Goal: Task Accomplishment & Management: Manage account settings

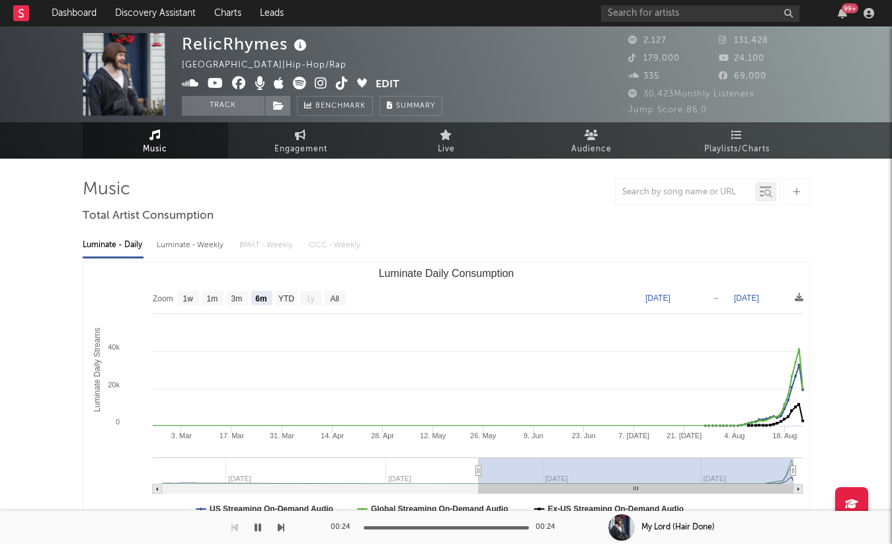
select select "6m"
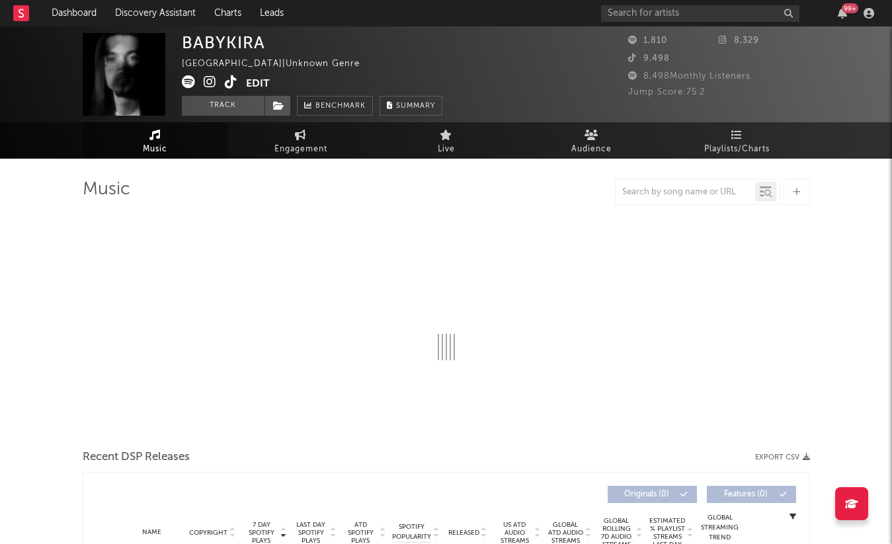
select select "1w"
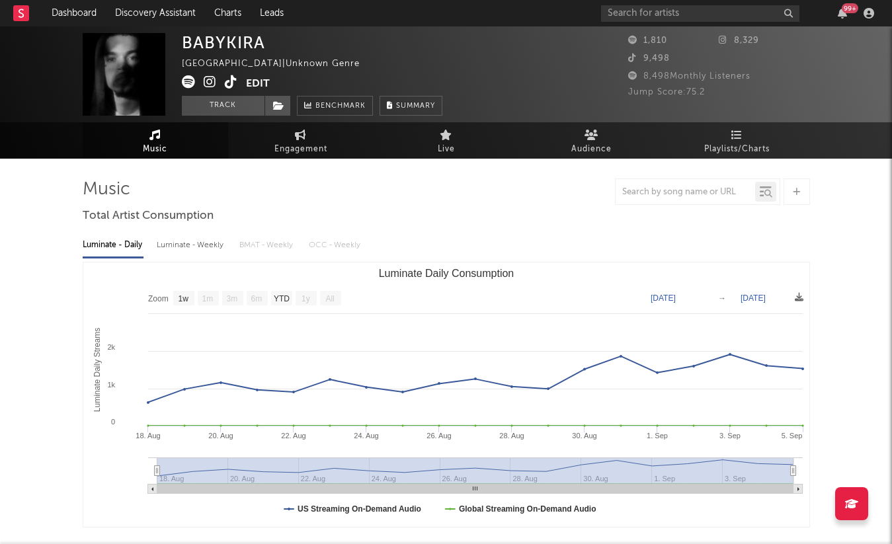
click at [230, 77] on icon at bounding box center [231, 81] width 13 height 13
click at [231, 80] on icon at bounding box center [231, 81] width 13 height 13
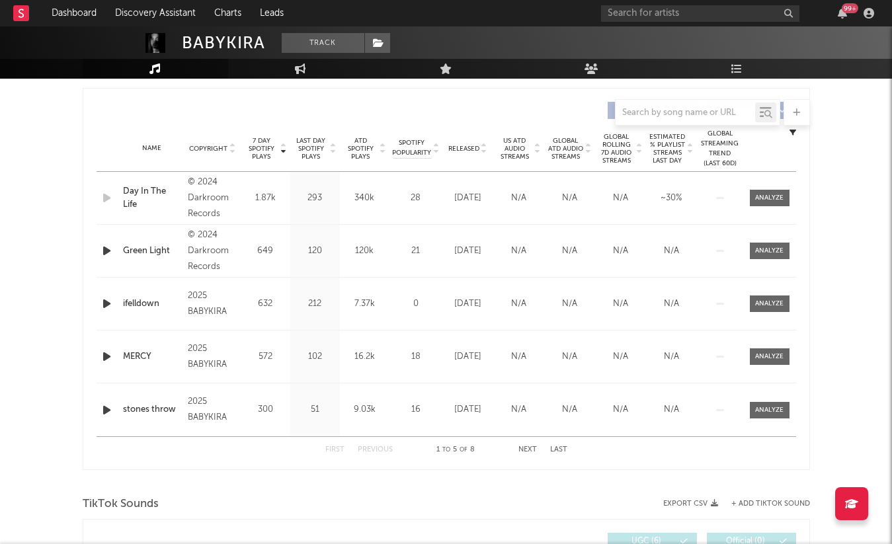
scroll to position [480, 0]
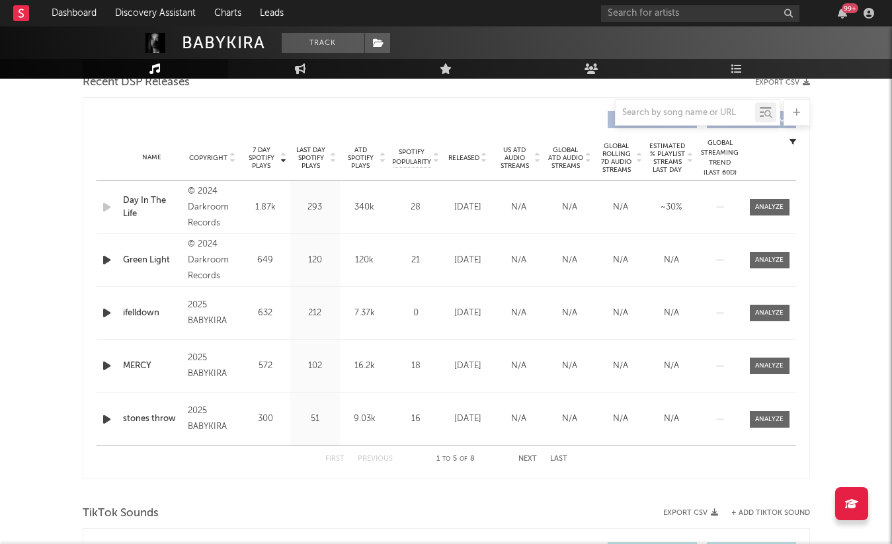
click at [464, 156] on span "Released" at bounding box center [464, 158] width 31 height 8
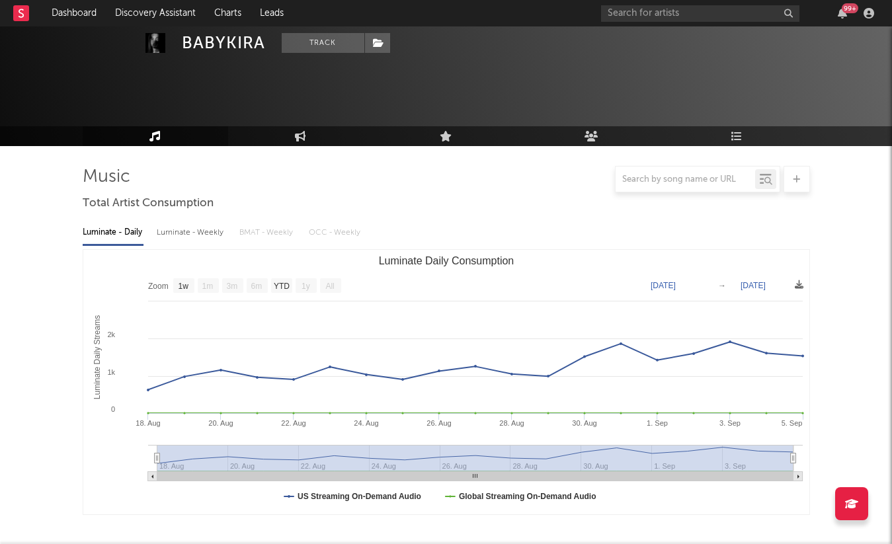
scroll to position [0, 0]
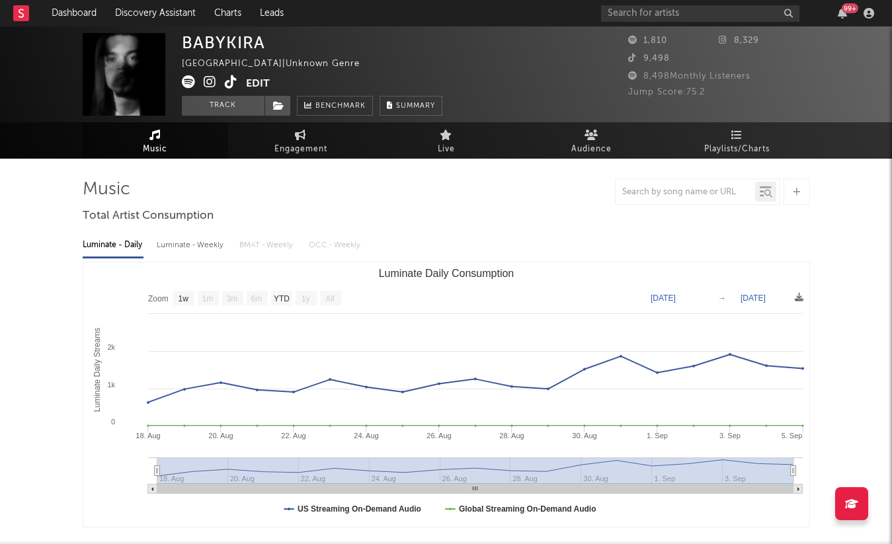
click at [171, 154] on link "Music" at bounding box center [156, 140] width 146 height 36
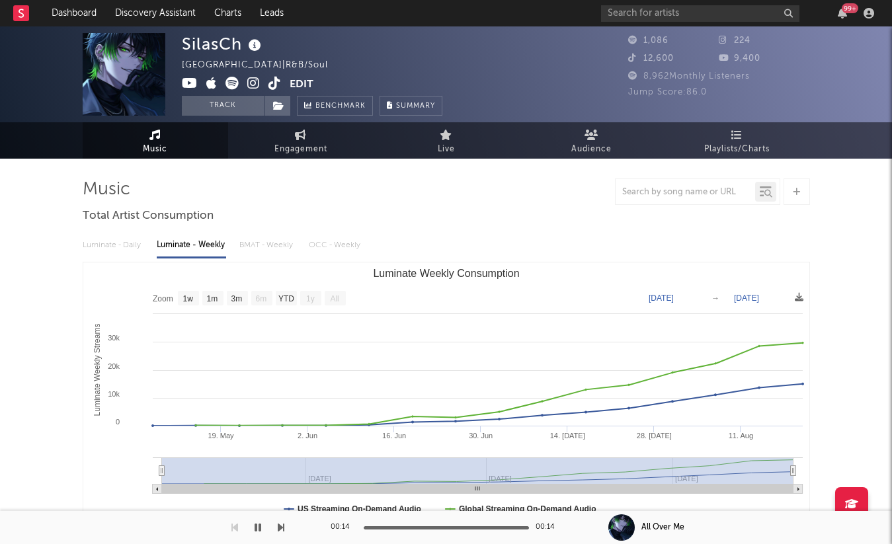
select select "1w"
click at [189, 81] on icon at bounding box center [190, 83] width 16 height 13
click at [275, 87] on icon at bounding box center [275, 83] width 13 height 13
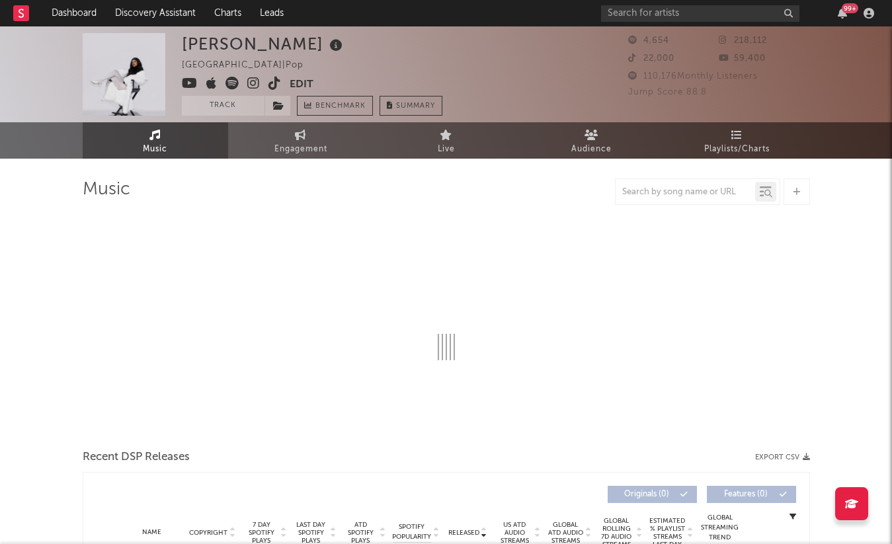
select select "1w"
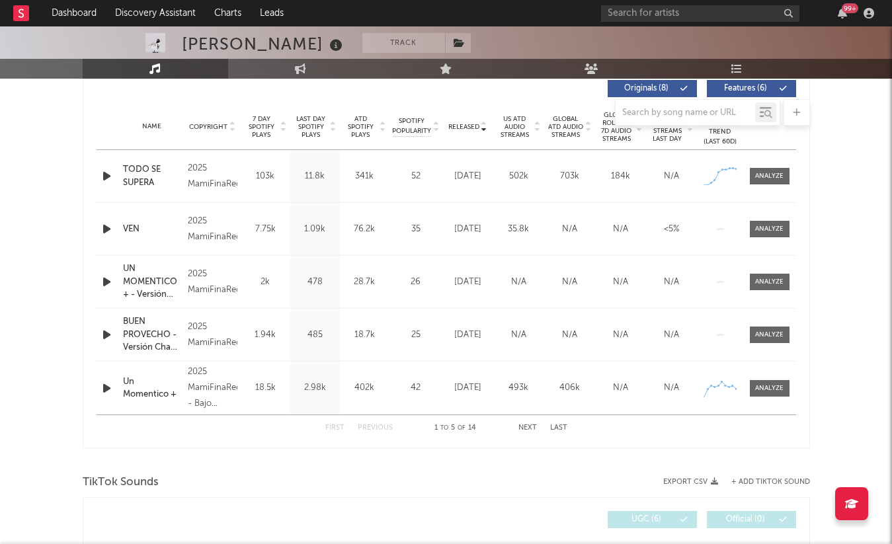
scroll to position [512, 0]
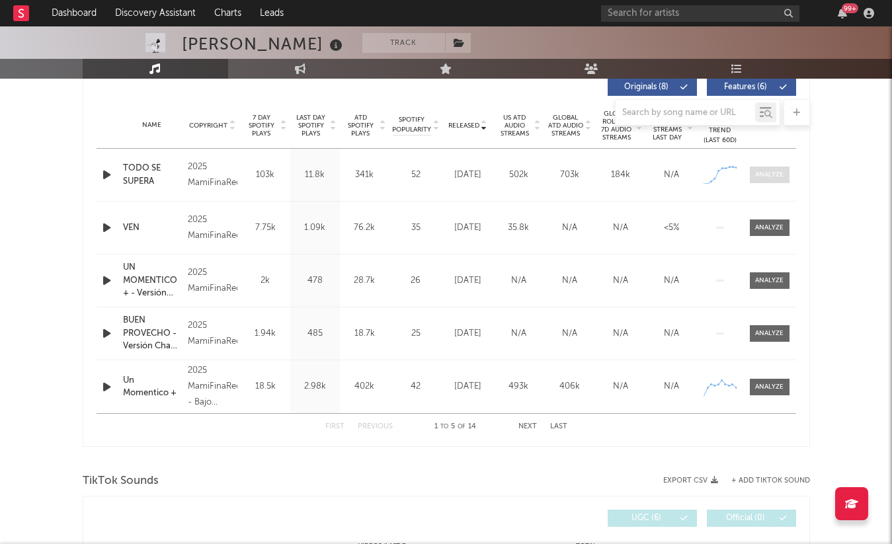
click at [767, 179] on div at bounding box center [769, 175] width 28 height 10
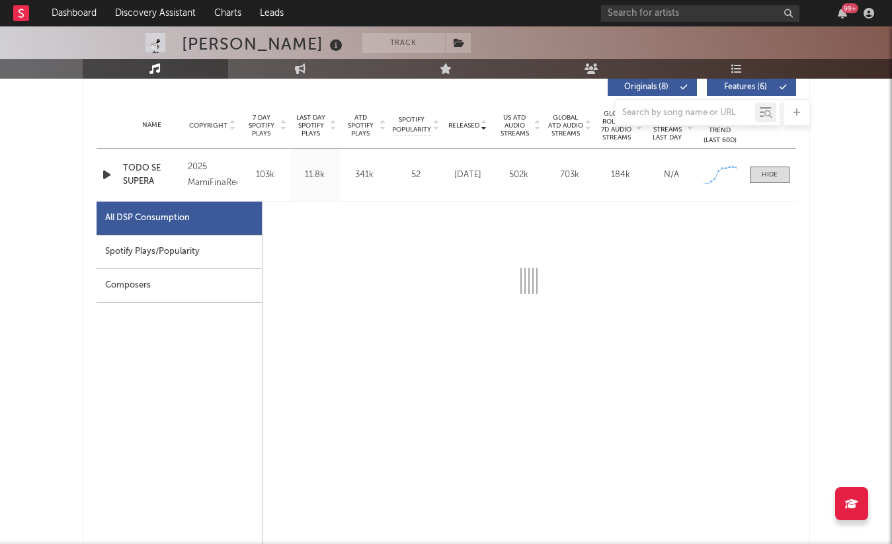
select select "1w"
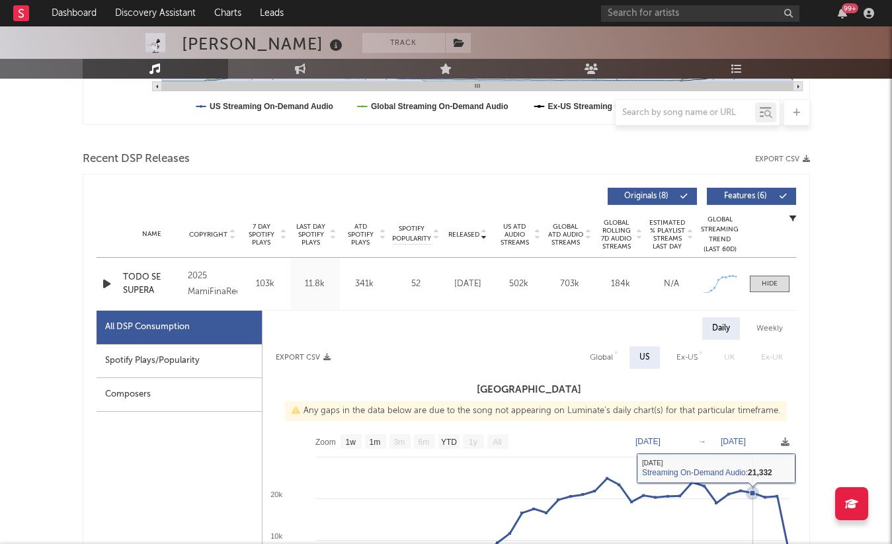
scroll to position [345, 0]
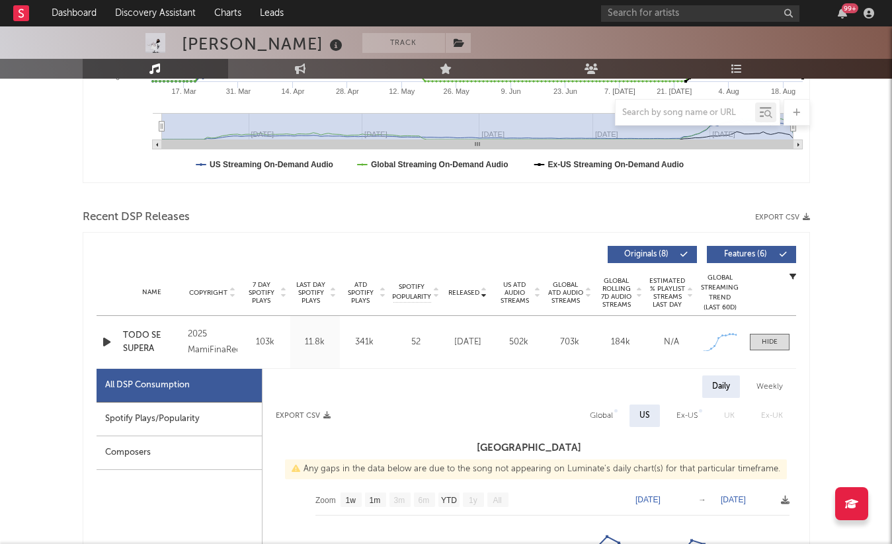
click at [773, 327] on div "Name TODO SE SUPERA Copyright 2025 MamiFinaRecords Label MamiFinaRecords Album …" at bounding box center [447, 342] width 700 height 52
click at [773, 332] on div "Name TODO SE SUPERA Copyright 2025 MamiFinaRecords Label MamiFinaRecords Album …" at bounding box center [447, 342] width 700 height 52
click at [773, 336] on span at bounding box center [770, 342] width 40 height 17
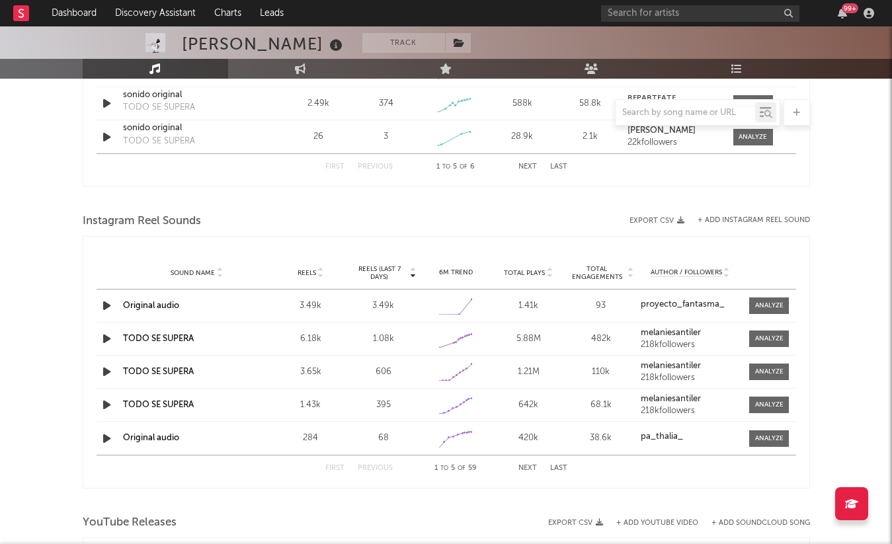
scroll to position [1175, 0]
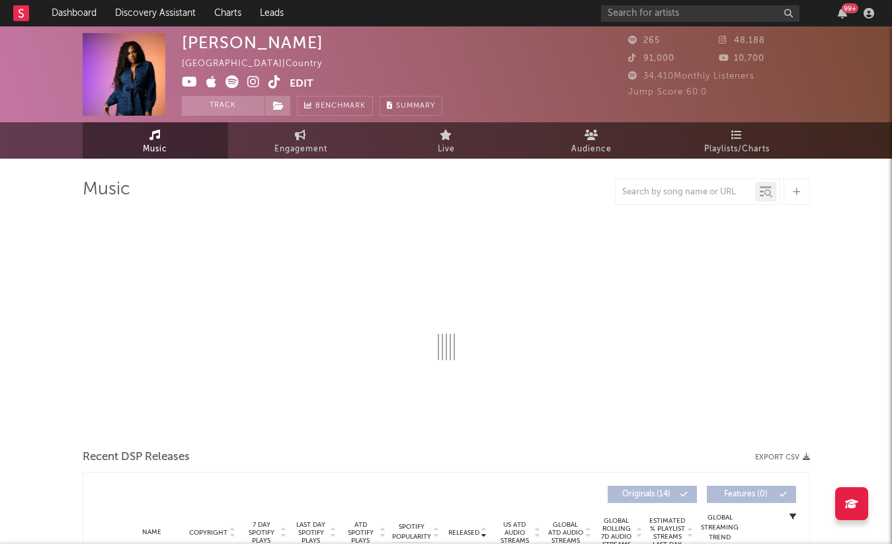
select select "1w"
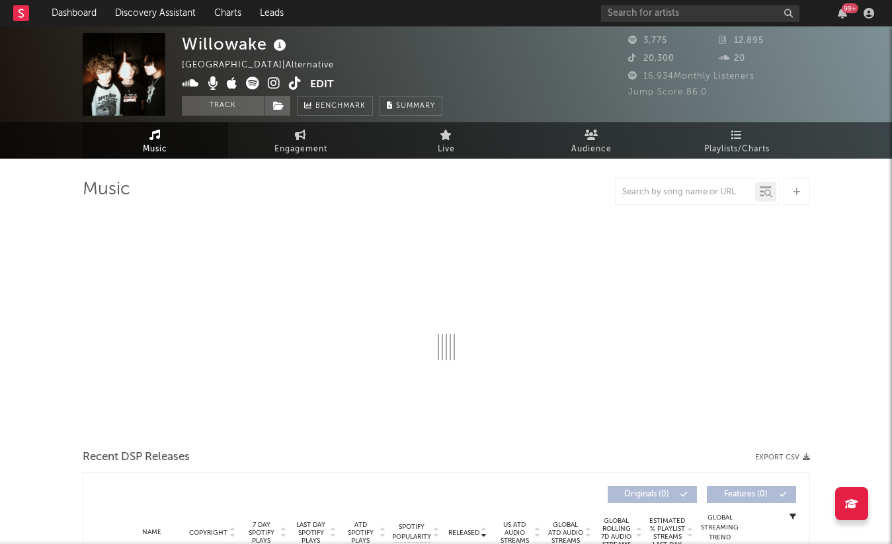
select select "1w"
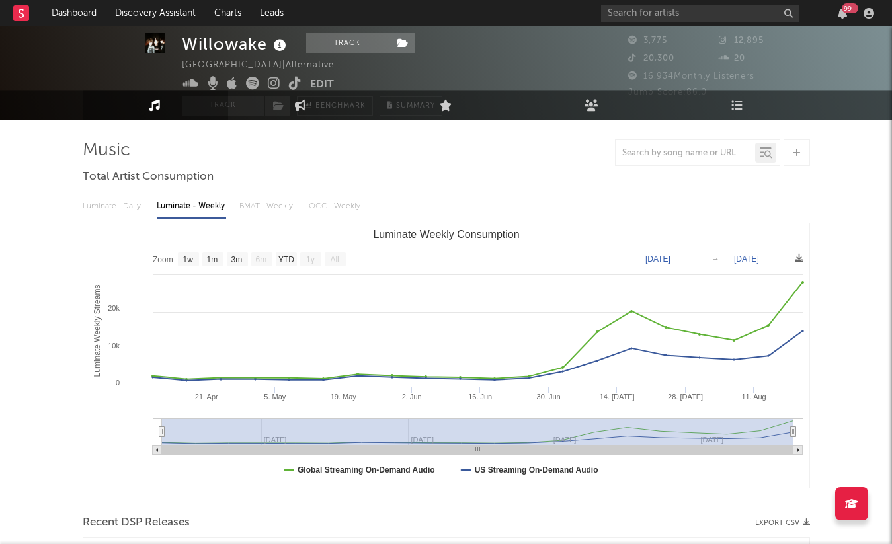
scroll to position [17, 0]
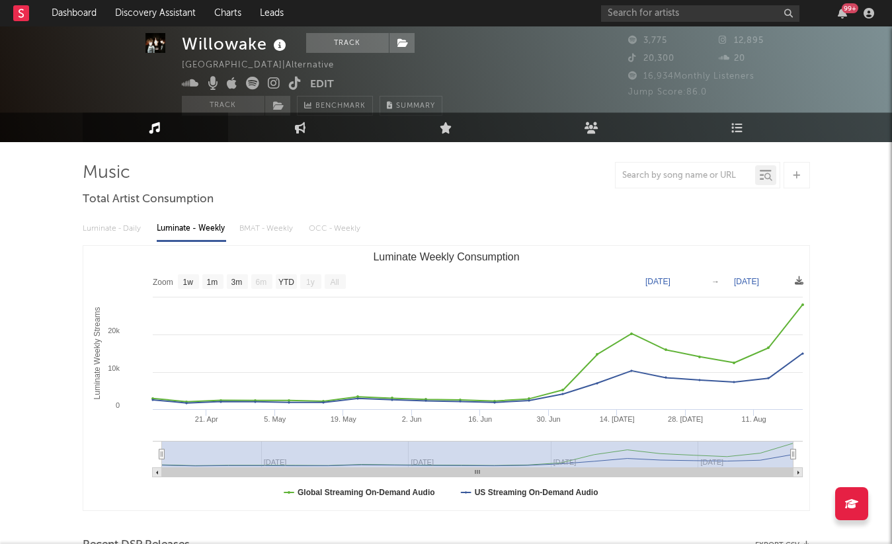
click at [800, 312] on icon "Luminate Weekly Consumption" at bounding box center [478, 353] width 650 height 97
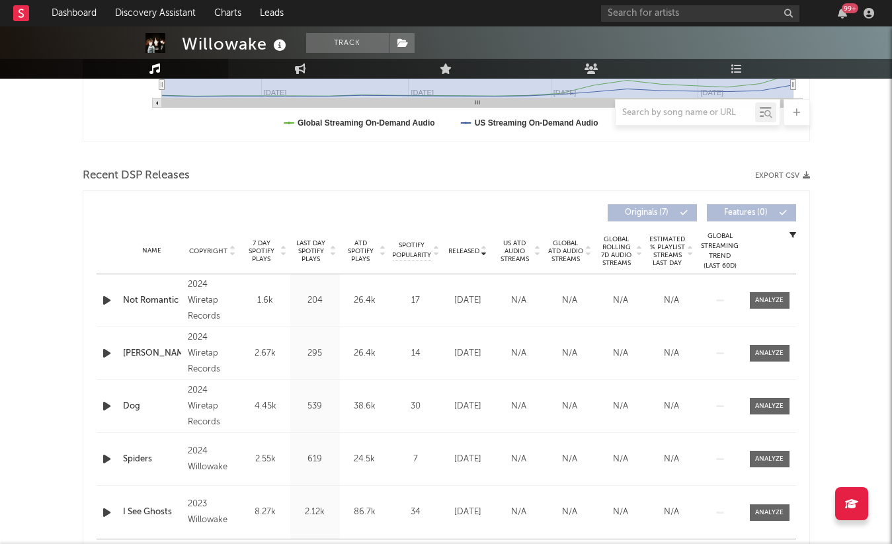
scroll to position [388, 0]
click at [264, 247] on span "7 Day Spotify Plays" at bounding box center [261, 250] width 35 height 24
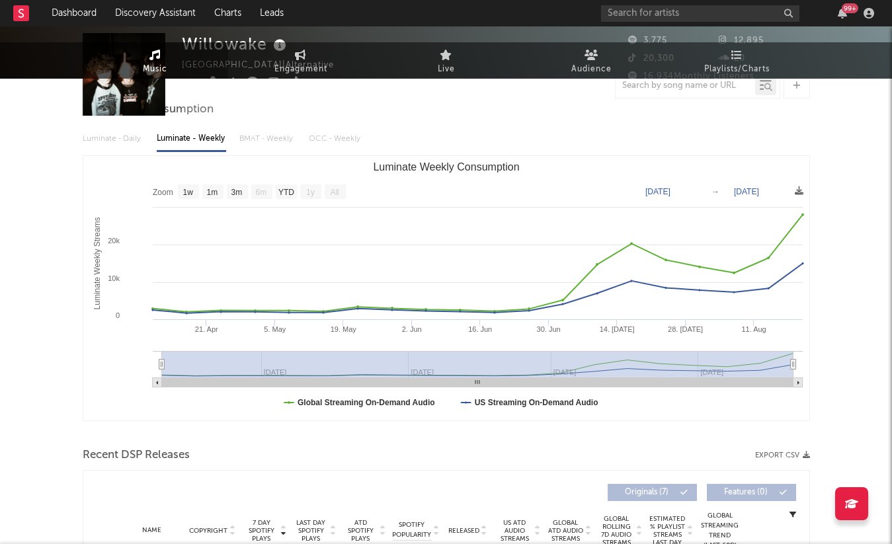
scroll to position [0, 0]
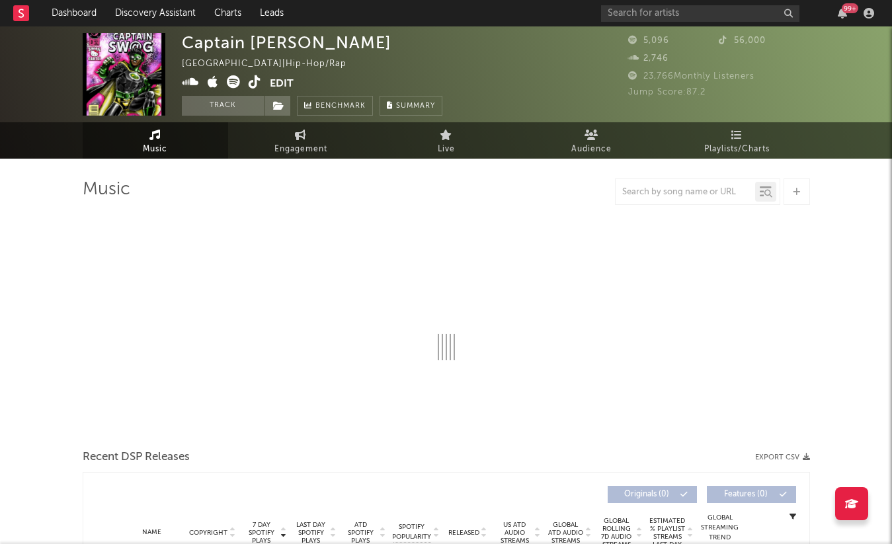
select select "1w"
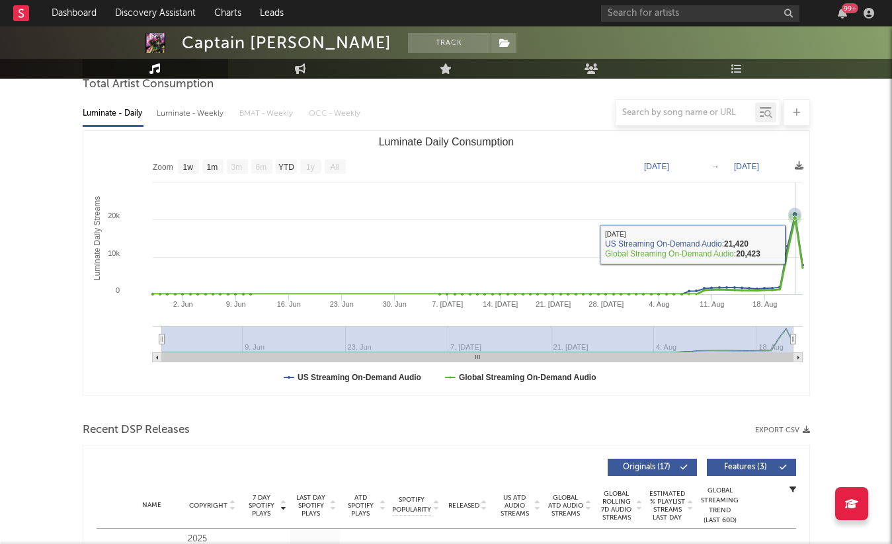
scroll to position [406, 0]
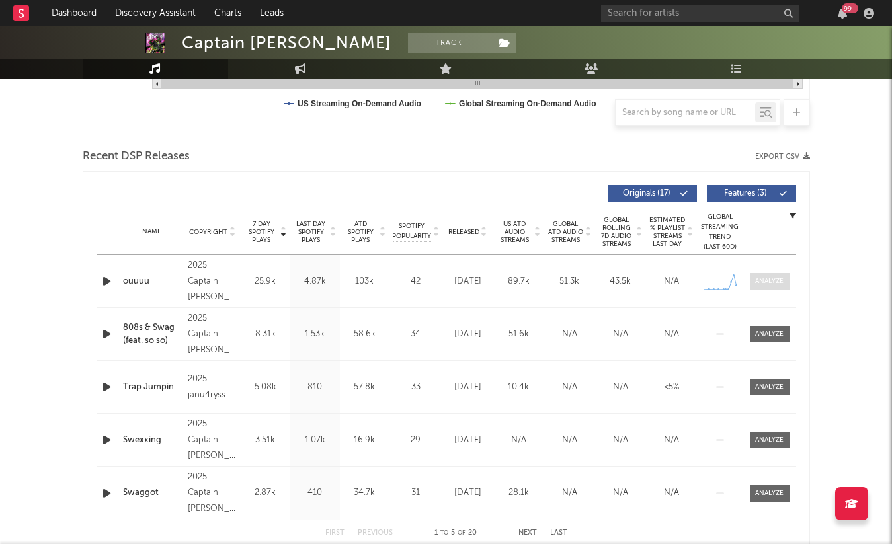
click at [767, 282] on div at bounding box center [769, 282] width 28 height 10
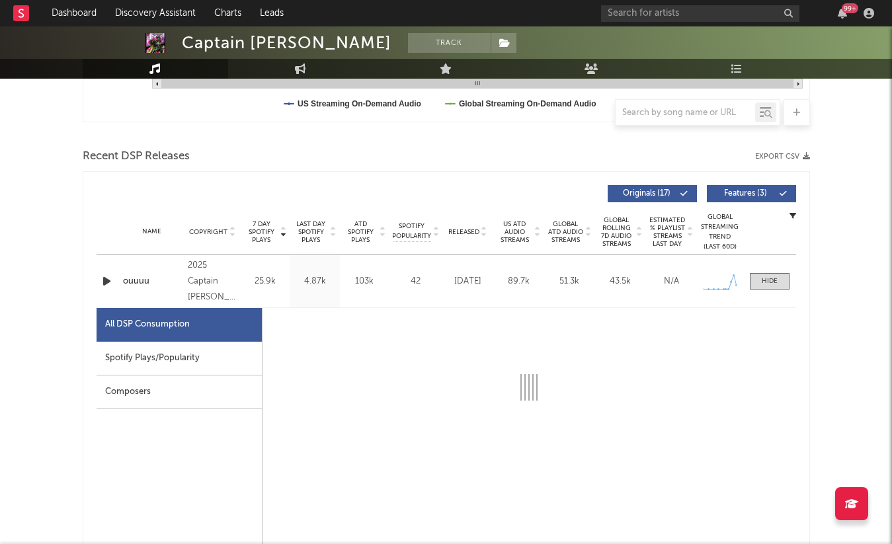
select select "1w"
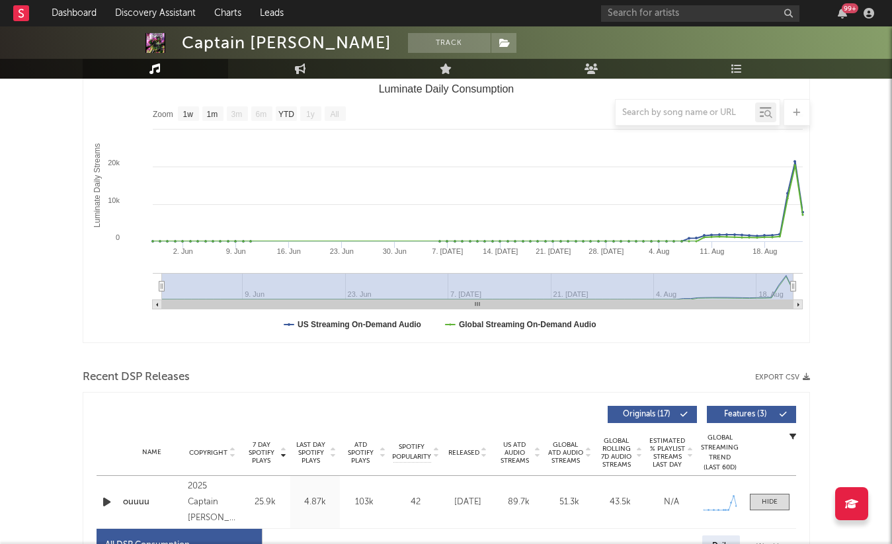
scroll to position [339, 0]
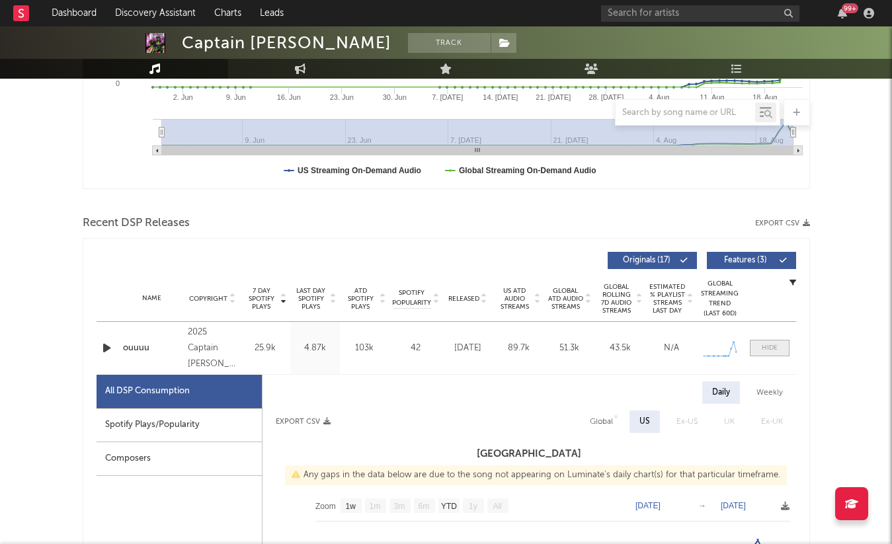
click at [770, 353] on div at bounding box center [770, 348] width 16 height 10
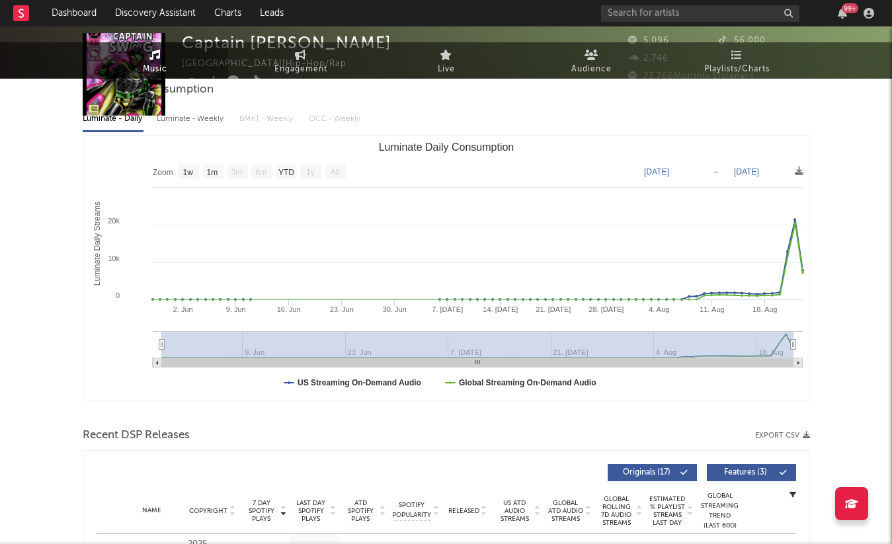
scroll to position [0, 0]
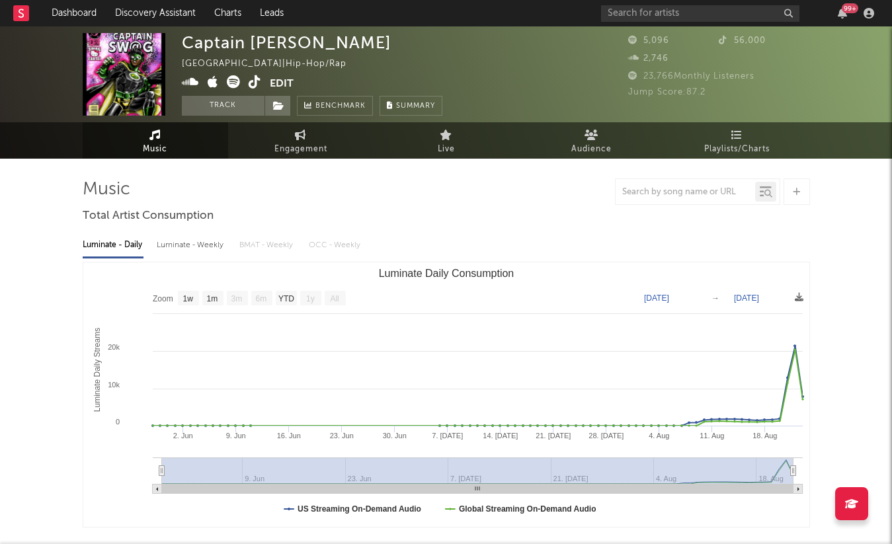
click at [255, 78] on icon at bounding box center [255, 81] width 13 height 13
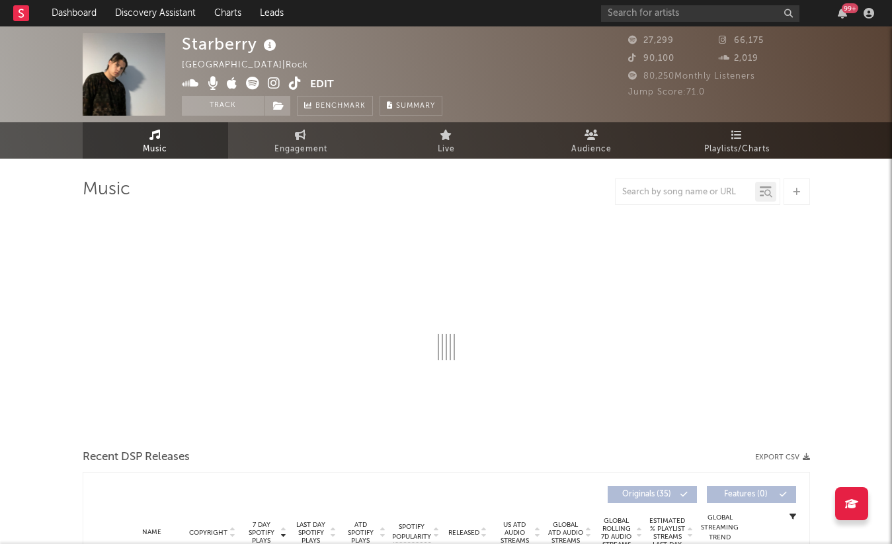
select select "6m"
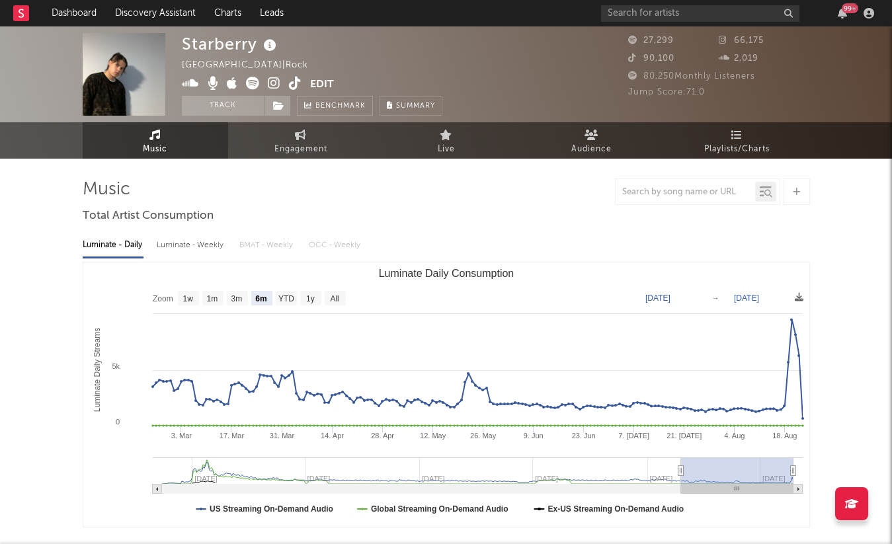
click at [290, 85] on icon at bounding box center [295, 83] width 13 height 13
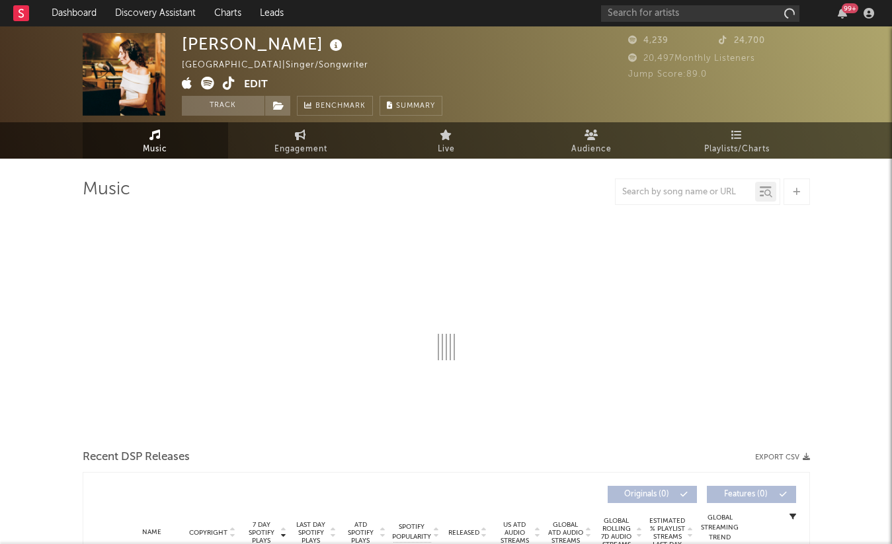
select select "1w"
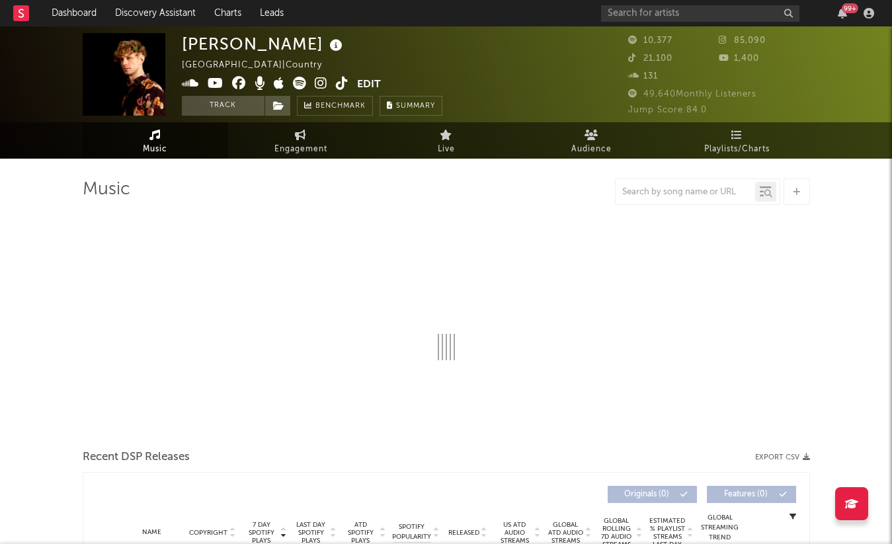
select select "6m"
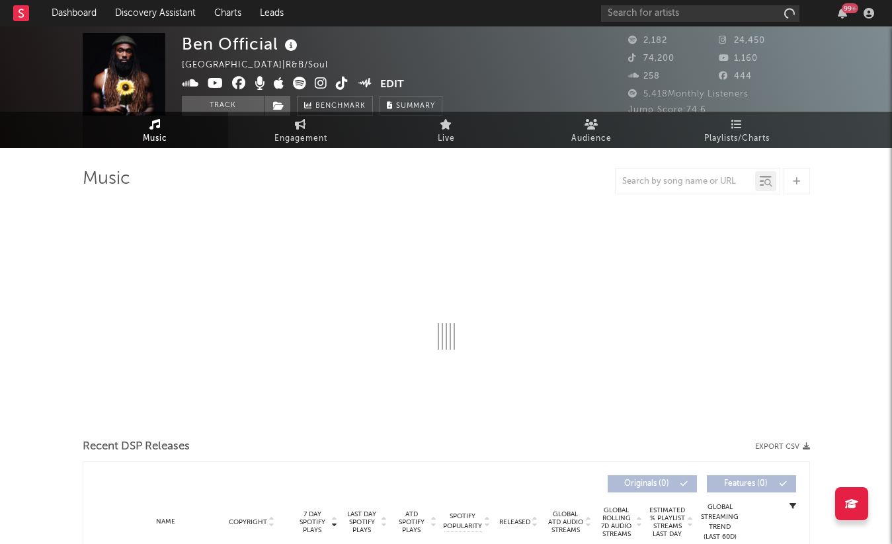
scroll to position [13, 0]
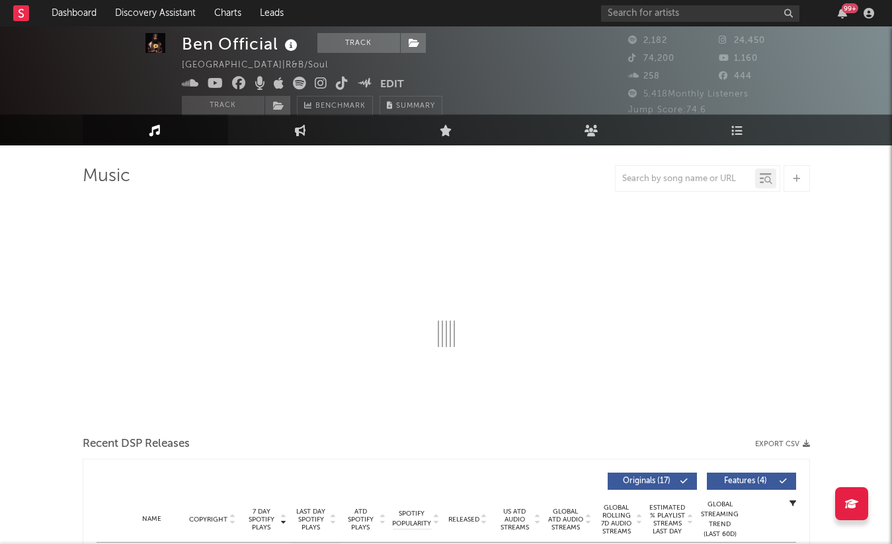
select select "1w"
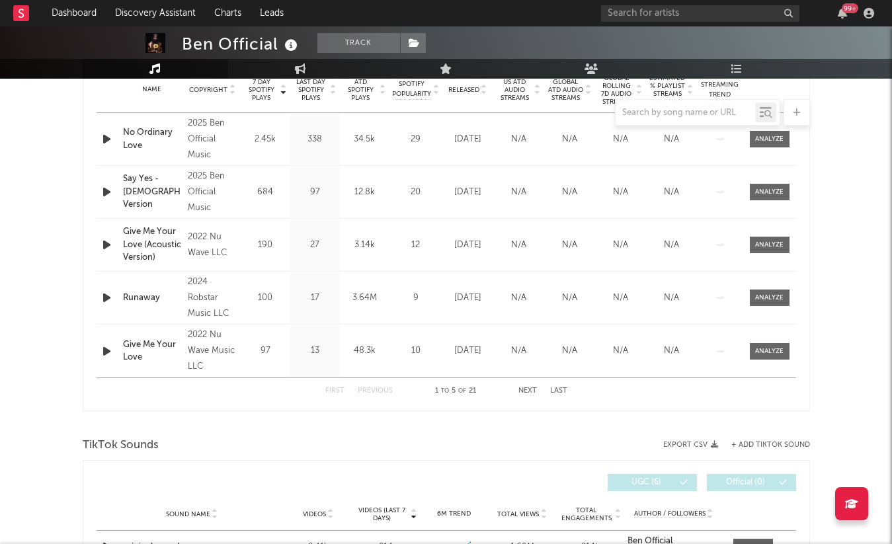
scroll to position [542, 0]
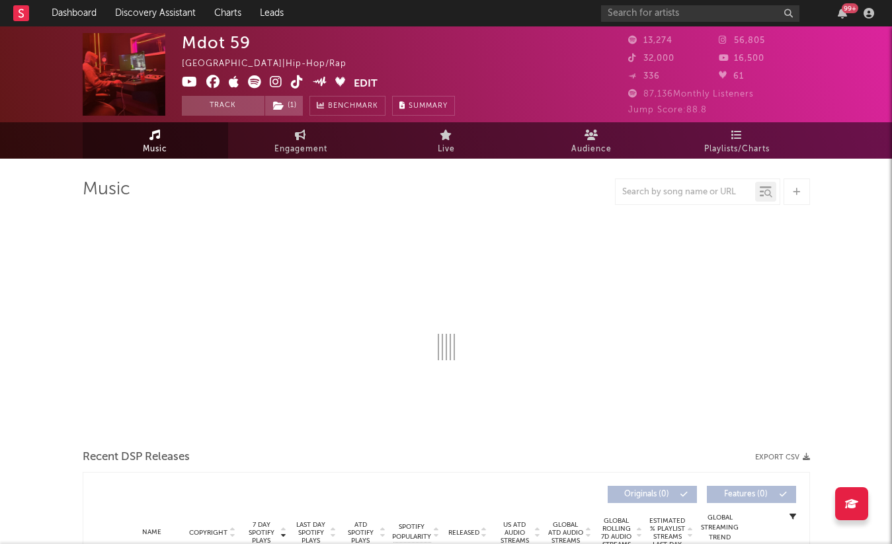
select select "6m"
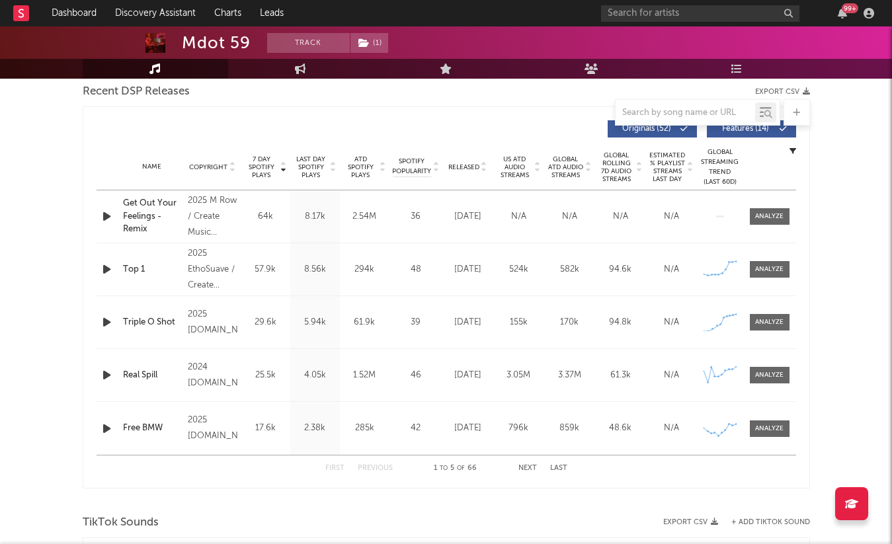
scroll to position [469, 0]
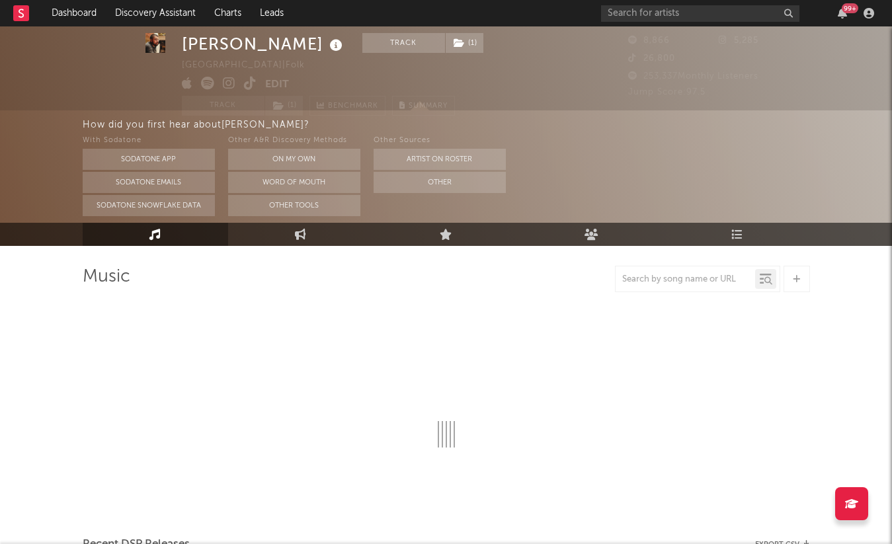
select select "1w"
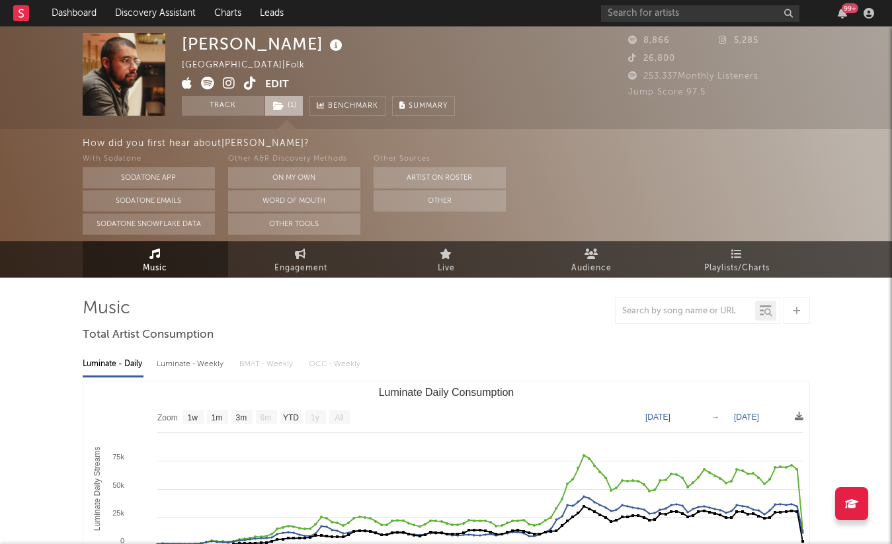
click at [279, 103] on icon at bounding box center [278, 105] width 11 height 9
click at [327, 73] on div "Ivan Castro United States | Folk Edit Track ( 1 ) Benchmark Summary" at bounding box center [318, 74] width 273 height 83
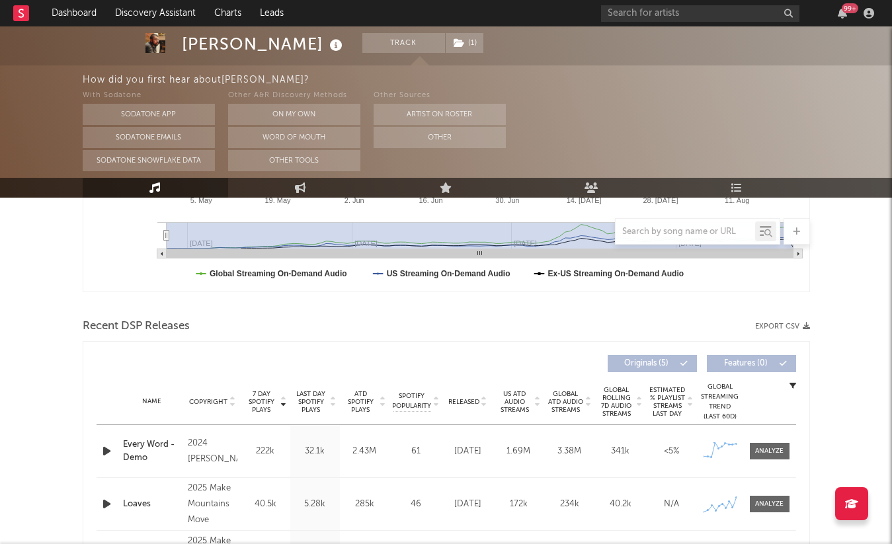
scroll to position [323, 0]
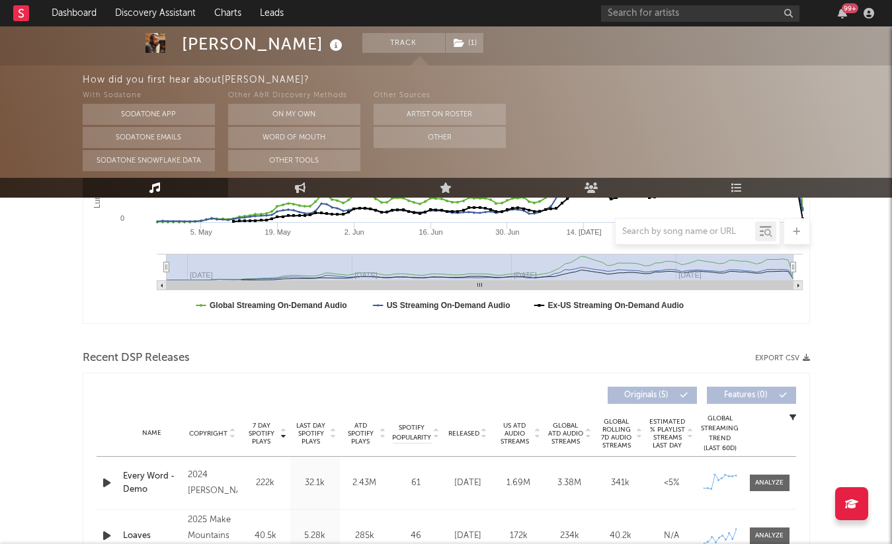
click at [458, 434] on span "Released" at bounding box center [464, 434] width 31 height 8
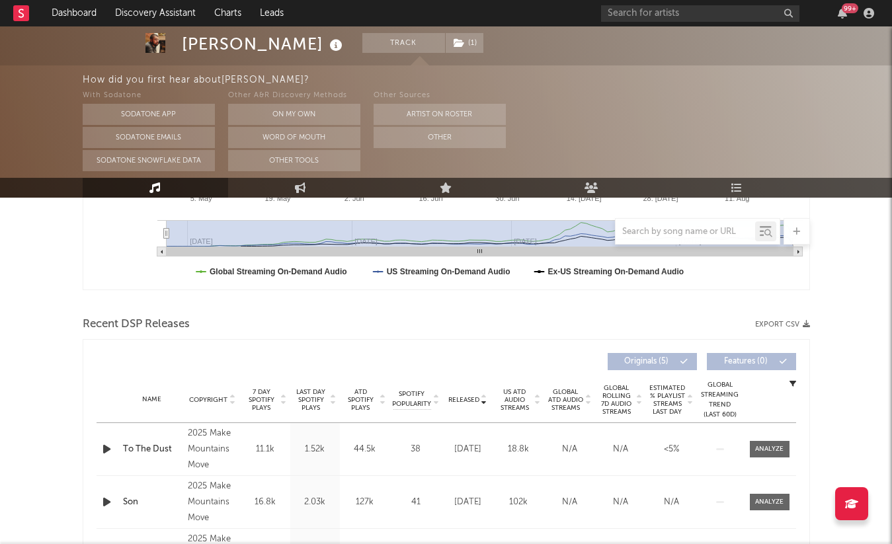
scroll to position [424, 0]
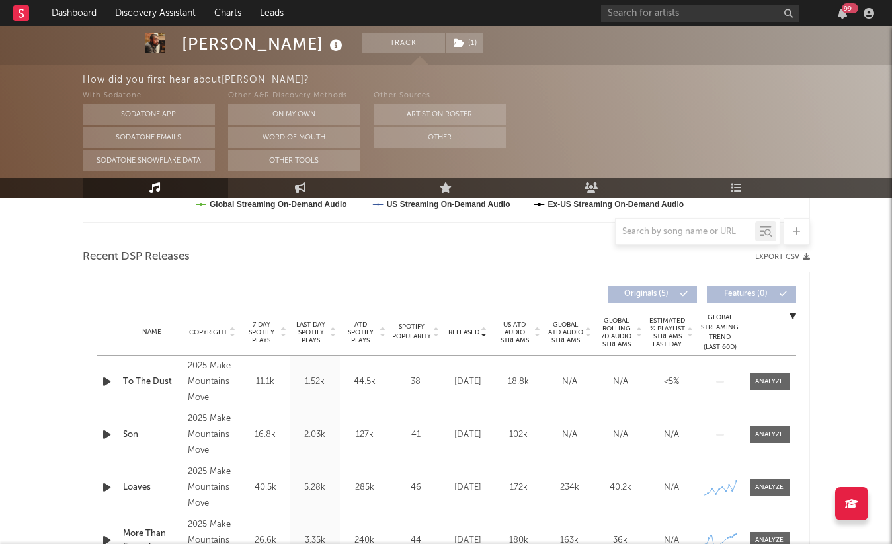
click at [261, 333] on span "7 Day Spotify Plays" at bounding box center [261, 333] width 35 height 24
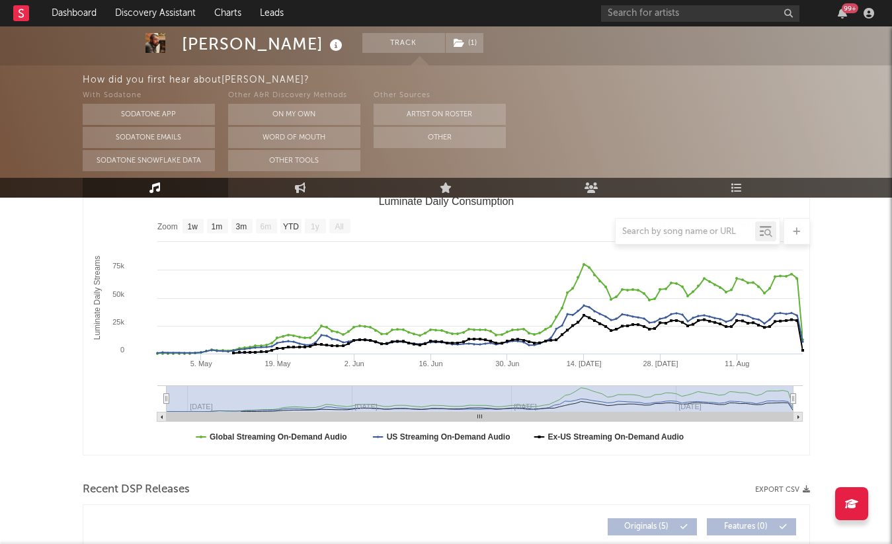
scroll to position [0, 0]
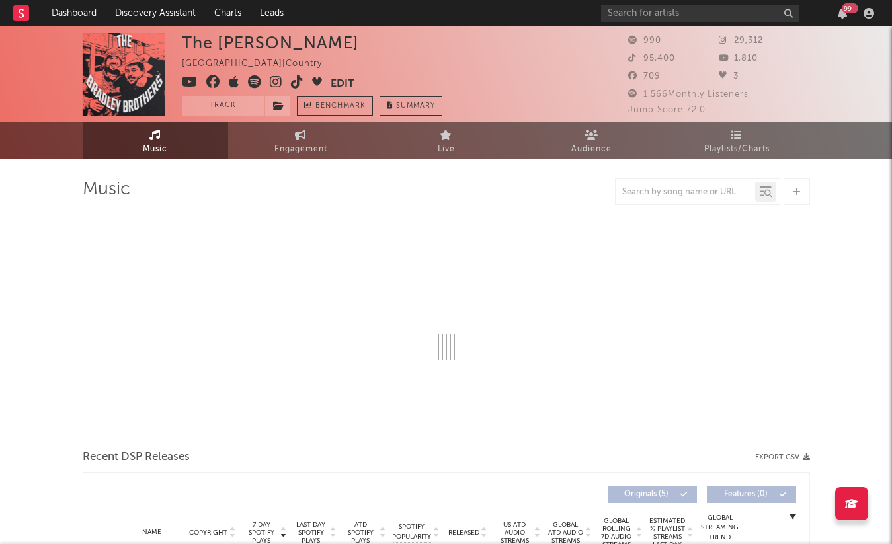
select select "6m"
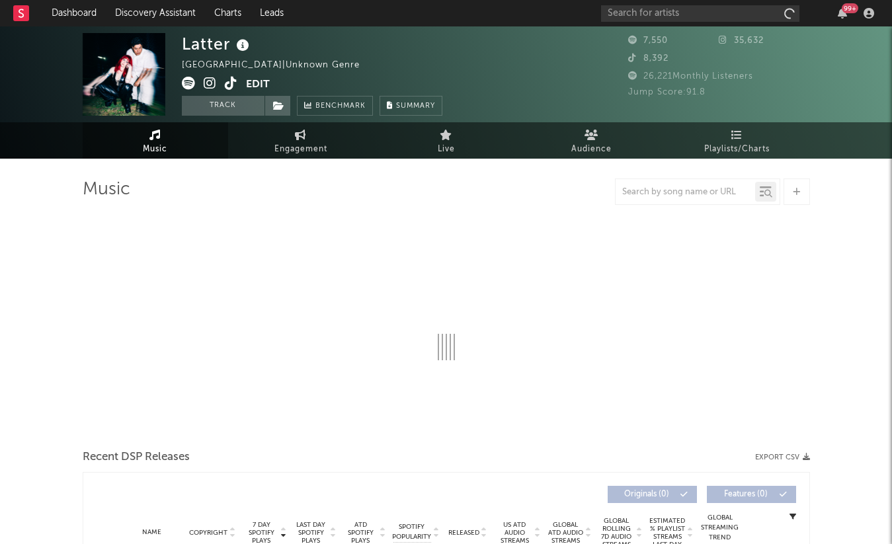
select select "6m"
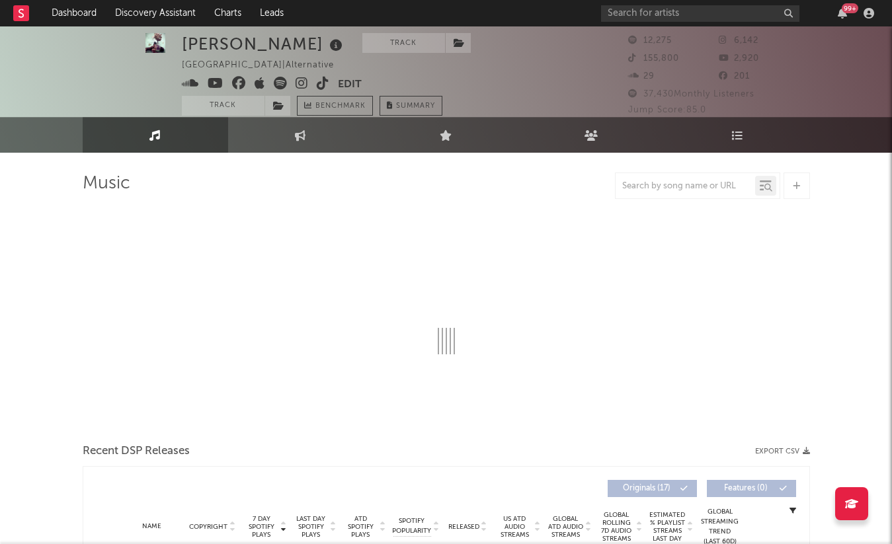
select select "1w"
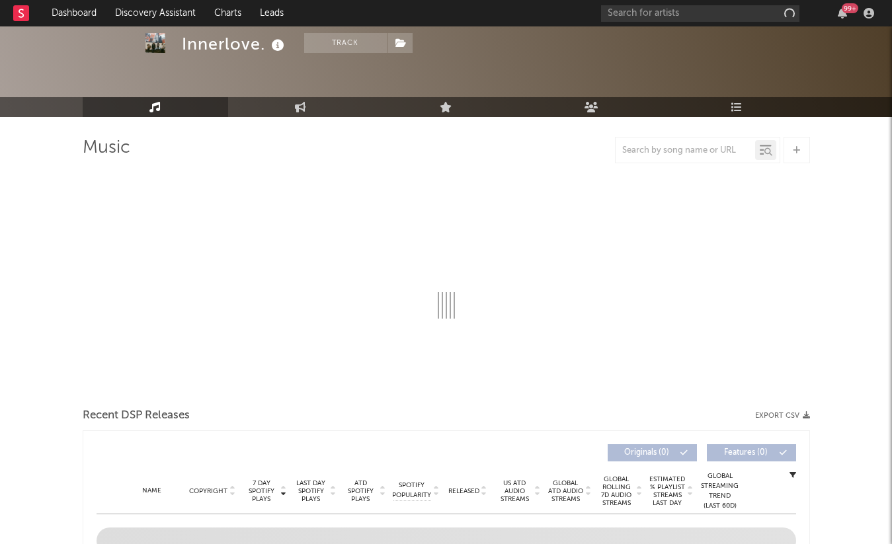
scroll to position [54, 0]
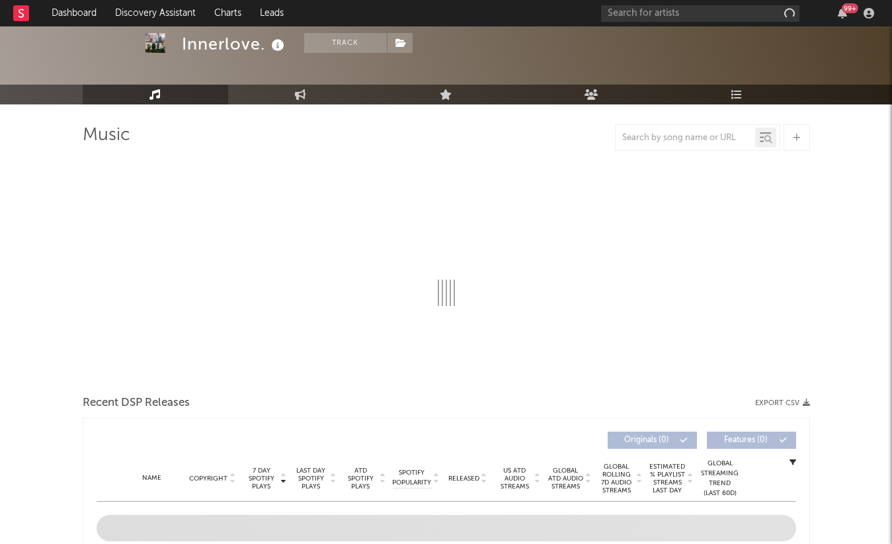
select select "1w"
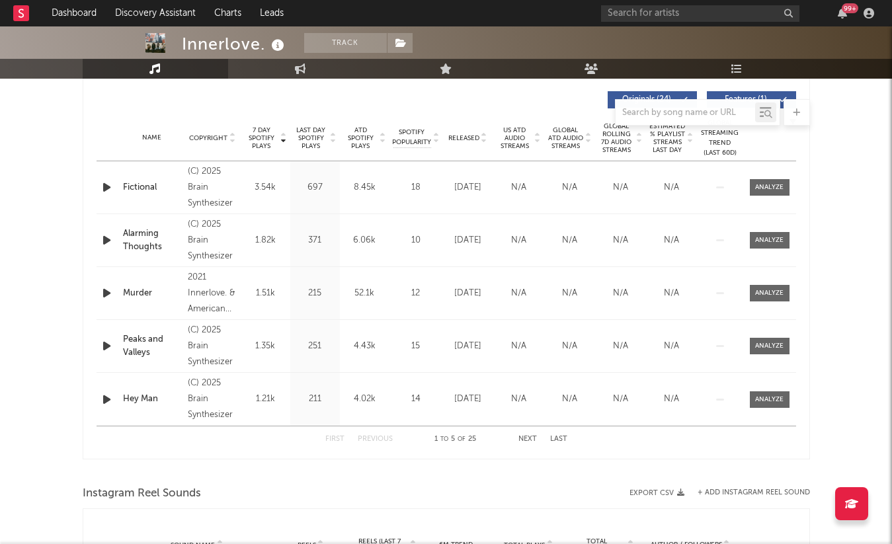
scroll to position [0, 0]
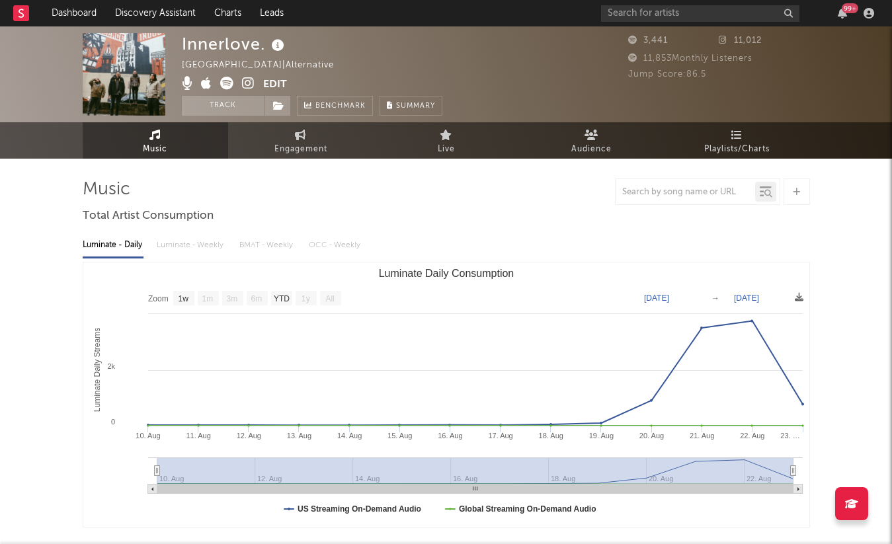
click at [252, 84] on icon at bounding box center [248, 83] width 13 height 13
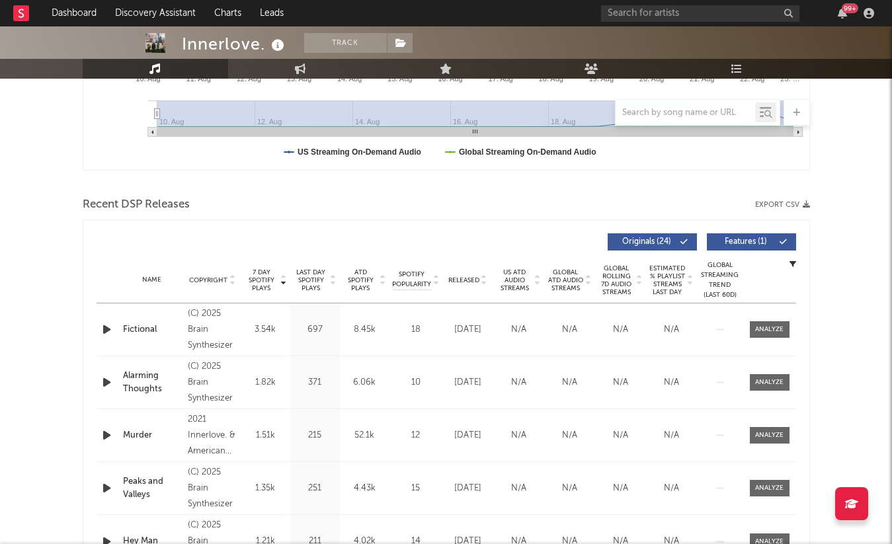
scroll to position [231, 0]
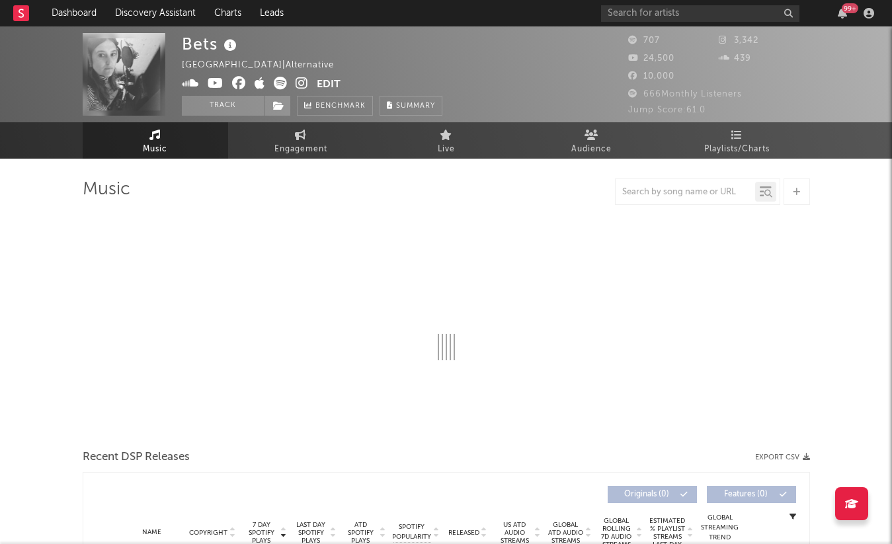
click at [302, 83] on icon at bounding box center [302, 83] width 13 height 13
select select "1w"
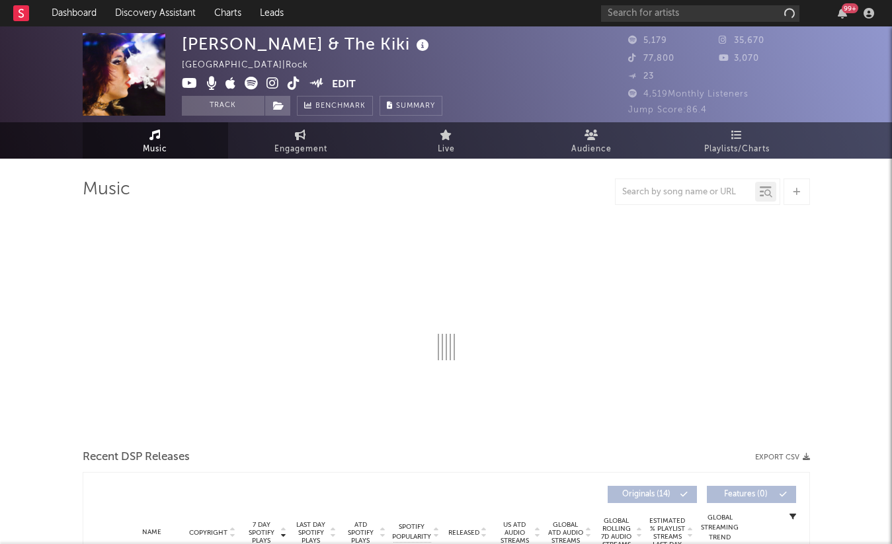
select select "6m"
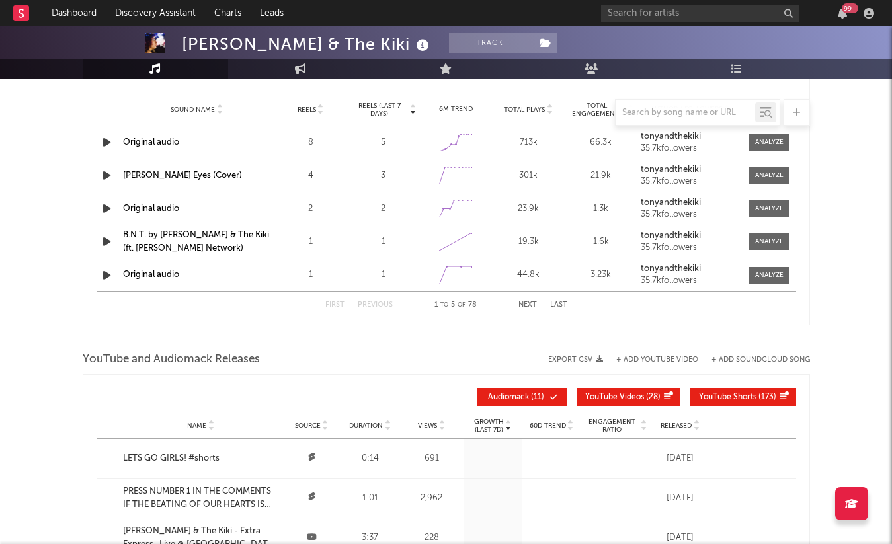
scroll to position [1146, 0]
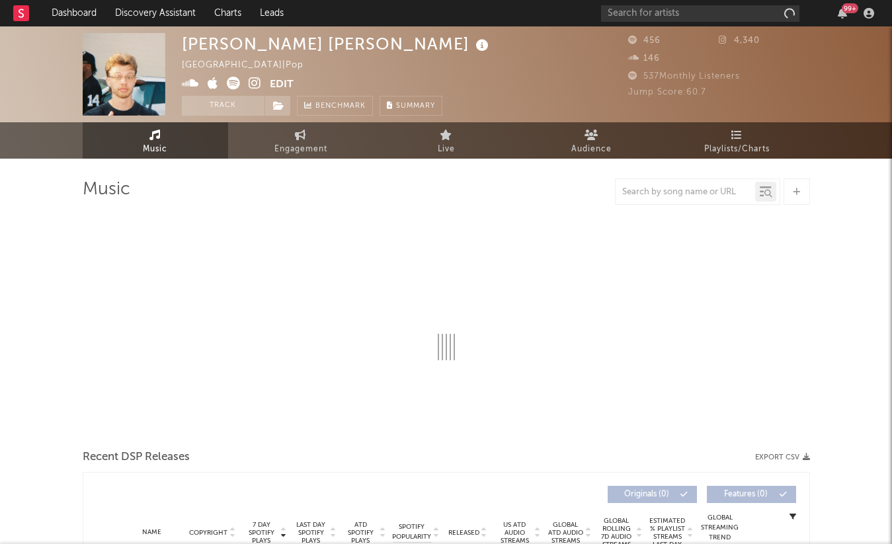
select select "6m"
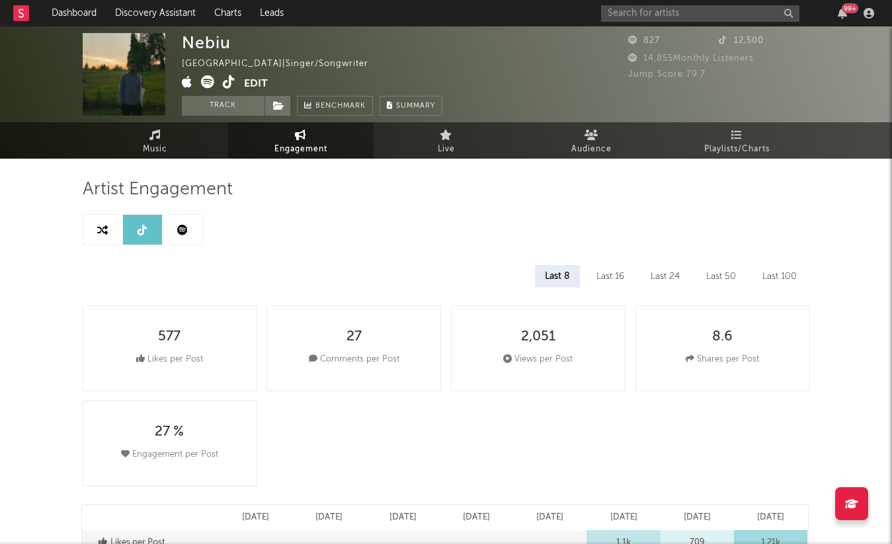
select select "1w"
click at [163, 139] on link "Music" at bounding box center [156, 140] width 146 height 36
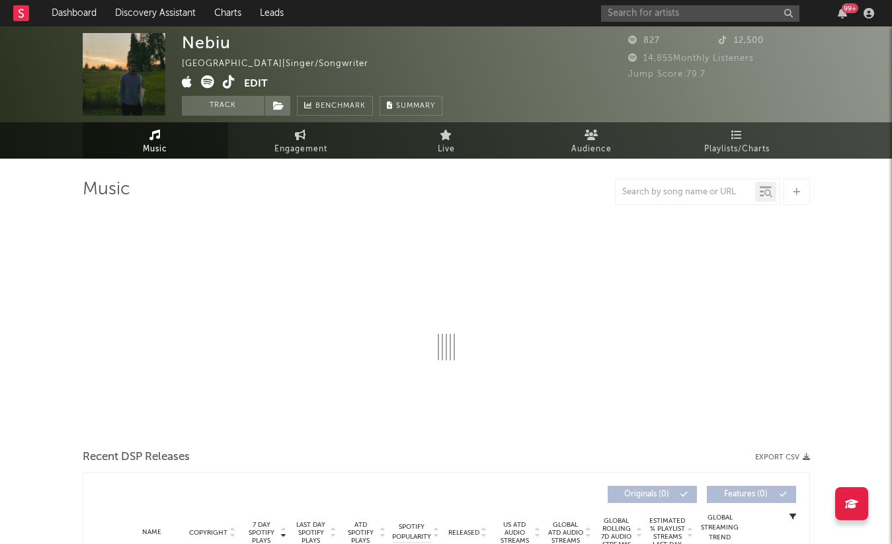
select select "1w"
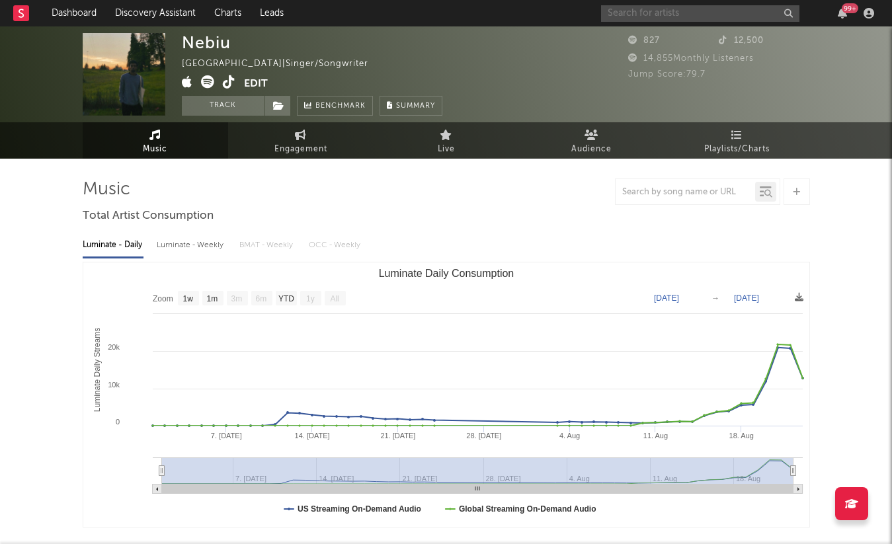
click at [629, 19] on input "text" at bounding box center [700, 13] width 198 height 17
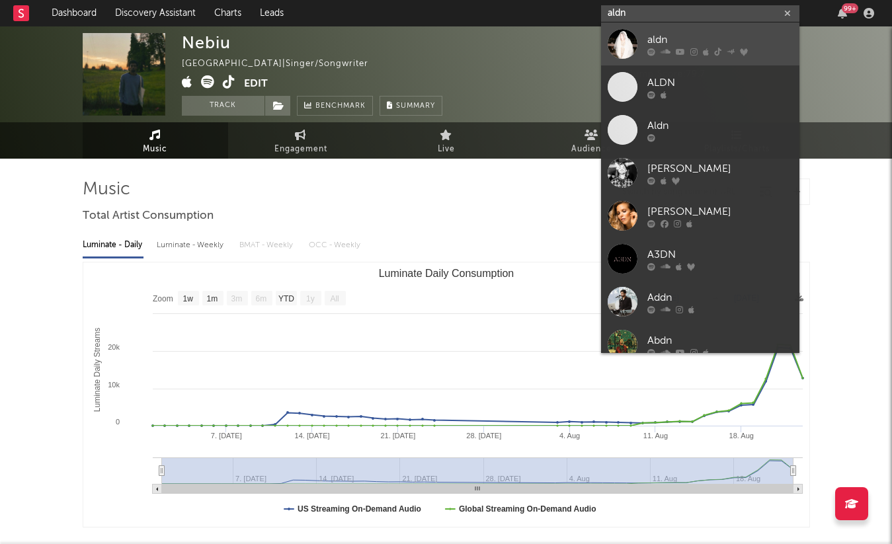
type input "aldn"
click at [616, 49] on div at bounding box center [623, 44] width 30 height 30
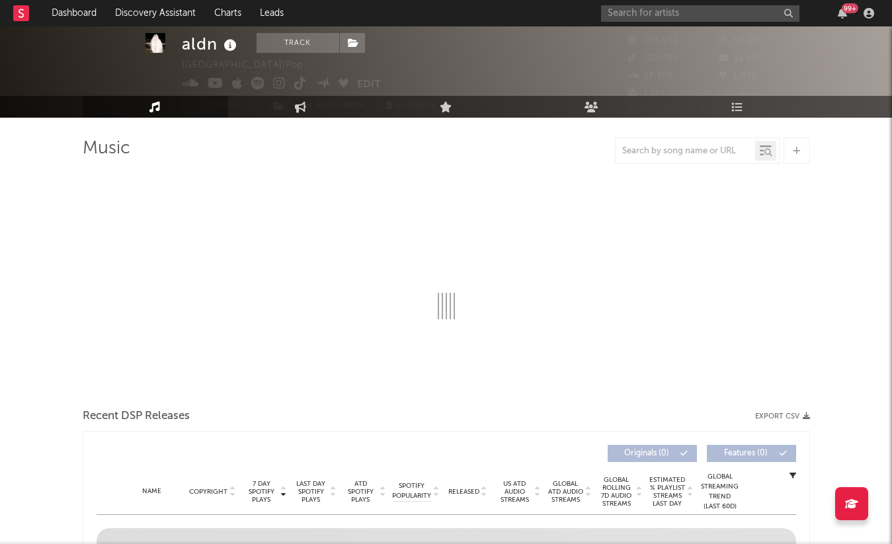
select select "6m"
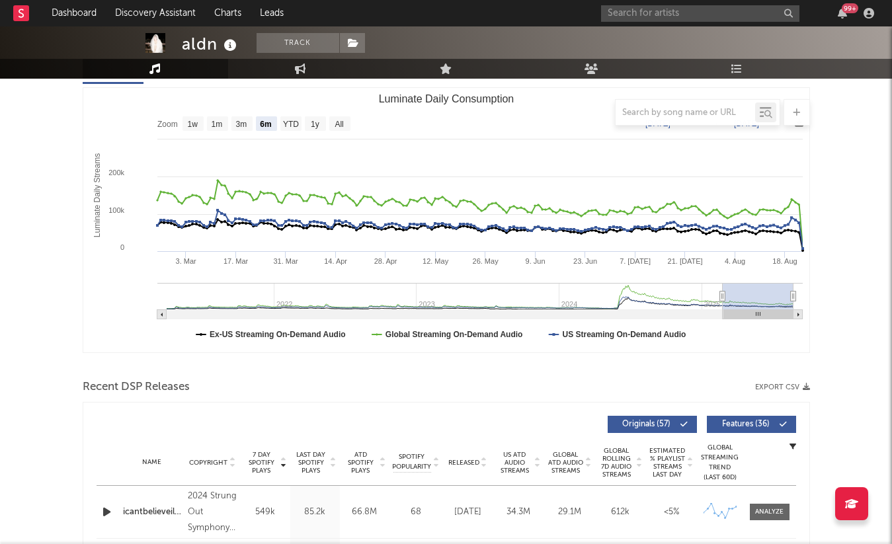
scroll to position [179, 0]
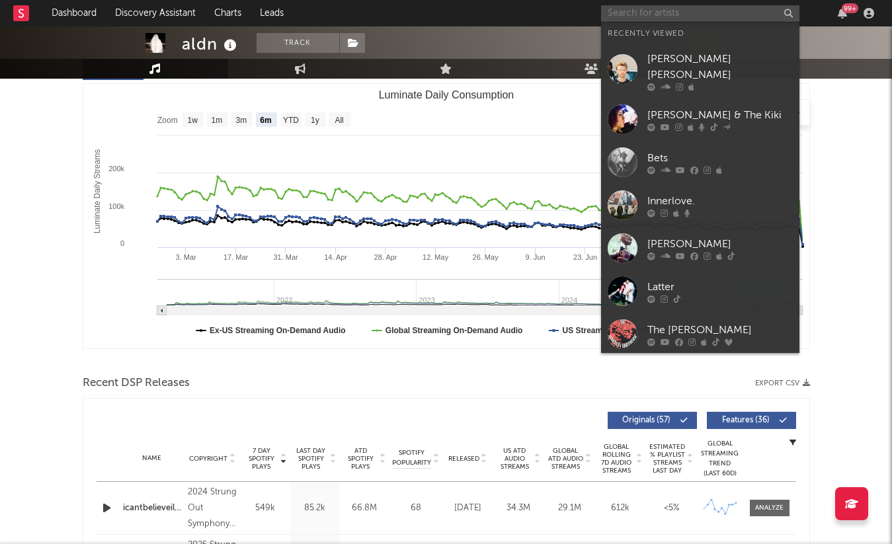
click at [654, 16] on input "text" at bounding box center [700, 13] width 198 height 17
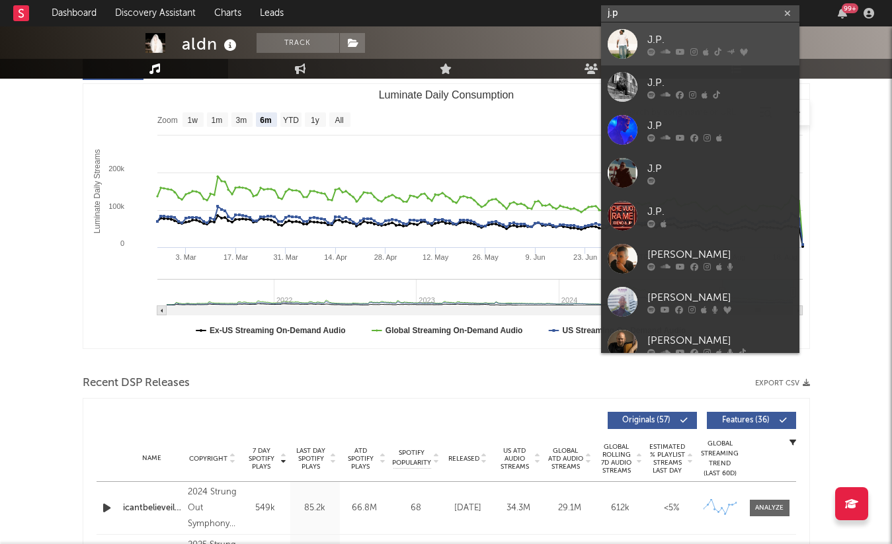
type input "j.p"
click at [622, 40] on div at bounding box center [623, 44] width 30 height 30
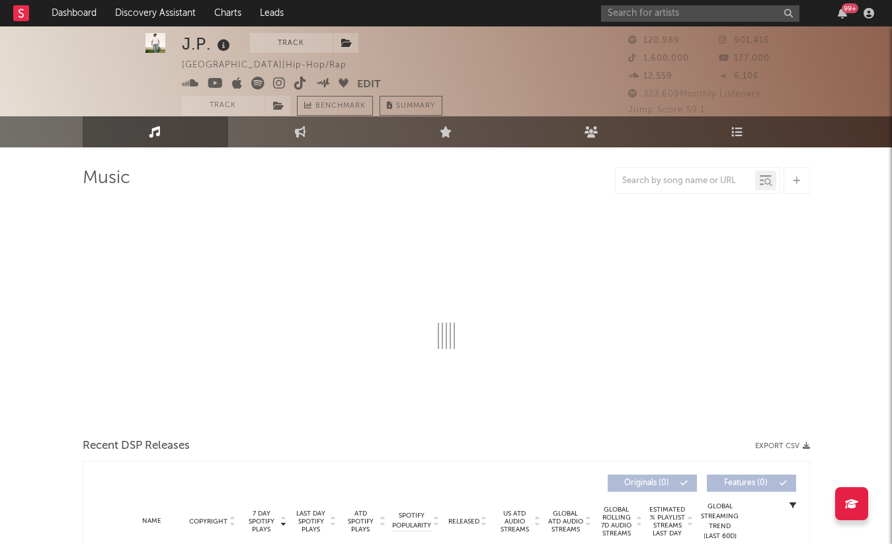
scroll to position [12, 0]
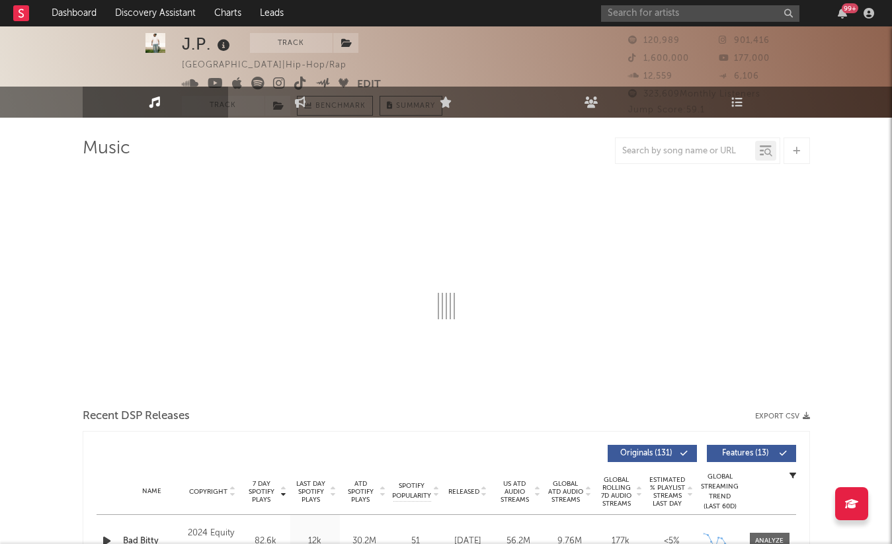
select select "6m"
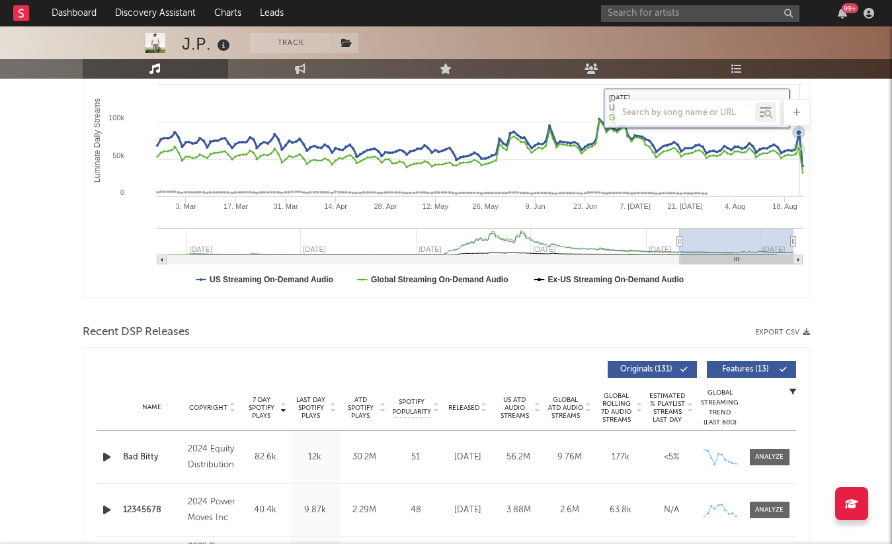
scroll to position [468, 0]
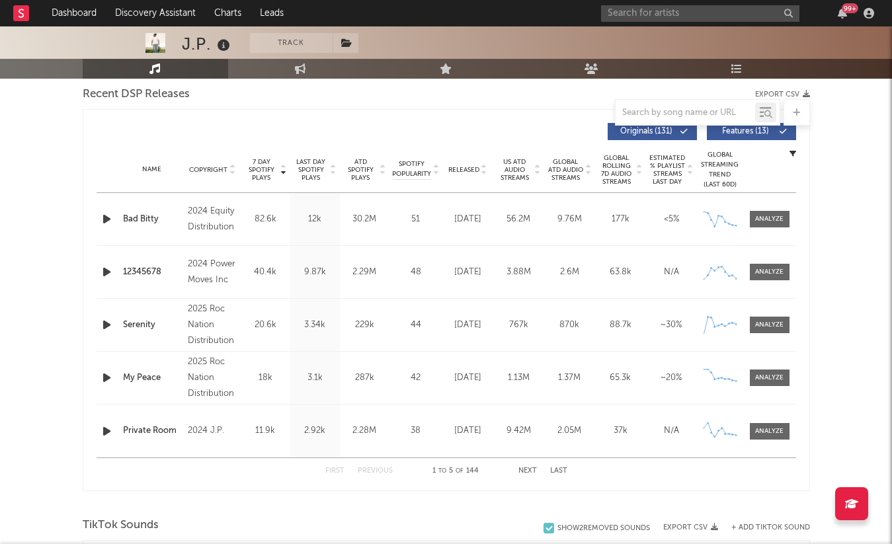
click at [466, 166] on span "Released" at bounding box center [464, 170] width 31 height 8
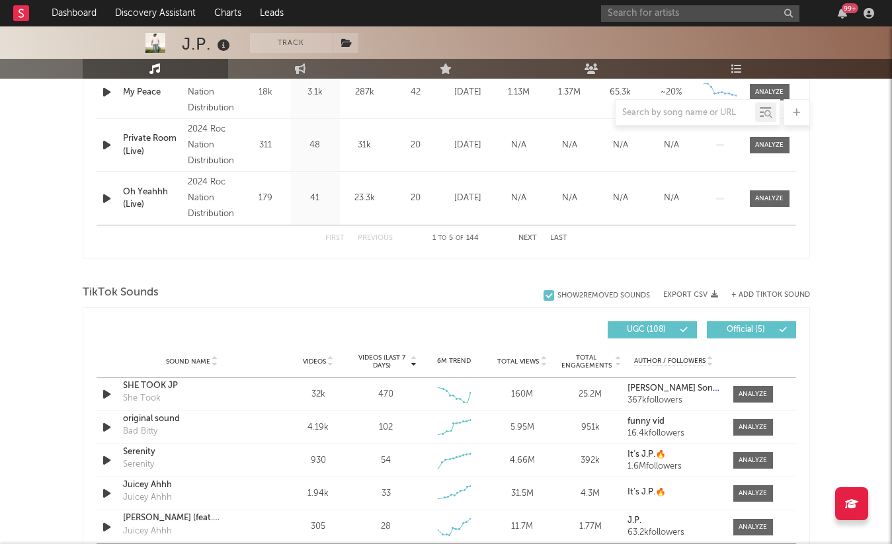
scroll to position [288, 0]
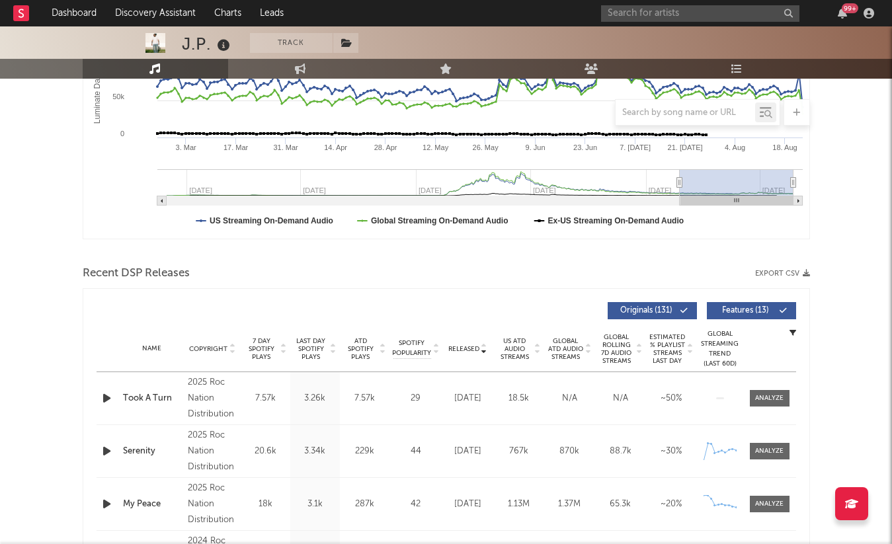
click at [261, 340] on span "7 Day Spotify Plays" at bounding box center [261, 349] width 35 height 24
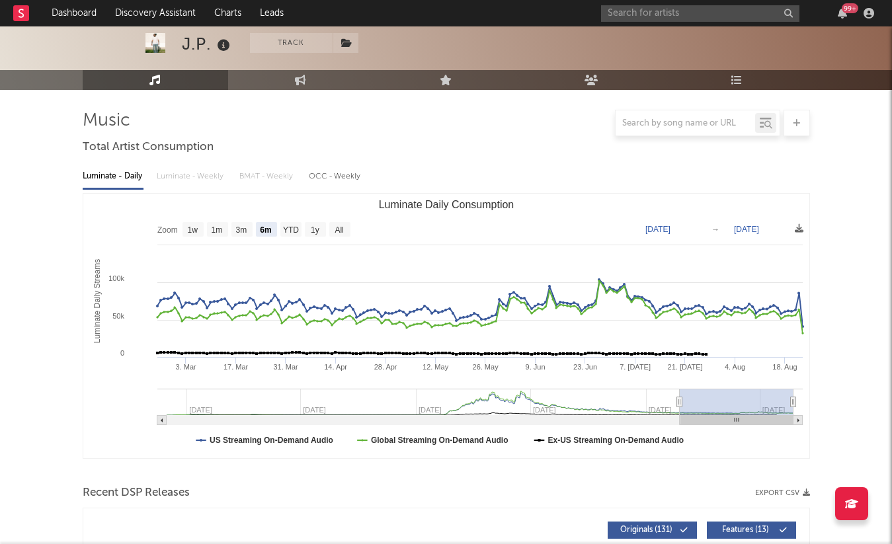
scroll to position [0, 0]
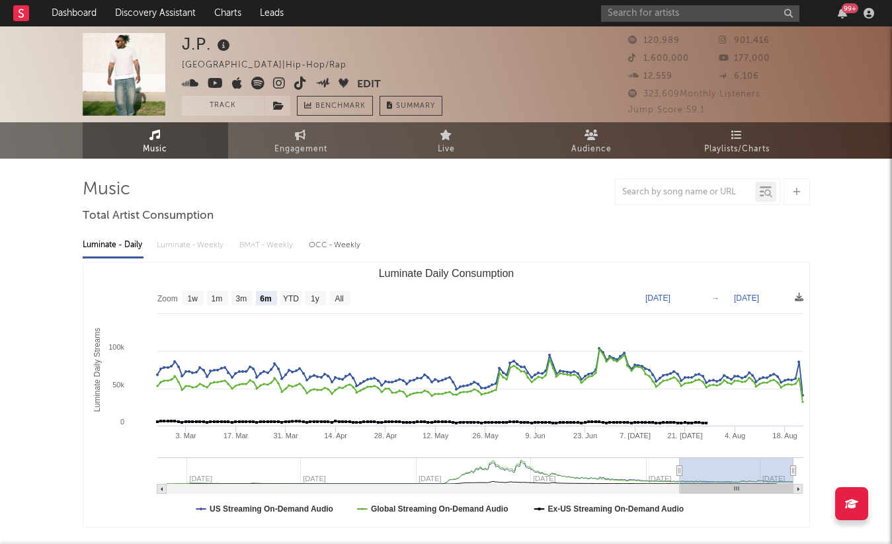
click at [277, 83] on icon at bounding box center [279, 83] width 13 height 13
click at [688, 15] on input "text" at bounding box center [700, 13] width 198 height 17
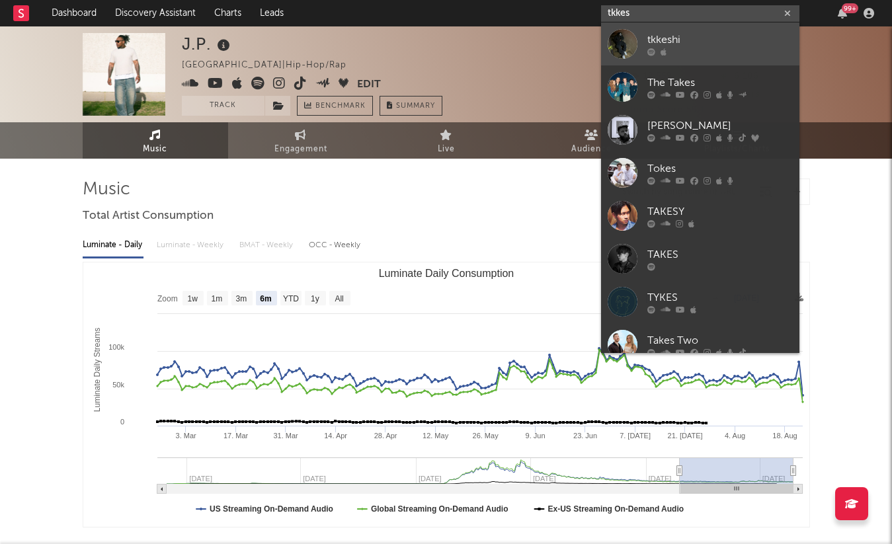
type input "tkkes"
click at [730, 35] on div "tkkeshi" at bounding box center [721, 40] width 146 height 16
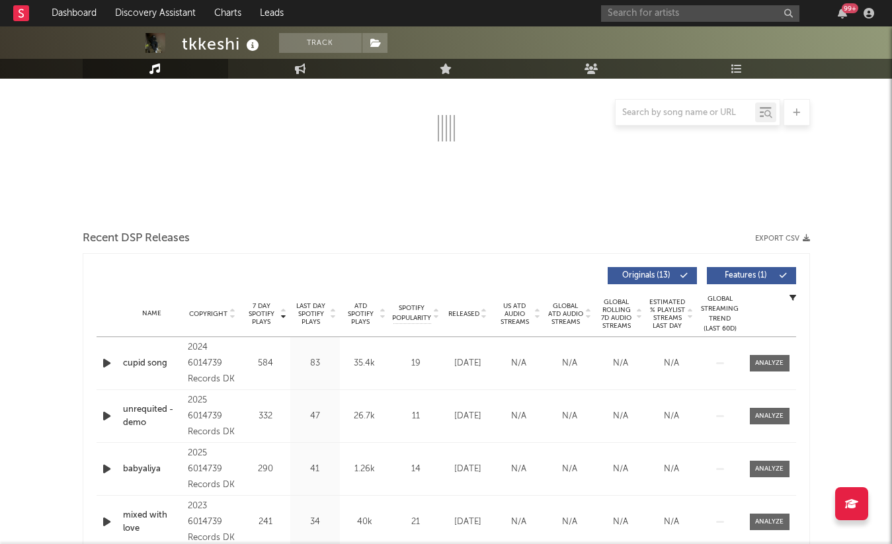
select select "1w"
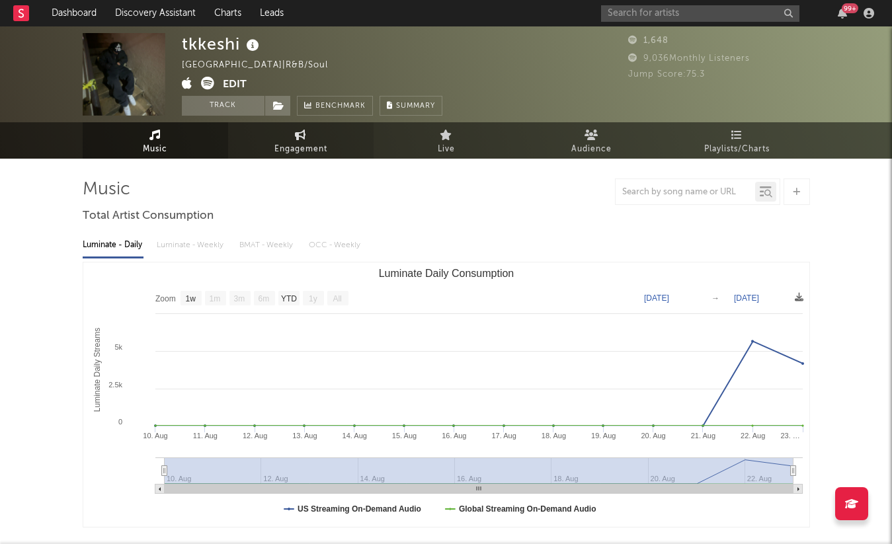
click at [293, 148] on span "Engagement" at bounding box center [301, 150] width 53 height 16
select select "1w"
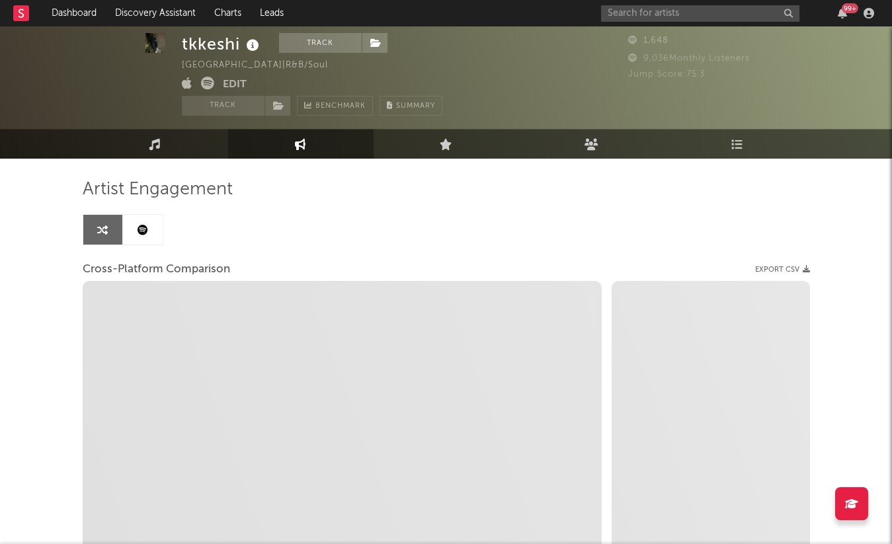
scroll to position [22, 0]
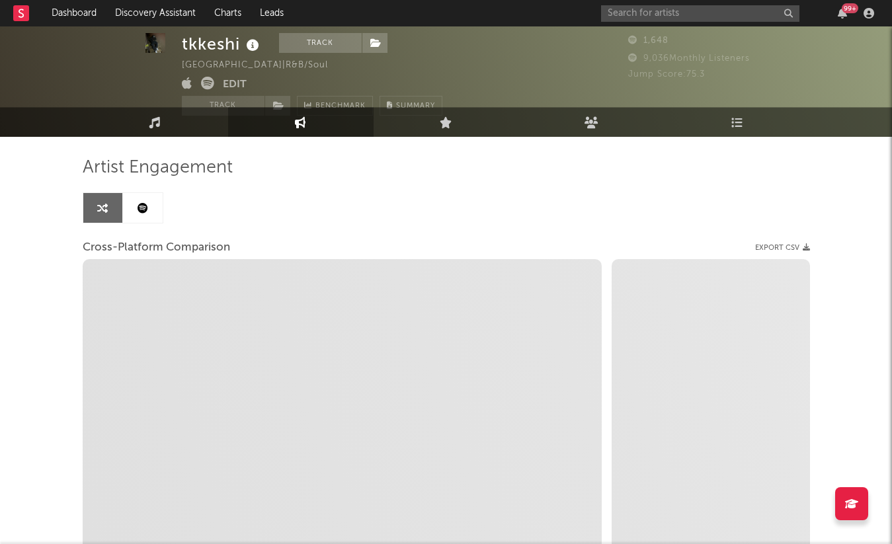
select select "1m"
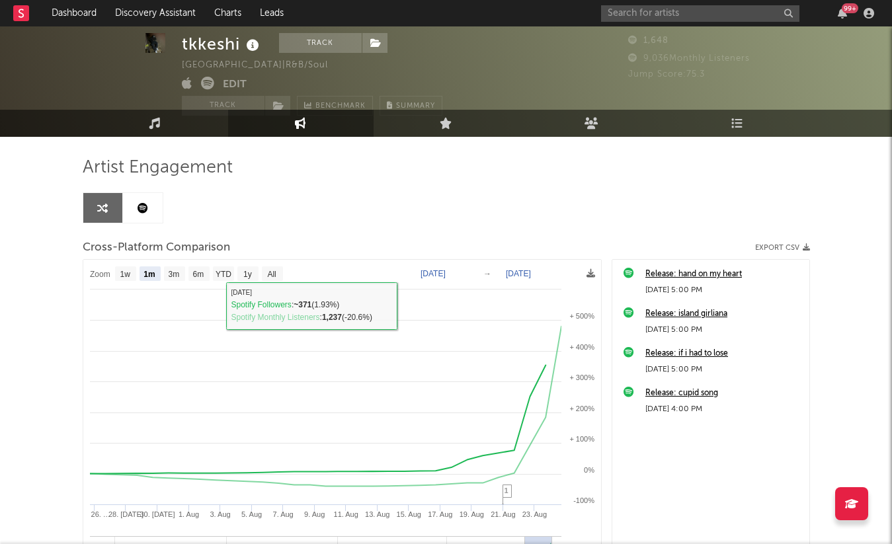
scroll to position [0, 0]
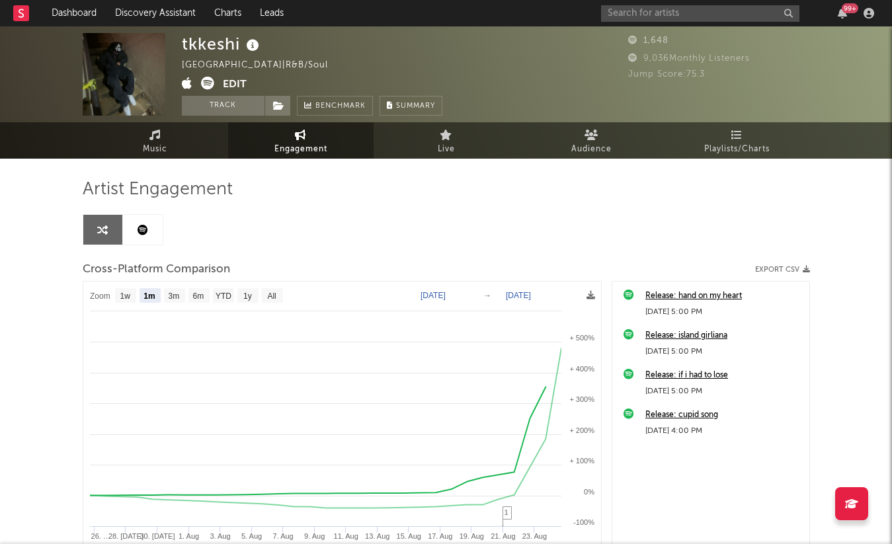
click at [239, 89] on button "Edit" at bounding box center [235, 85] width 24 height 17
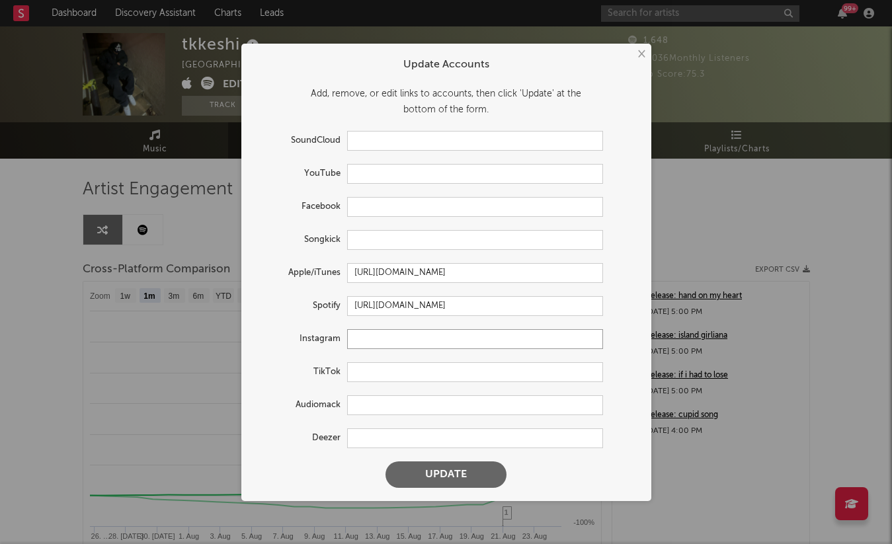
click at [368, 335] on input "text" at bounding box center [475, 339] width 256 height 20
click at [371, 376] on input "text" at bounding box center [475, 373] width 256 height 20
paste input "https://www.tiktok.com/@tmusjccc"
type input "https://www.tiktok.com/@tmusjccc"
click at [466, 481] on button "Update" at bounding box center [446, 475] width 121 height 26
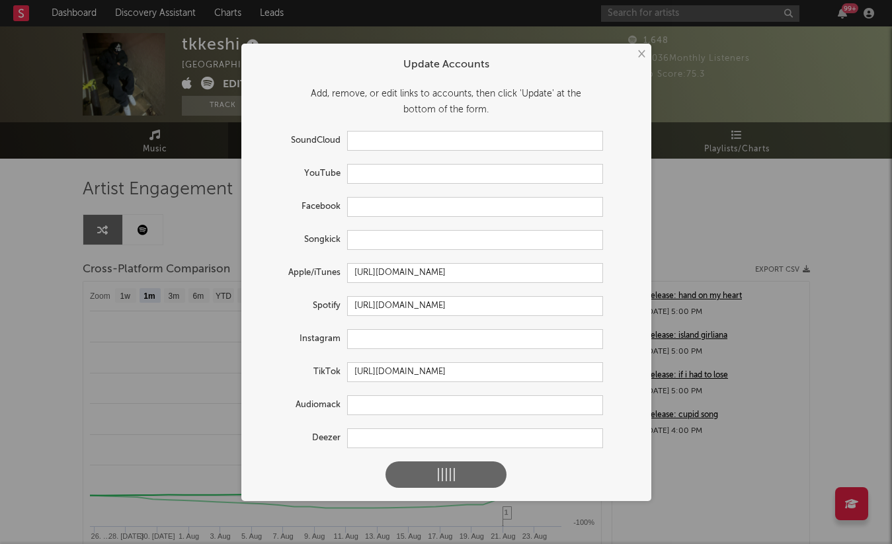
select select "1w"
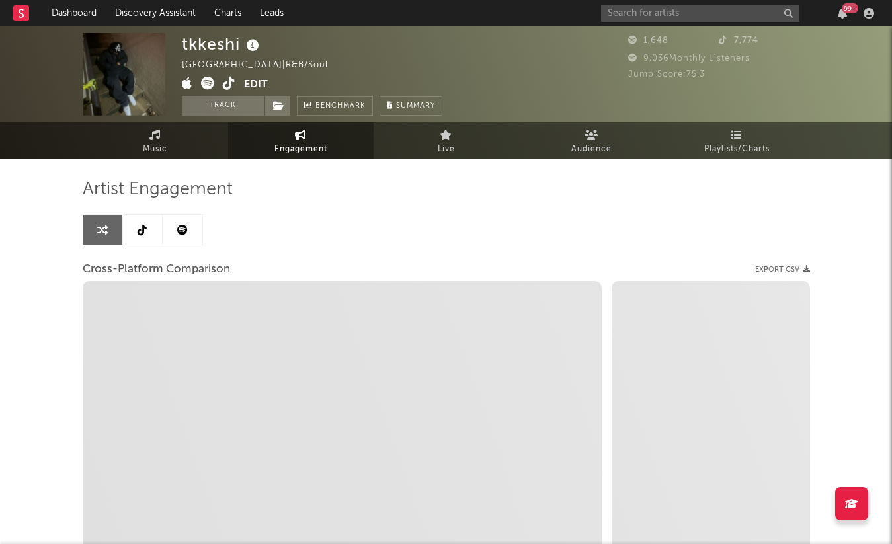
select select "1m"
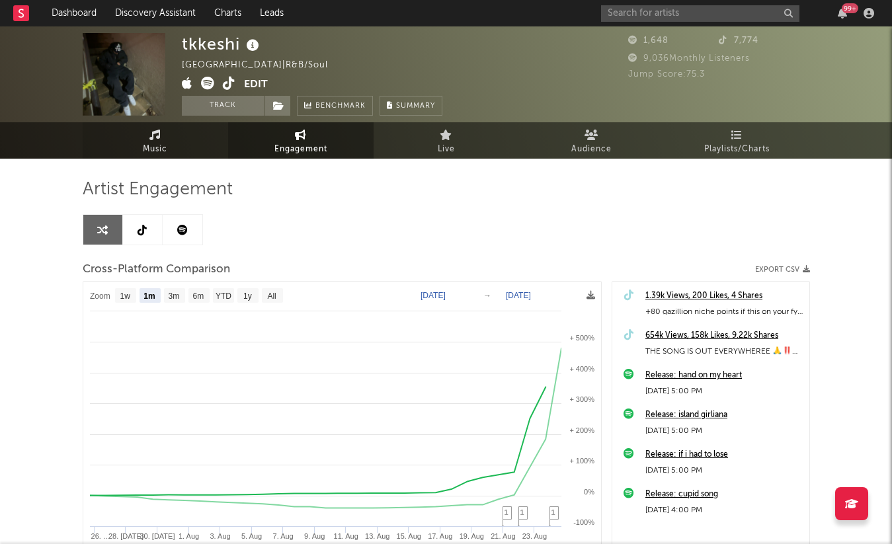
click at [169, 150] on link "Music" at bounding box center [156, 140] width 146 height 36
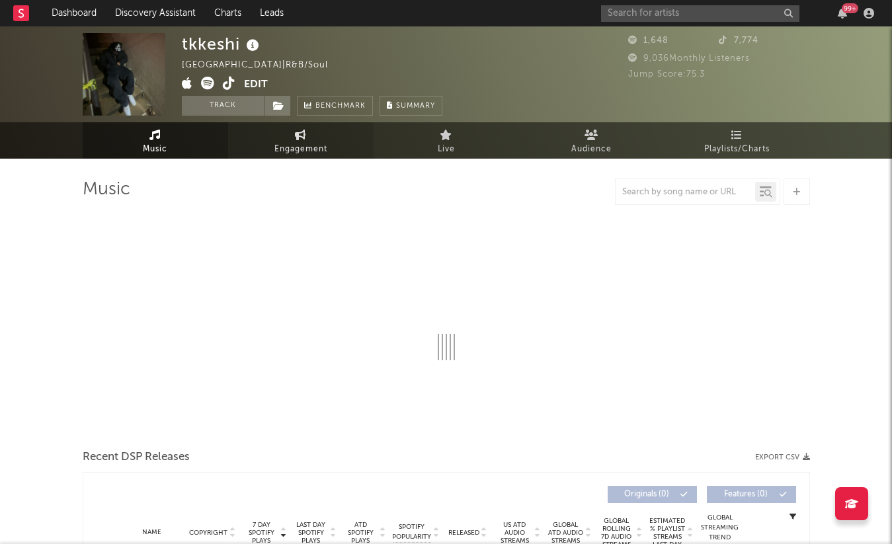
select select "1w"
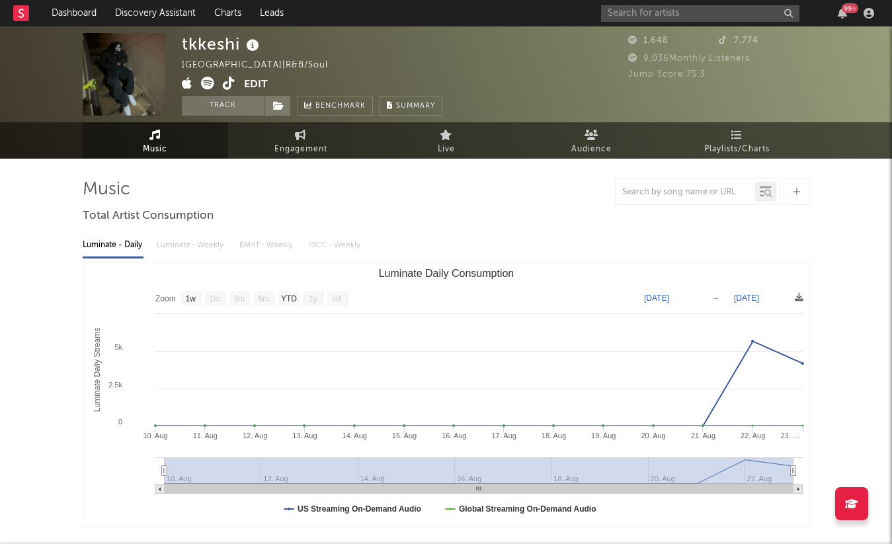
click at [249, 81] on button "Edit" at bounding box center [256, 85] width 24 height 17
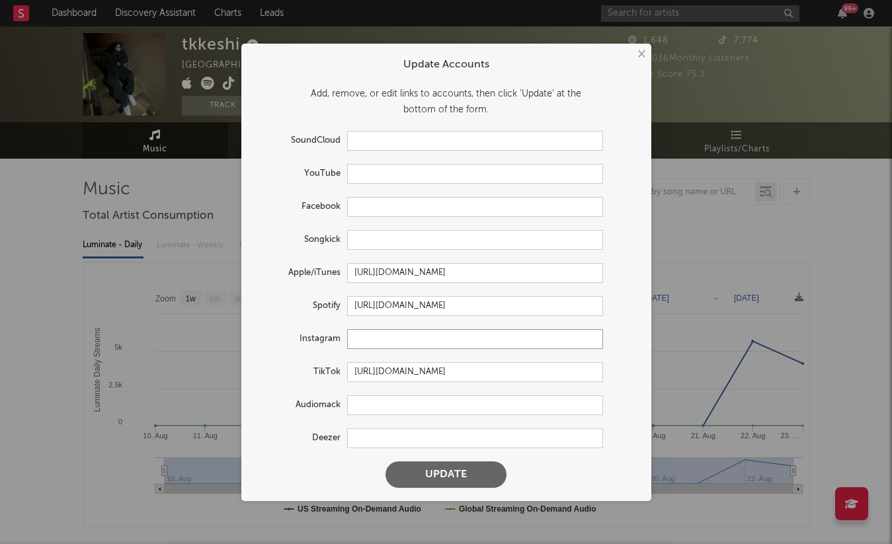
click at [364, 347] on input "text" at bounding box center [475, 339] width 256 height 20
paste input "https://www.instagram.com/tmusjc?igsh=ZGNjOWZkYTE3MQ%3D%3D&utm_source=qr"
click at [481, 478] on button "Update" at bounding box center [446, 475] width 121 height 26
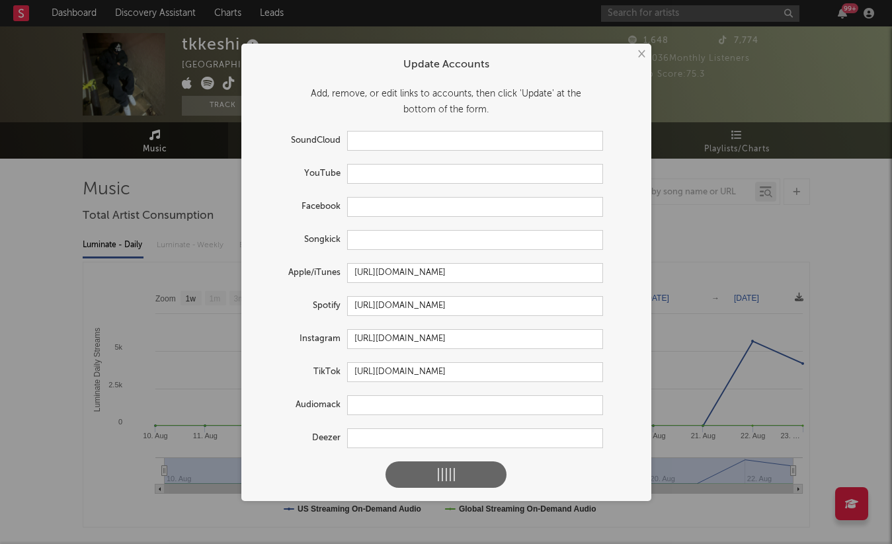
type input "https://www.instagram.com/tmusjc/"
type input "https://www.tiktok.com/@tmusjccc"
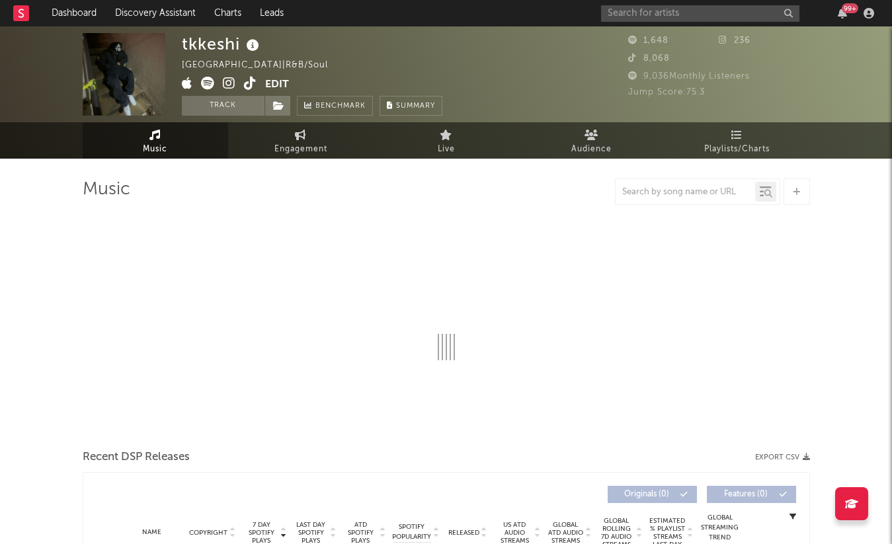
select select "1w"
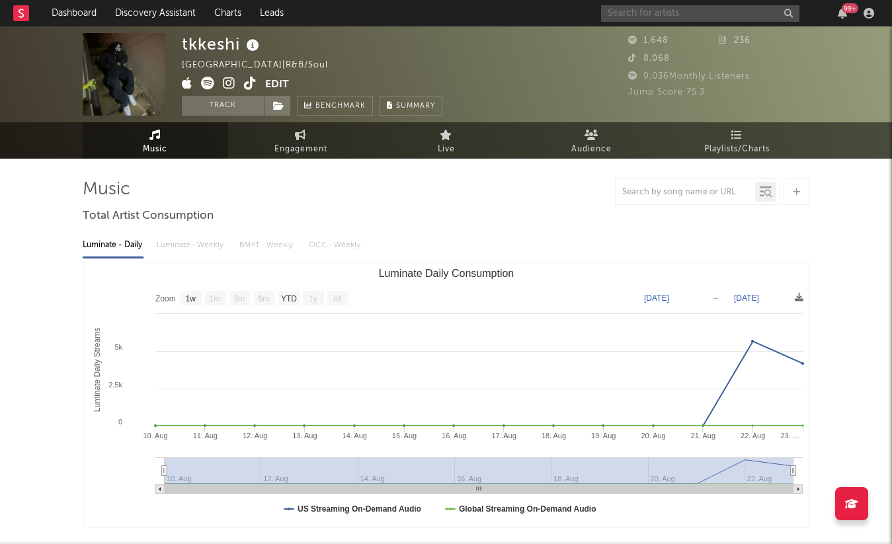
click at [626, 8] on input "text" at bounding box center [700, 13] width 198 height 17
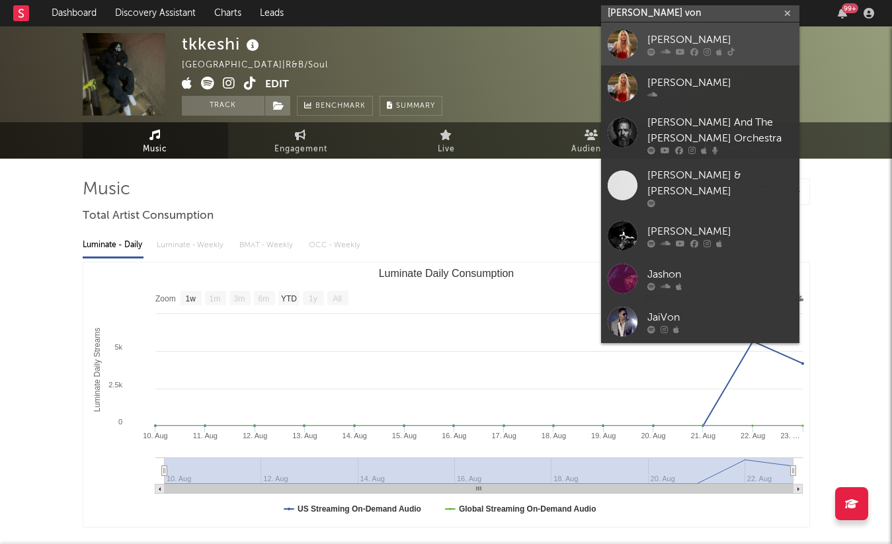
type input "jas von"
click at [636, 48] on div at bounding box center [623, 44] width 30 height 30
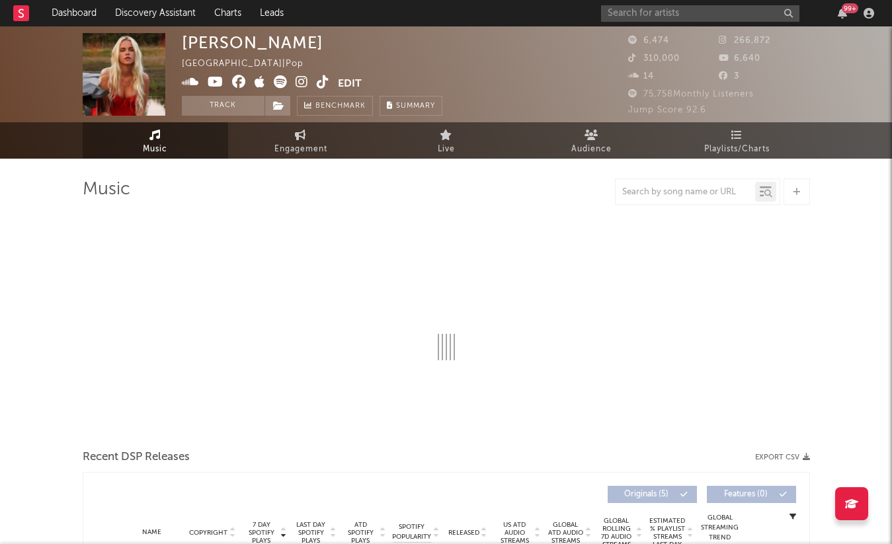
select select "6m"
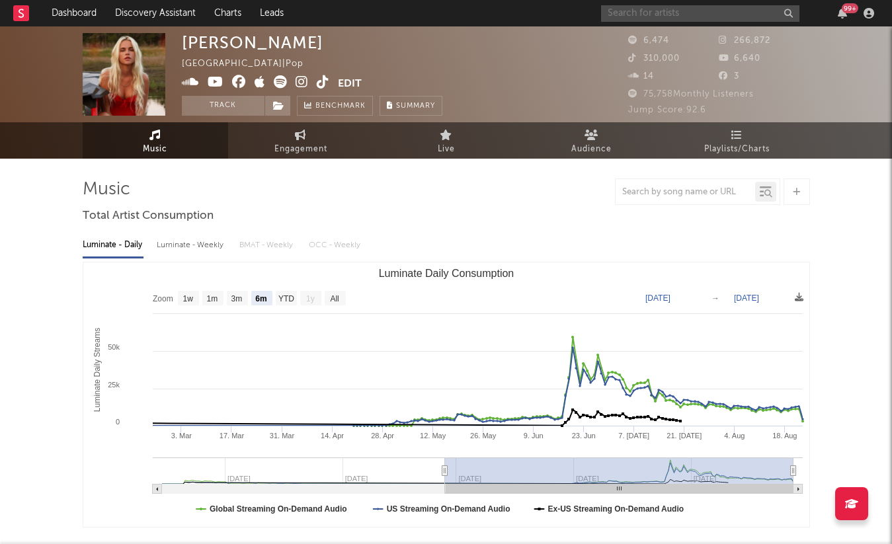
click at [635, 13] on input "text" at bounding box center [700, 13] width 198 height 17
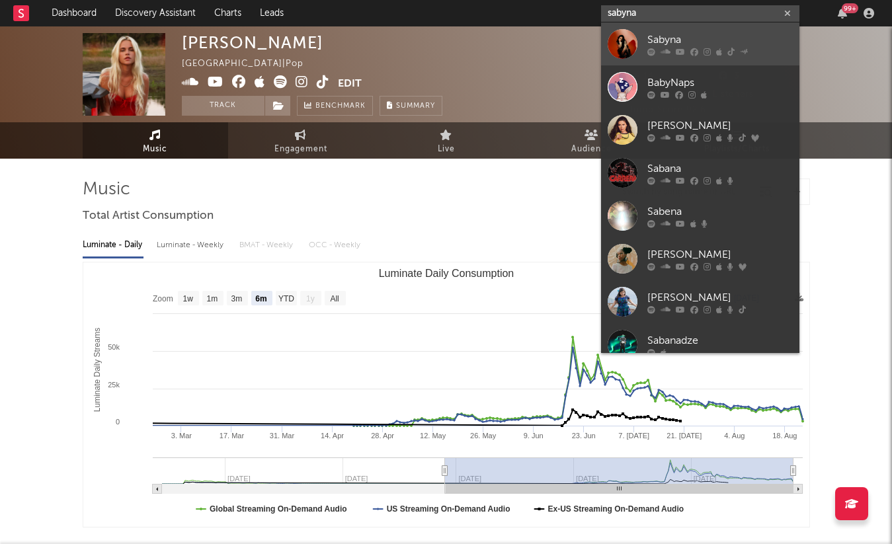
type input "sabyna"
click at [661, 40] on div "Sabyna" at bounding box center [721, 40] width 146 height 16
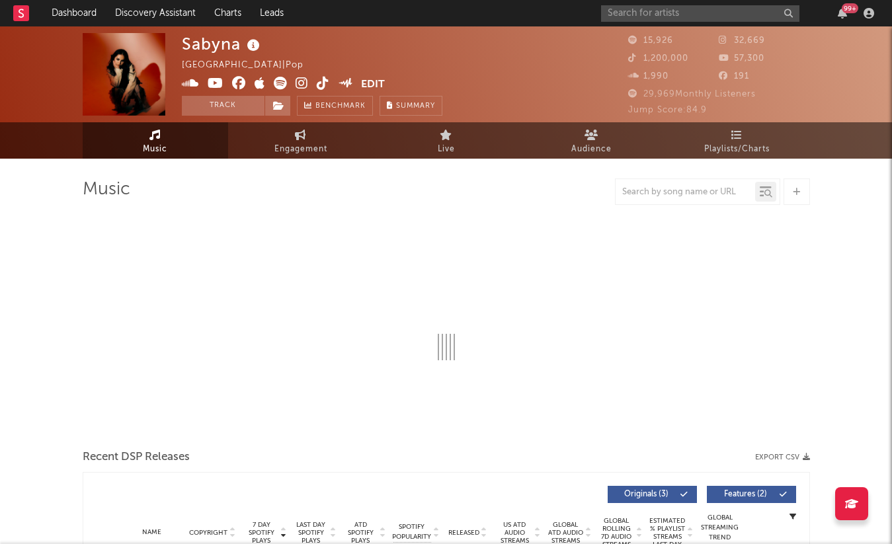
select select "6m"
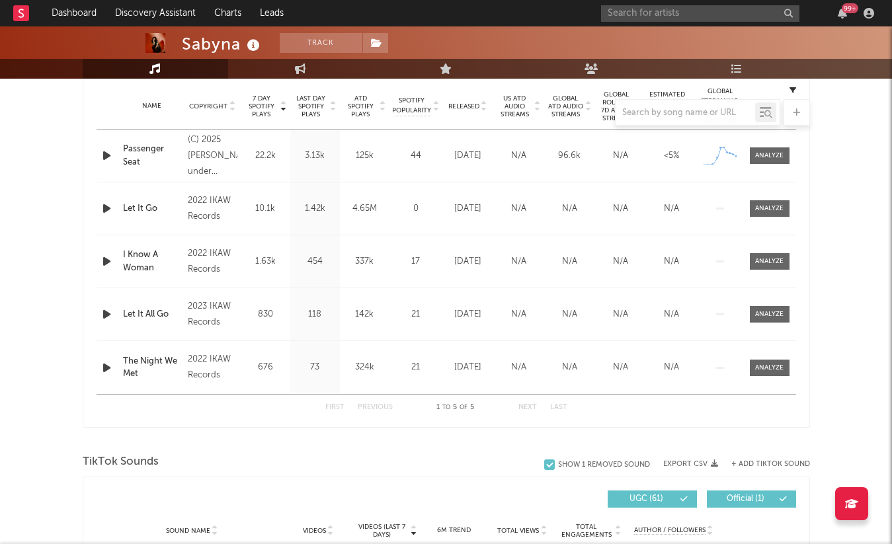
scroll to position [533, 0]
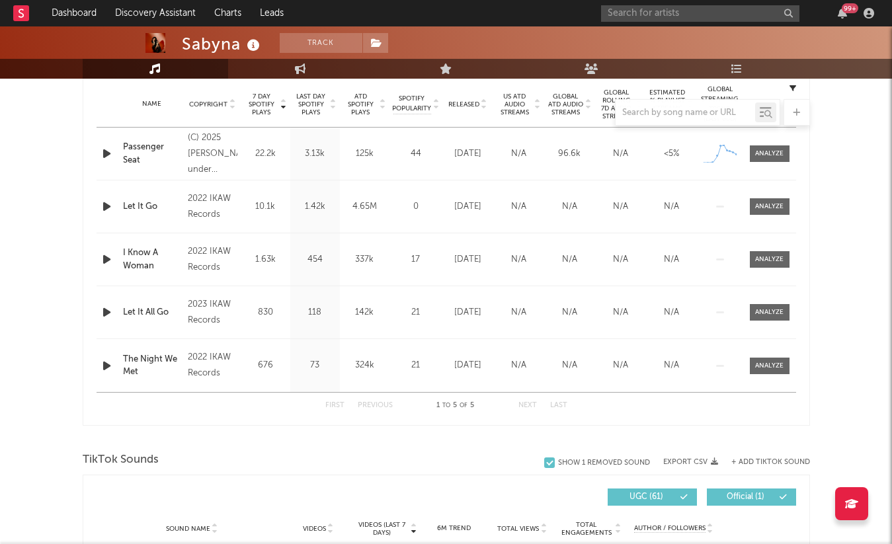
click at [458, 111] on div at bounding box center [447, 112] width 728 height 26
click at [460, 106] on div at bounding box center [447, 112] width 728 height 26
click at [465, 102] on div at bounding box center [447, 112] width 728 height 26
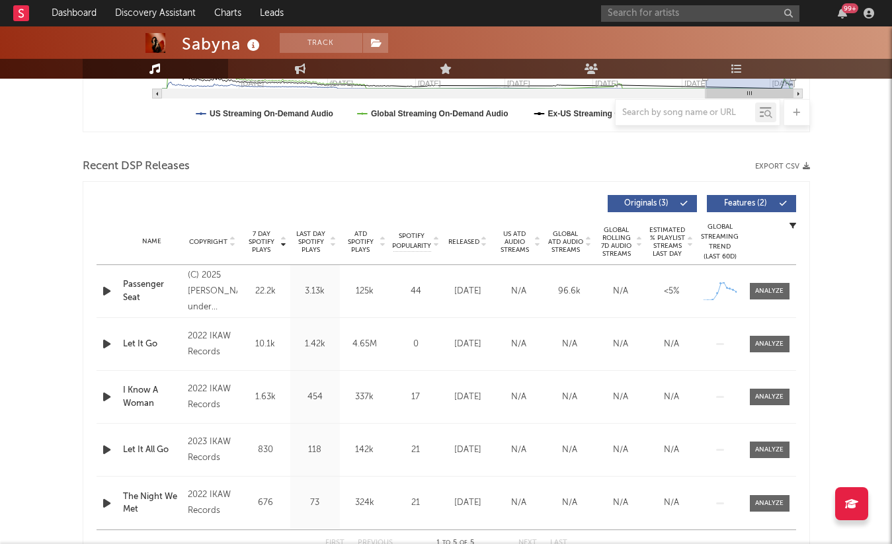
scroll to position [370, 0]
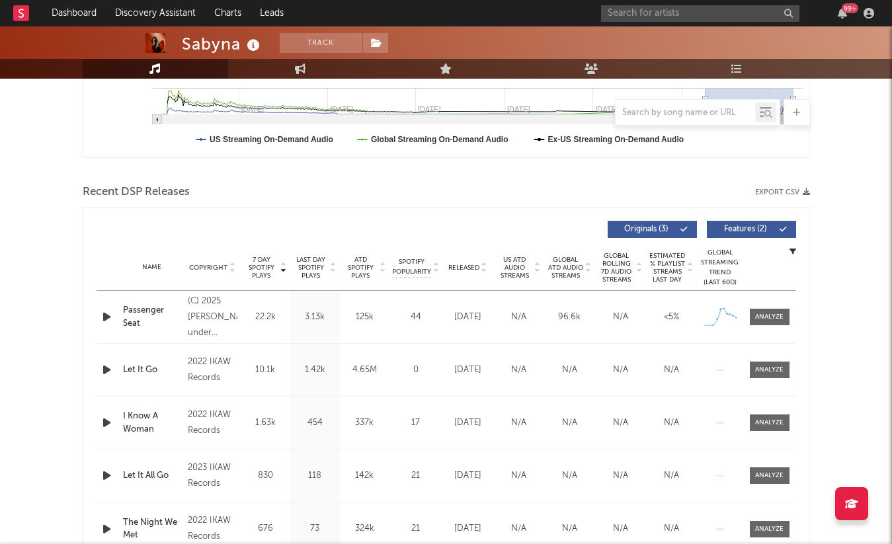
click at [477, 268] on span "Released" at bounding box center [464, 268] width 31 height 8
click at [666, 13] on input "text" at bounding box center [700, 13] width 198 height 17
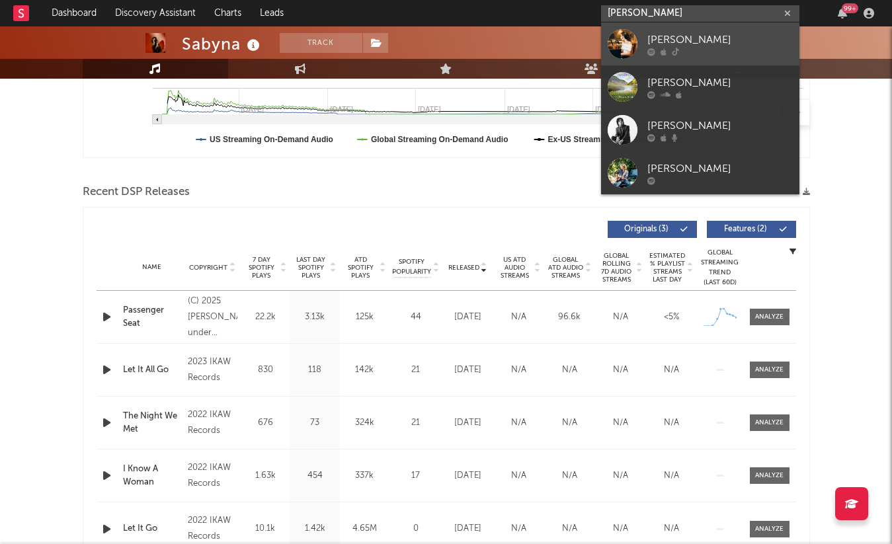
type input "jacke evans"
click at [742, 42] on div "Jackie Evans" at bounding box center [721, 40] width 146 height 16
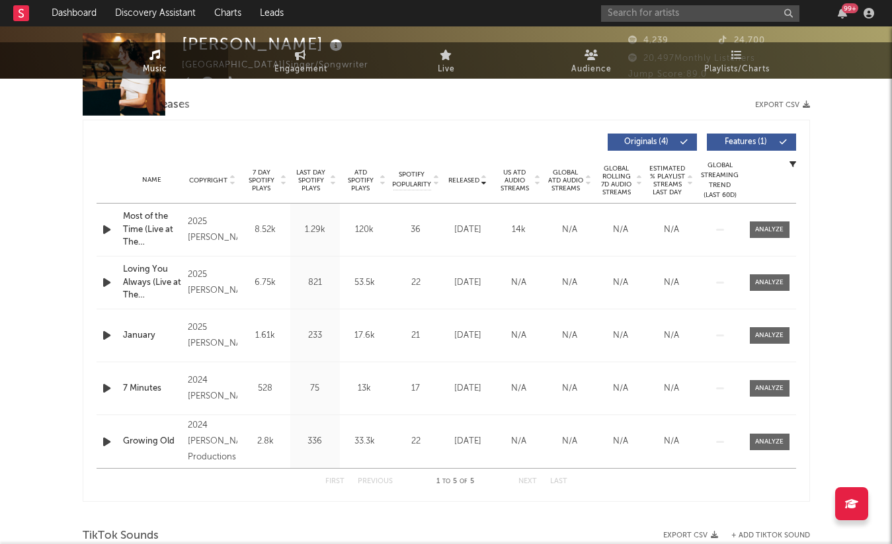
select select "1w"
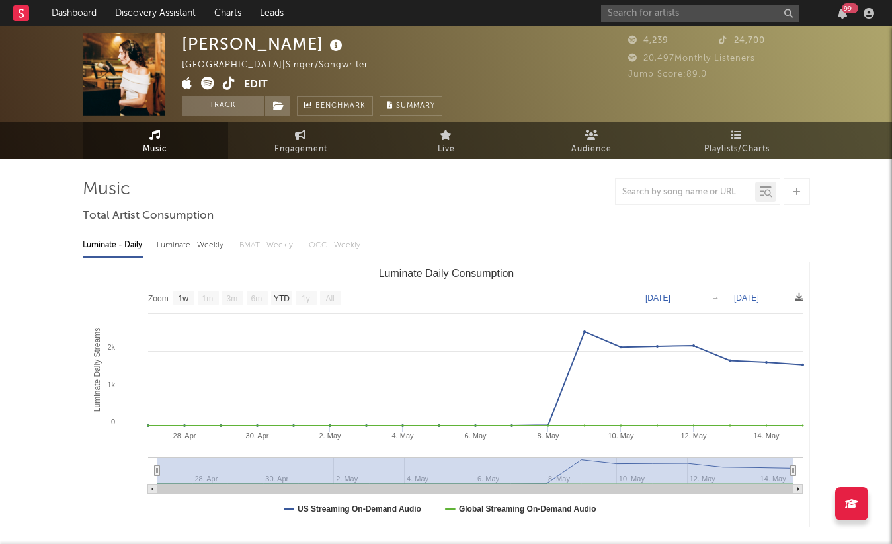
click at [212, 140] on link "Music" at bounding box center [156, 140] width 146 height 36
click at [271, 157] on link "Engagement" at bounding box center [301, 140] width 146 height 36
select select "1w"
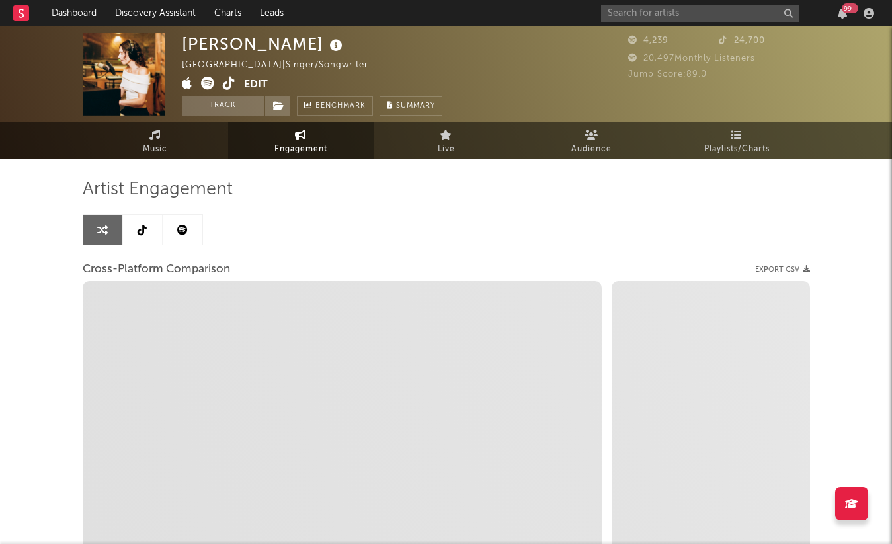
click at [147, 230] on link at bounding box center [143, 230] width 40 height 30
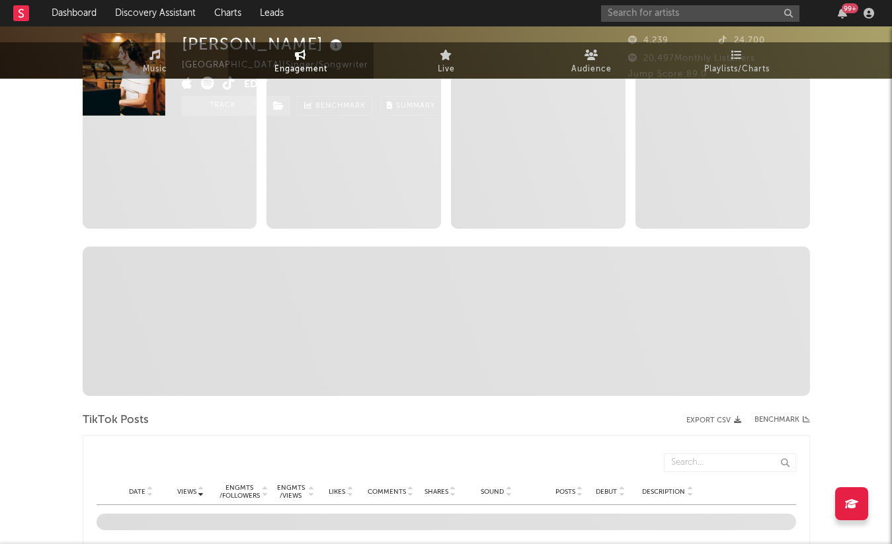
select select "6m"
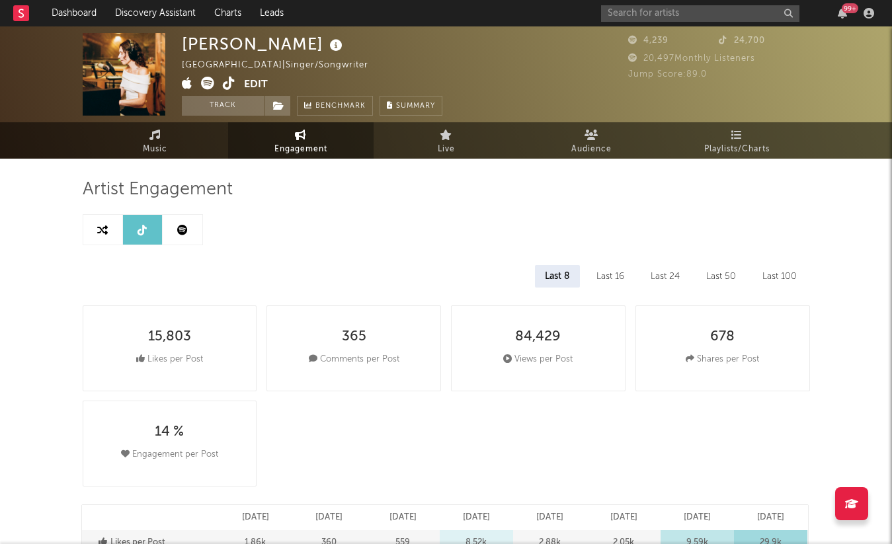
click at [234, 81] on icon at bounding box center [229, 83] width 13 height 13
click at [668, 10] on input "text" at bounding box center [700, 13] width 198 height 17
type input "dev kota"
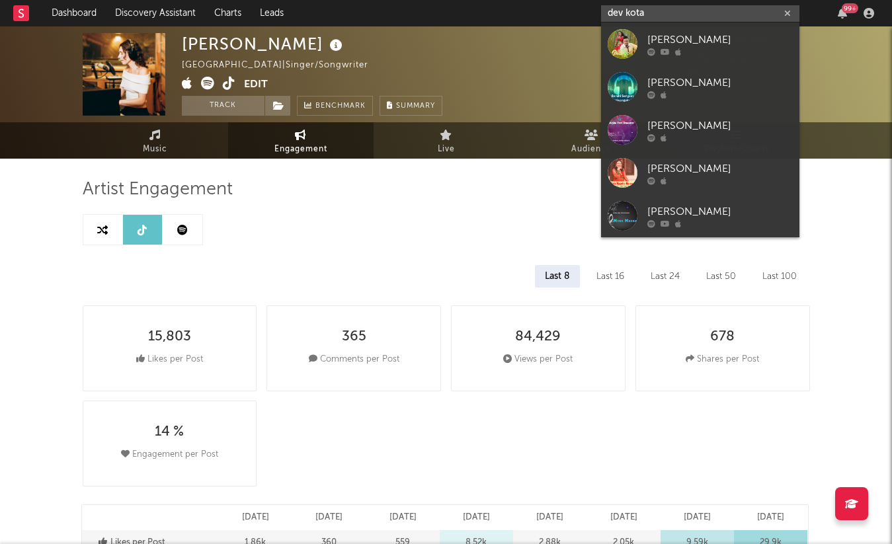
drag, startPoint x: 653, startPoint y: 8, endPoint x: 581, endPoint y: 8, distance: 72.1
click at [581, 8] on nav "Dashboard Discovery Assistant Charts Leads dev kota 99 +" at bounding box center [446, 13] width 892 height 26
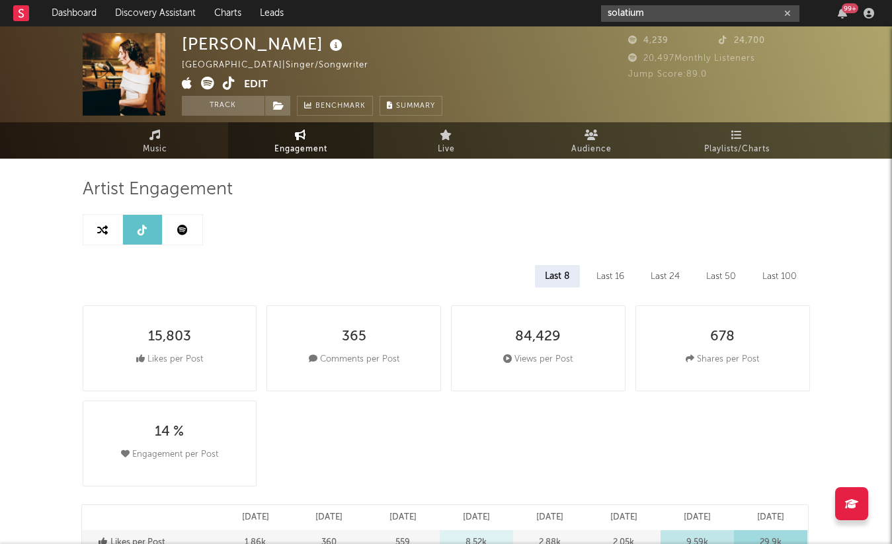
type input "solatium"
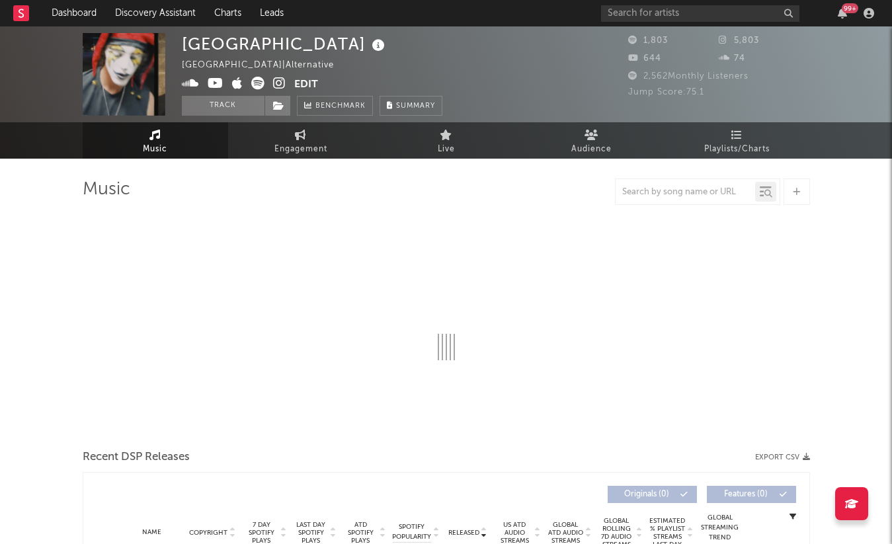
select select "1w"
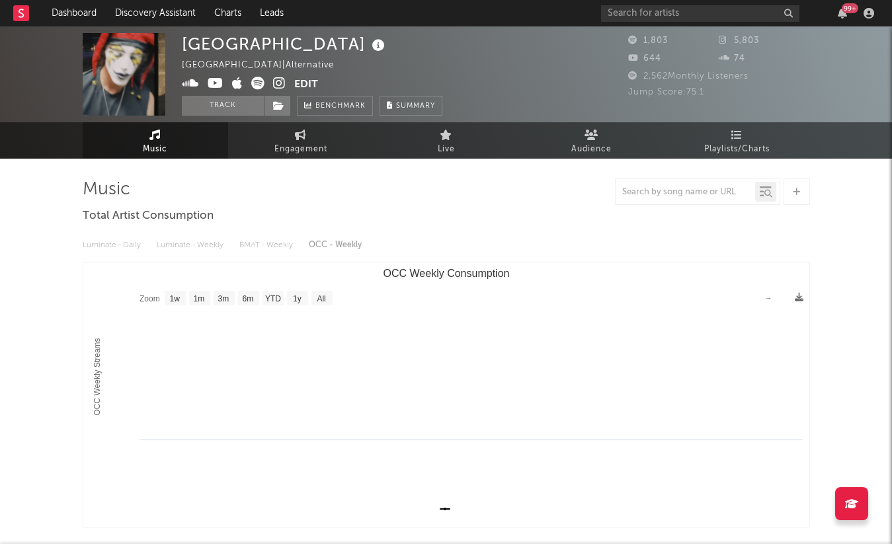
click at [280, 83] on icon at bounding box center [279, 83] width 13 height 13
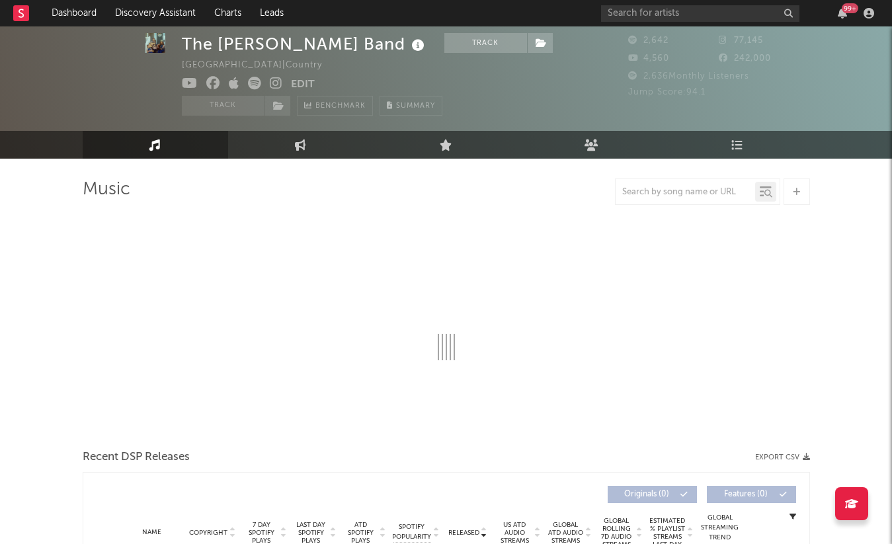
select select "1w"
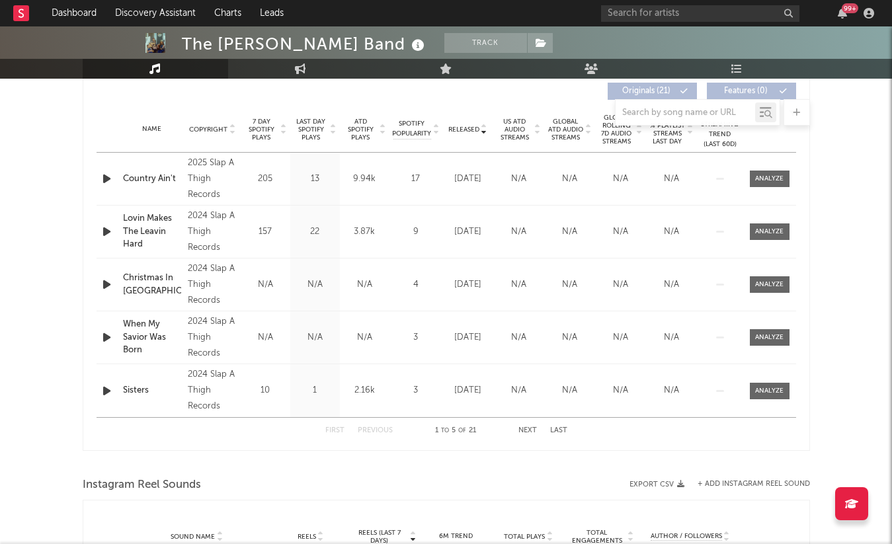
scroll to position [462, 0]
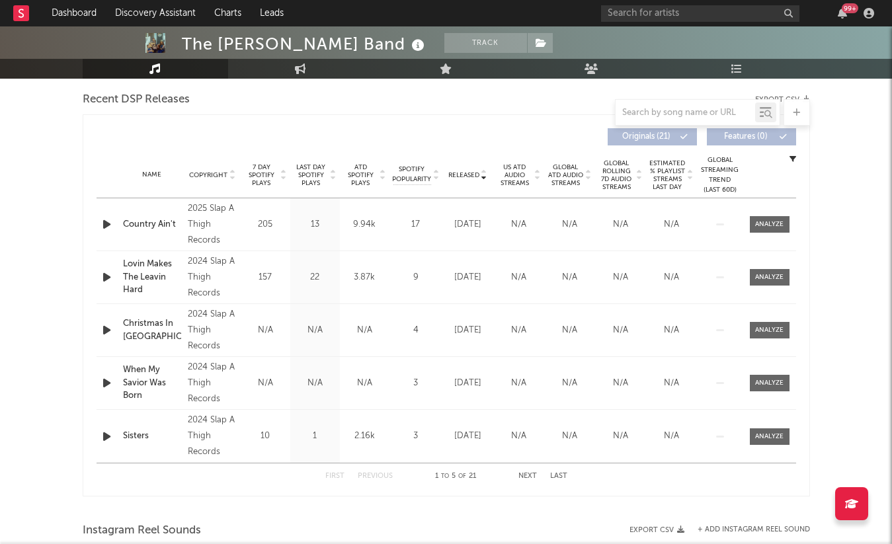
click at [265, 179] on span "7 Day Spotify Plays" at bounding box center [261, 175] width 35 height 24
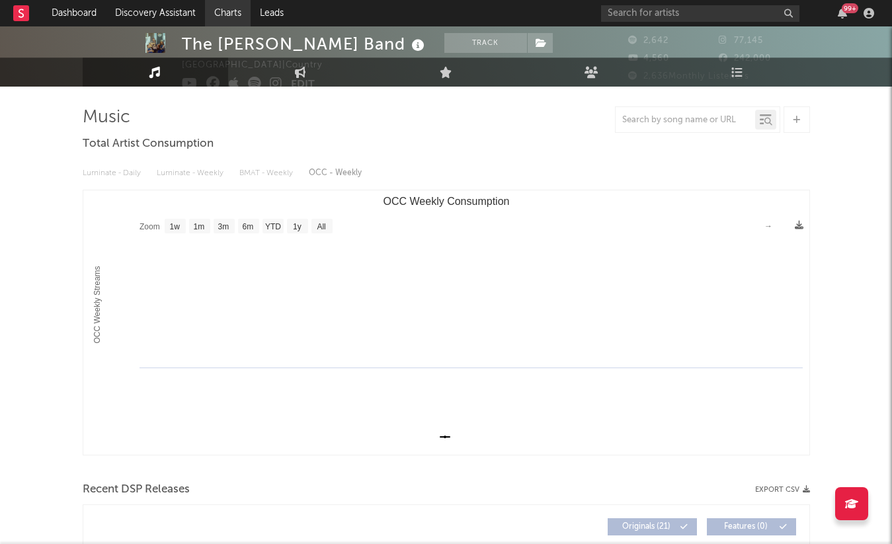
scroll to position [0, 0]
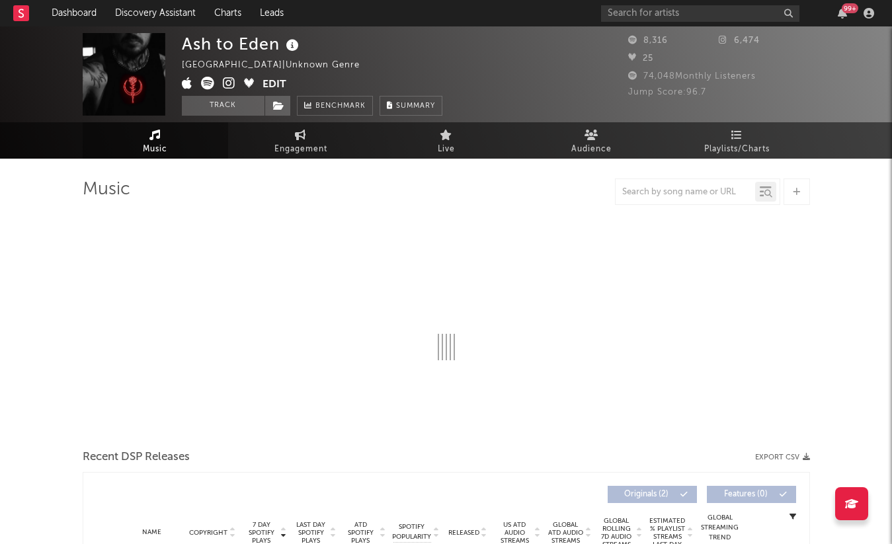
select select "1w"
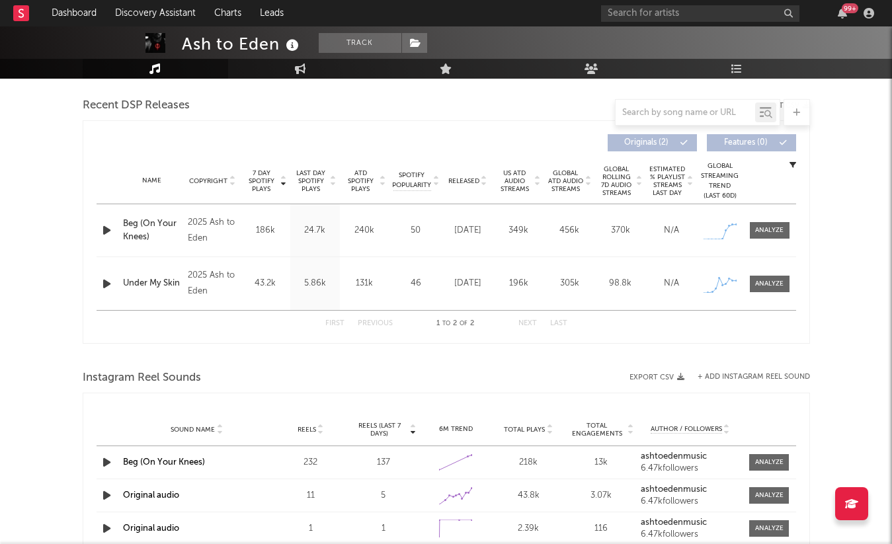
scroll to position [416, 0]
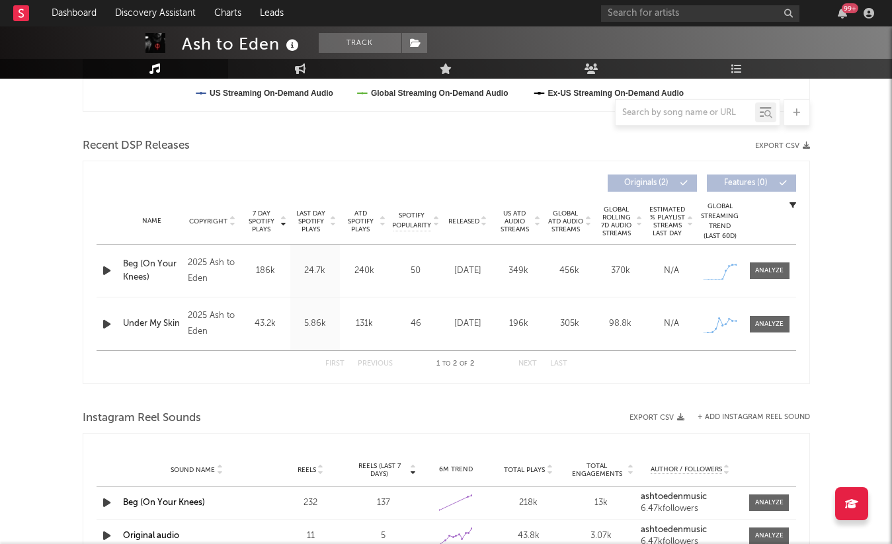
click at [106, 274] on icon "button" at bounding box center [107, 271] width 14 height 17
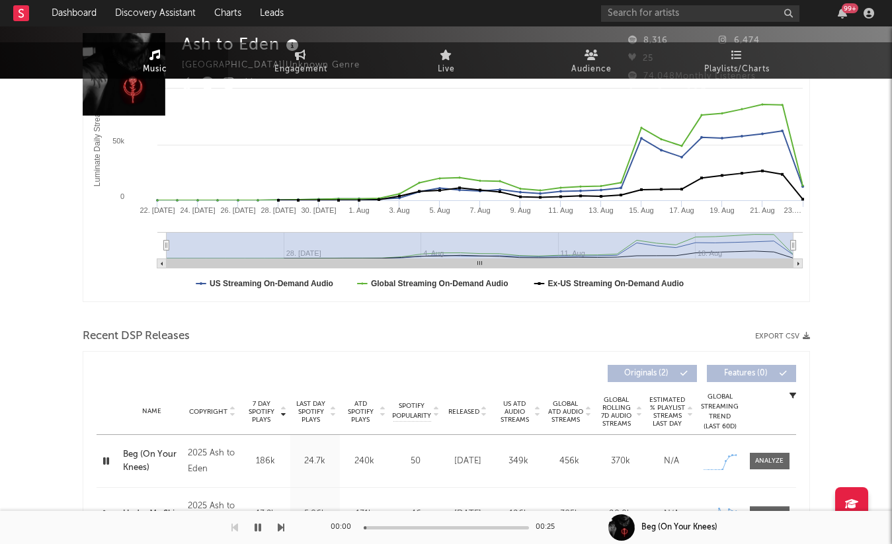
scroll to position [0, 0]
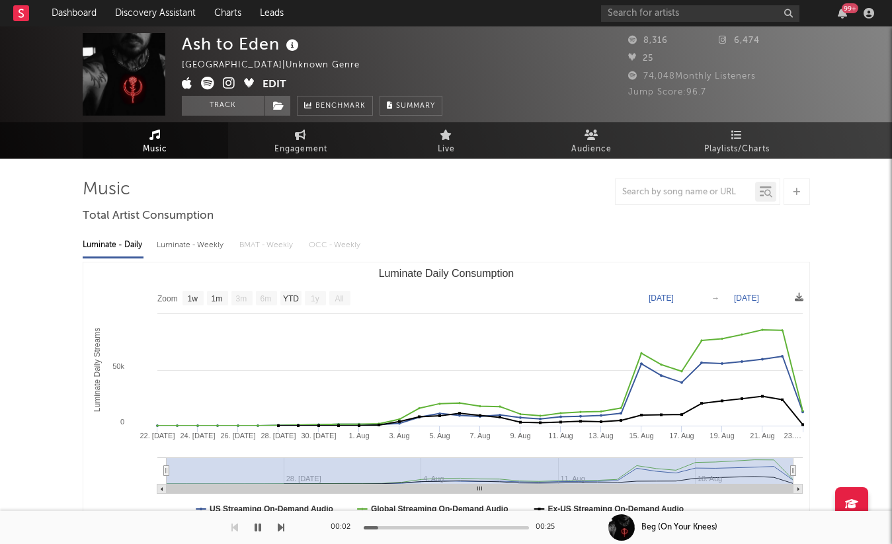
click at [228, 81] on icon at bounding box center [229, 83] width 13 height 13
click at [271, 77] on button "Edit" at bounding box center [275, 85] width 24 height 17
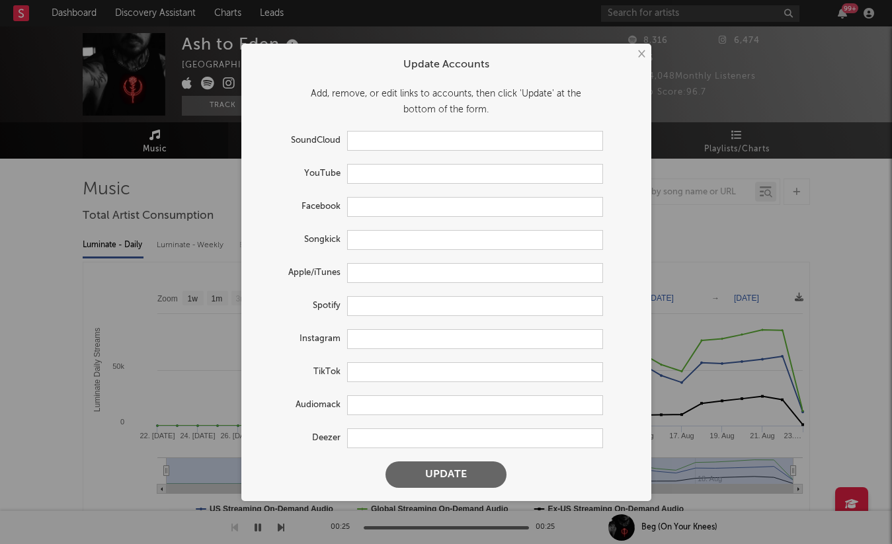
type input "https://music.apple.com/us/artist/ash-to-eden/1828701844"
type input "https://open.spotify.com/artist/5KlBi01OWLrjDZJKBFtPkd"
type input "https://www.instagram.com/ashtoedenmusic/"
type input "https://www.deezer.com/en/artist/338150991"
click at [372, 361] on form "Update Accounts Add, remove, or edit links to accounts, then click 'Update' at …" at bounding box center [446, 272] width 397 height 445
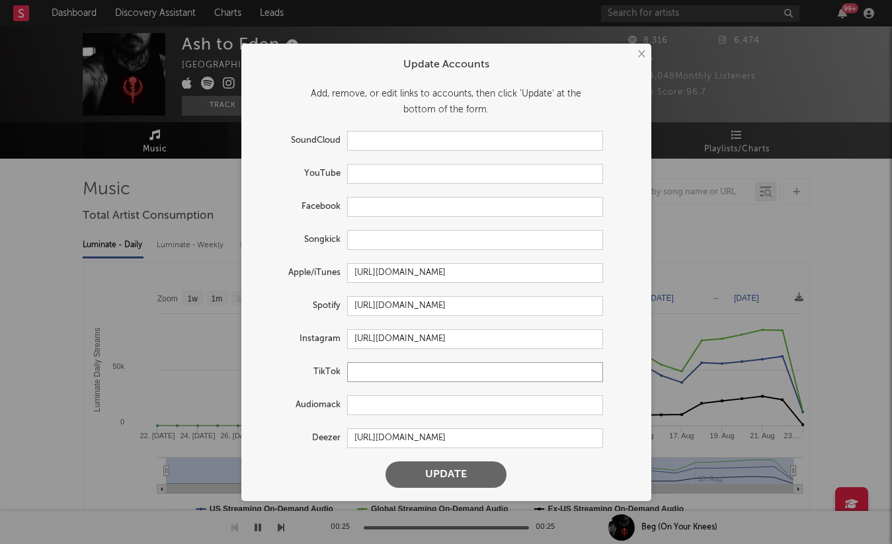
click at [372, 381] on input "text" at bounding box center [475, 373] width 256 height 20
paste input "https://www.tiktok.com/@ashtoedenmusic"
click at [386, 462] on button "Update" at bounding box center [446, 475] width 121 height 26
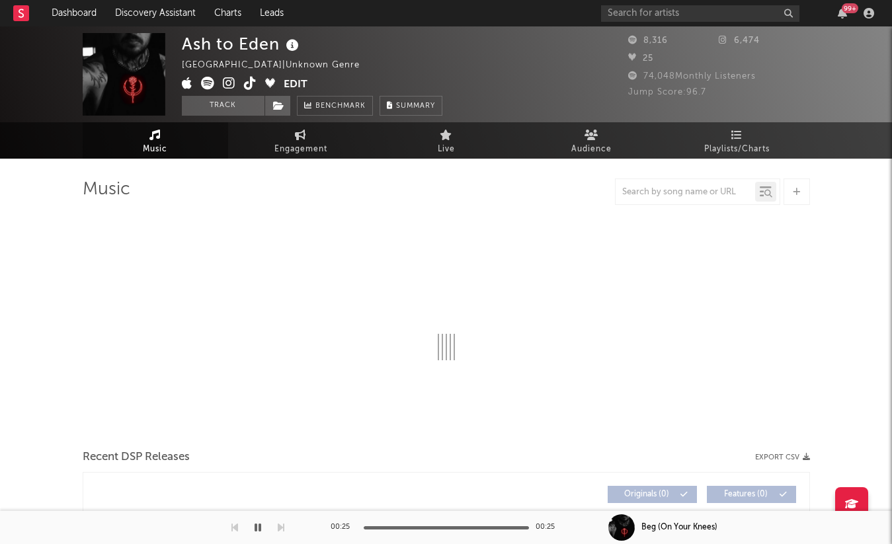
type input "https://www.tiktok.com/share/user/7528292470976381982"
select select "1w"
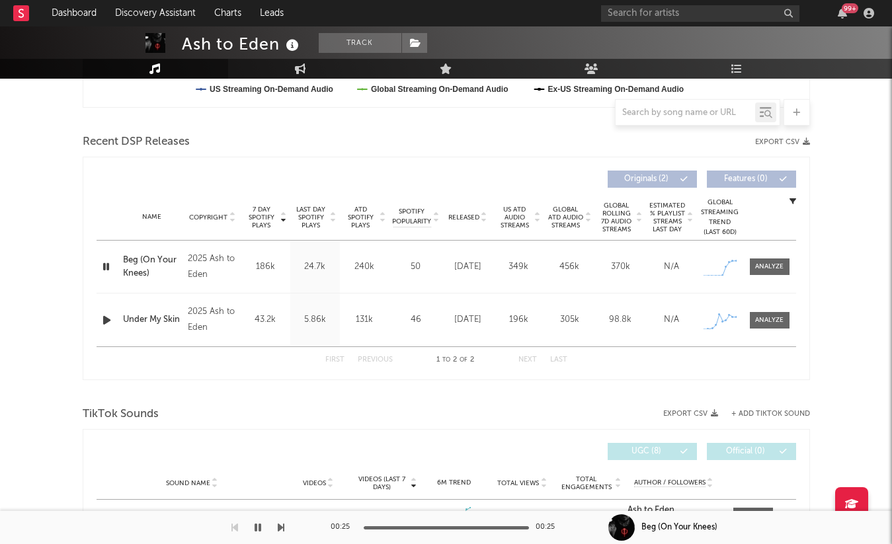
scroll to position [437, 0]
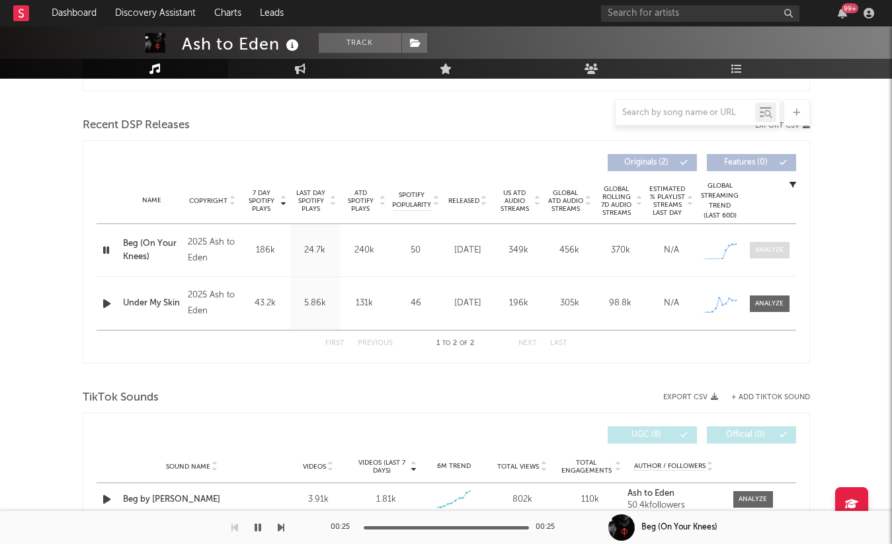
click at [772, 254] on div at bounding box center [769, 250] width 28 height 10
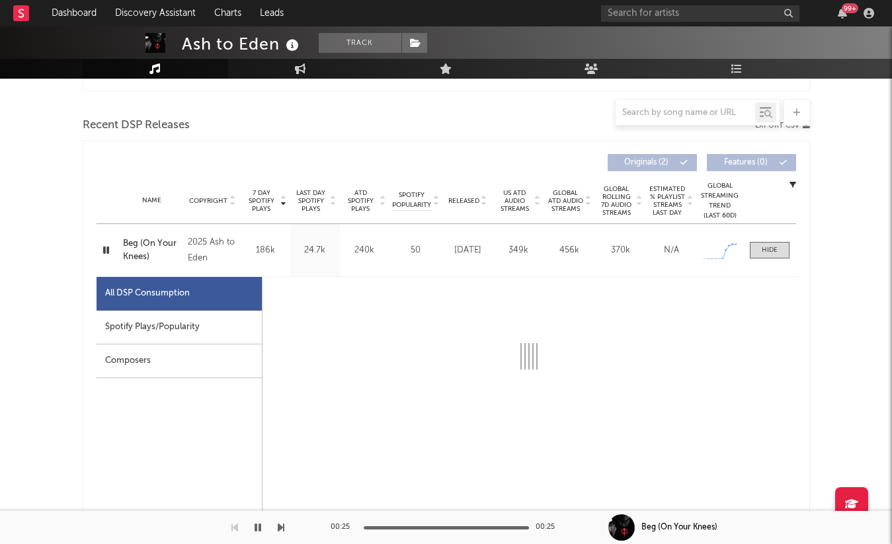
select select "1w"
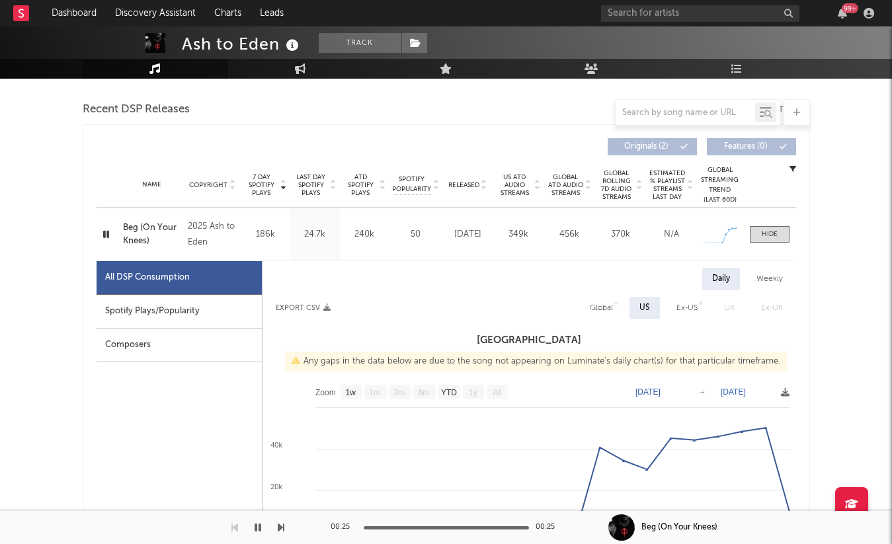
scroll to position [456, 0]
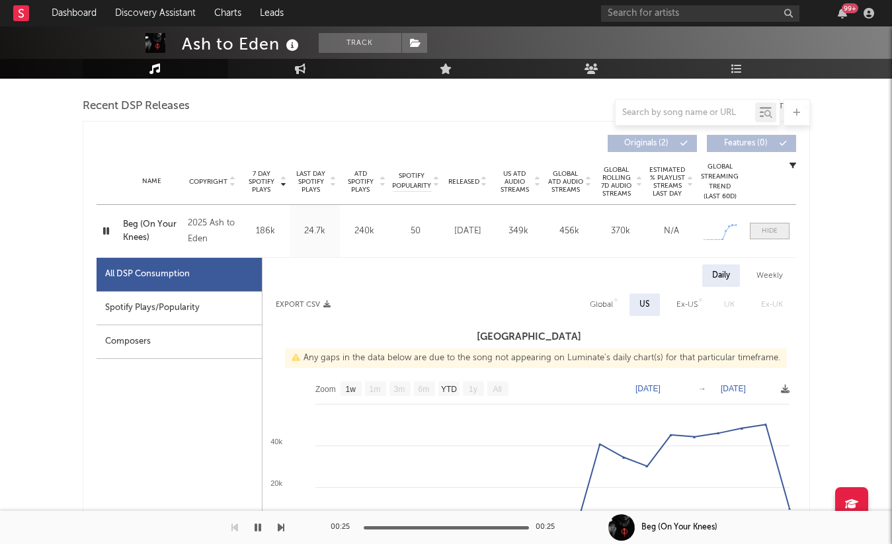
click at [769, 224] on span at bounding box center [770, 231] width 40 height 17
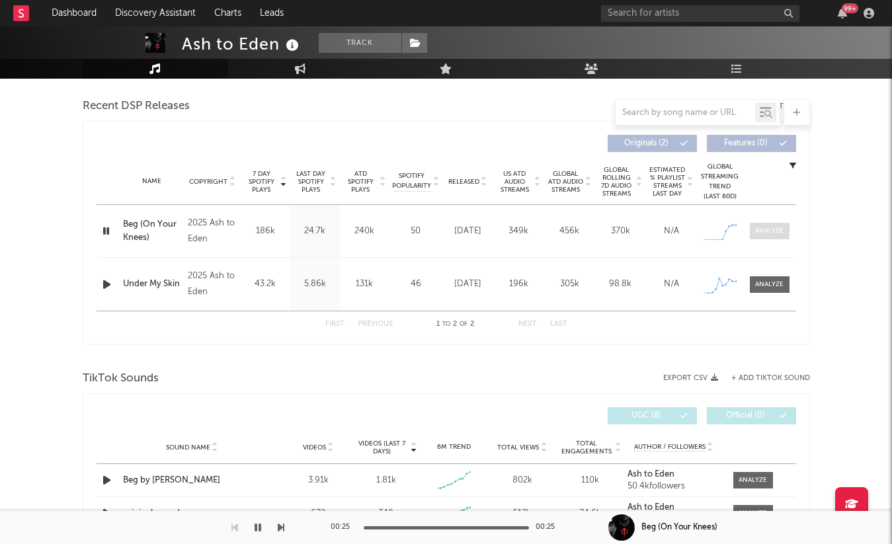
click at [769, 224] on span at bounding box center [770, 231] width 40 height 17
select select "1w"
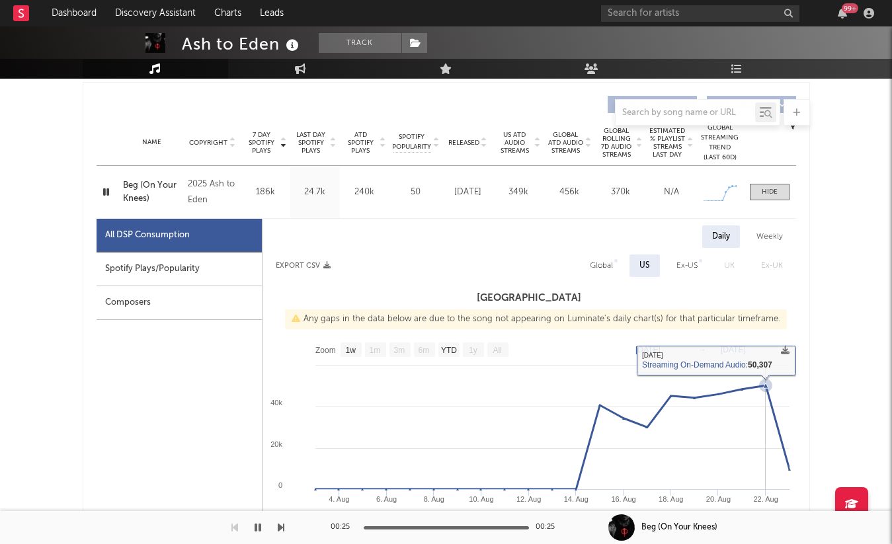
scroll to position [501, 0]
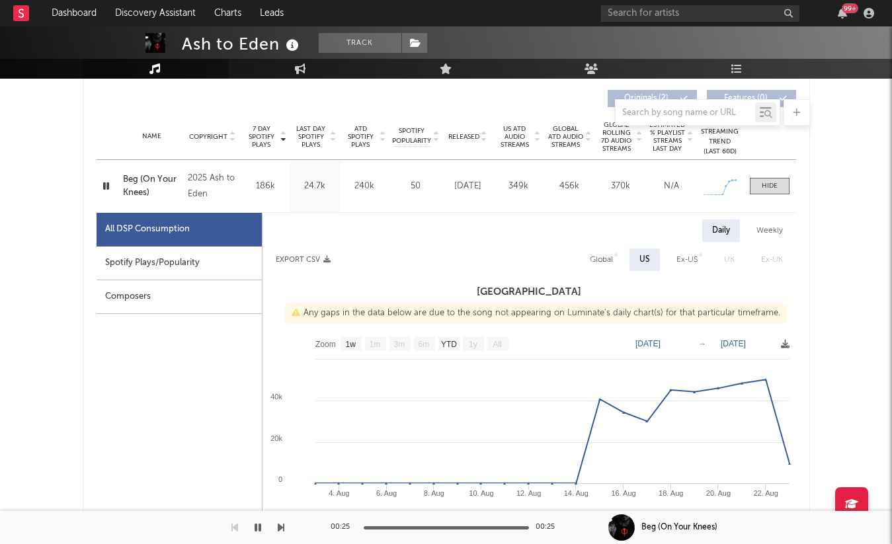
click at [611, 261] on div "Global" at bounding box center [601, 260] width 23 height 16
select select "1w"
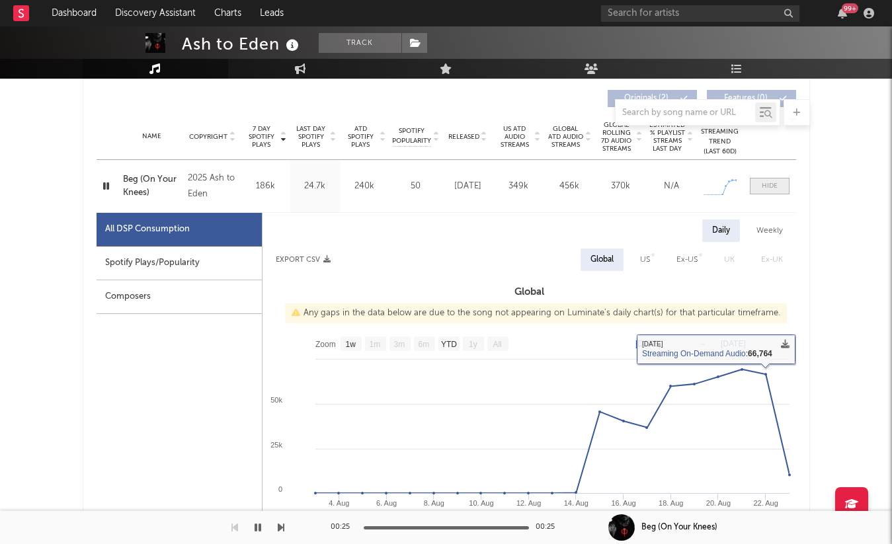
click at [769, 182] on div at bounding box center [770, 186] width 16 height 10
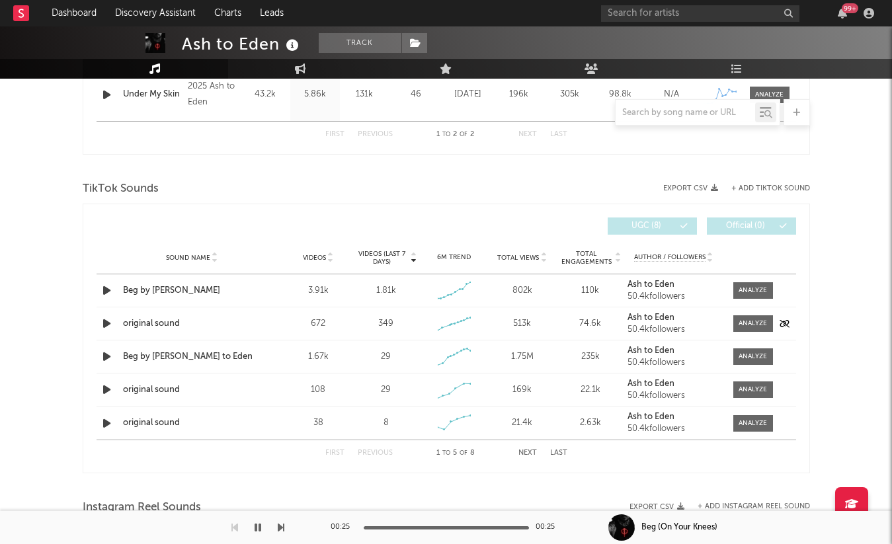
scroll to position [644, 0]
click at [101, 319] on icon "button" at bounding box center [107, 325] width 14 height 17
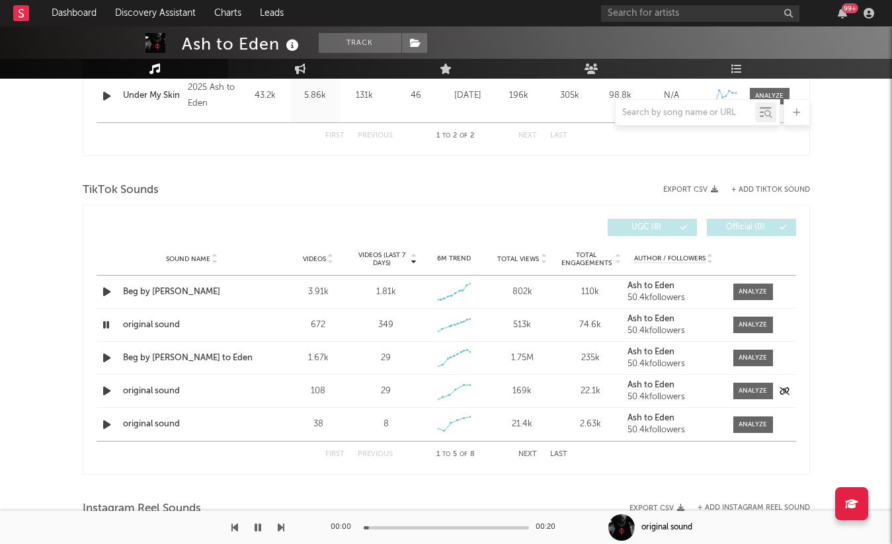
click at [104, 393] on icon "button" at bounding box center [107, 391] width 14 height 17
click at [104, 395] on icon "button" at bounding box center [106, 391] width 13 height 17
click at [104, 432] on icon "button" at bounding box center [107, 425] width 14 height 17
click at [108, 428] on icon "button" at bounding box center [106, 425] width 13 height 17
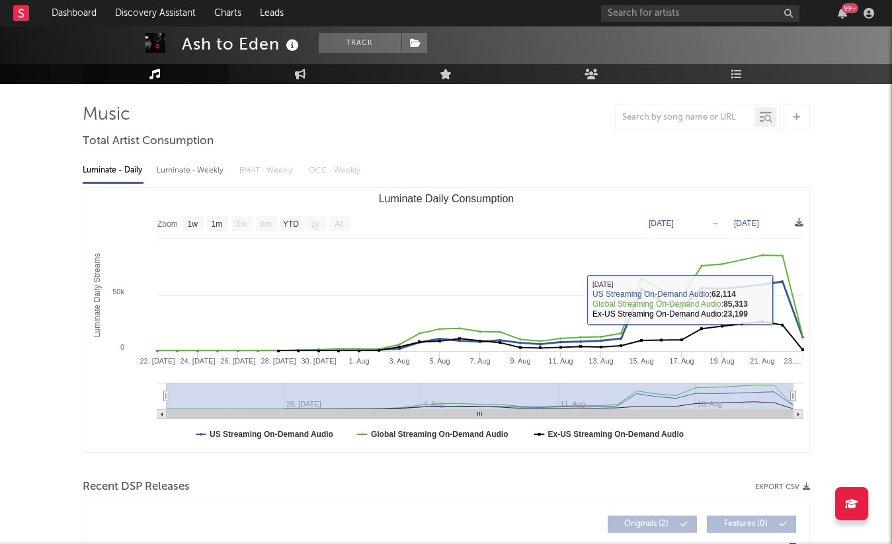
scroll to position [0, 0]
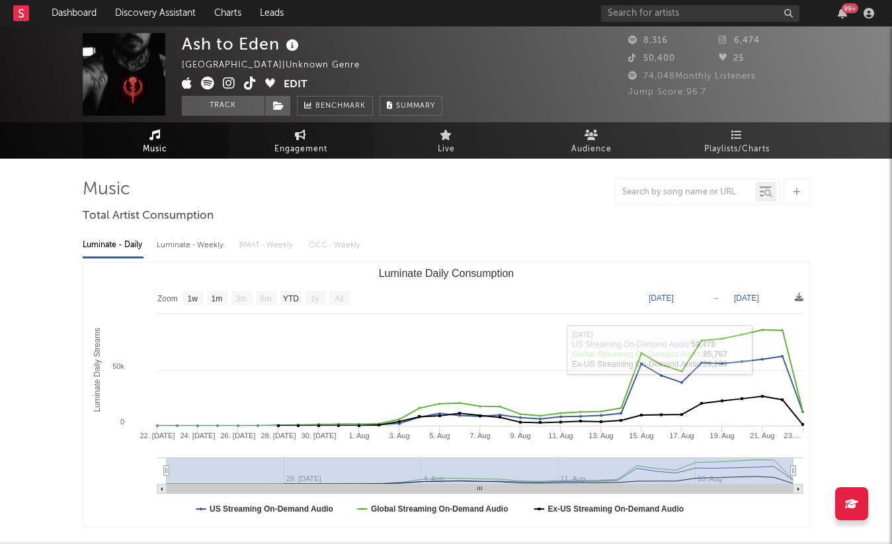
click at [297, 132] on icon at bounding box center [300, 135] width 11 height 11
select select "1w"
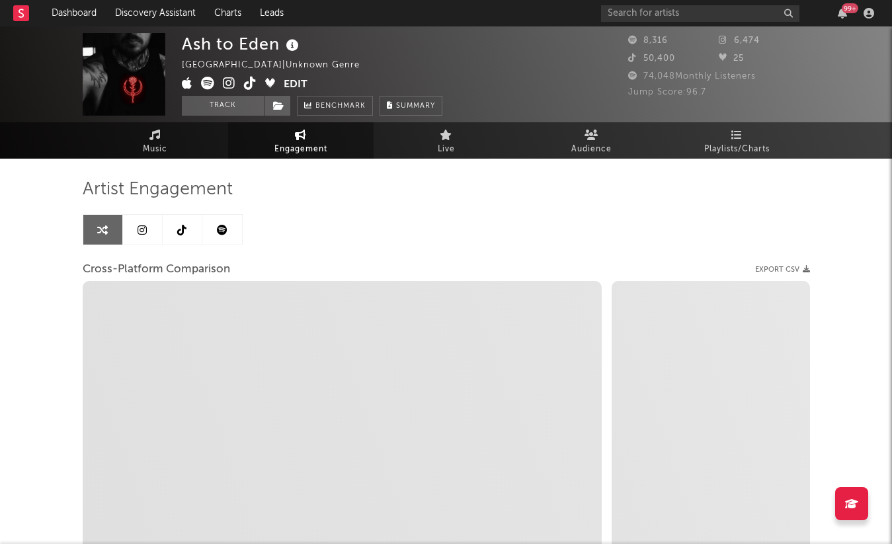
click at [191, 232] on link at bounding box center [183, 230] width 40 height 30
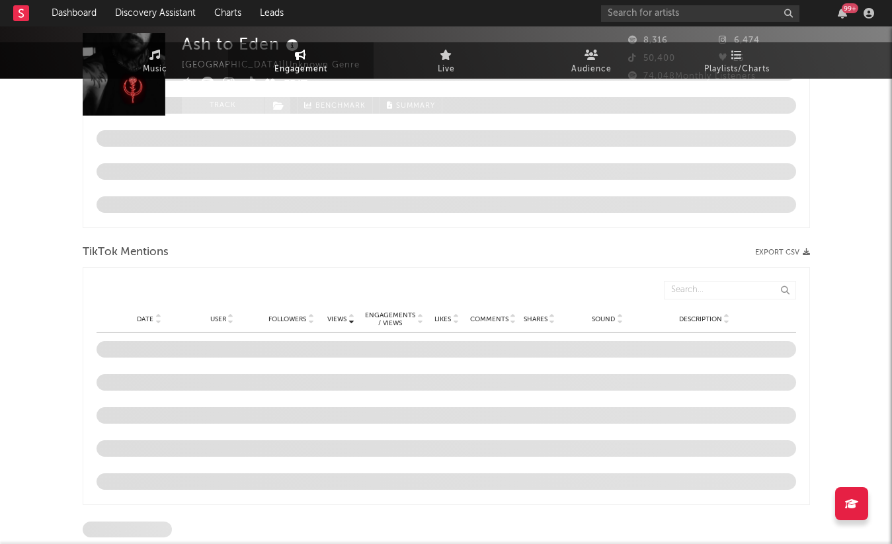
select select "1w"
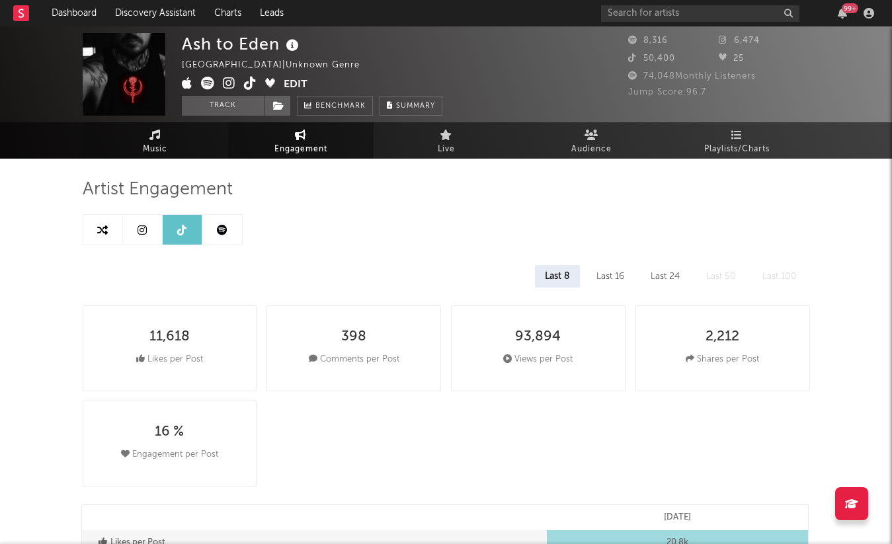
click at [145, 148] on span "Music" at bounding box center [155, 150] width 24 height 16
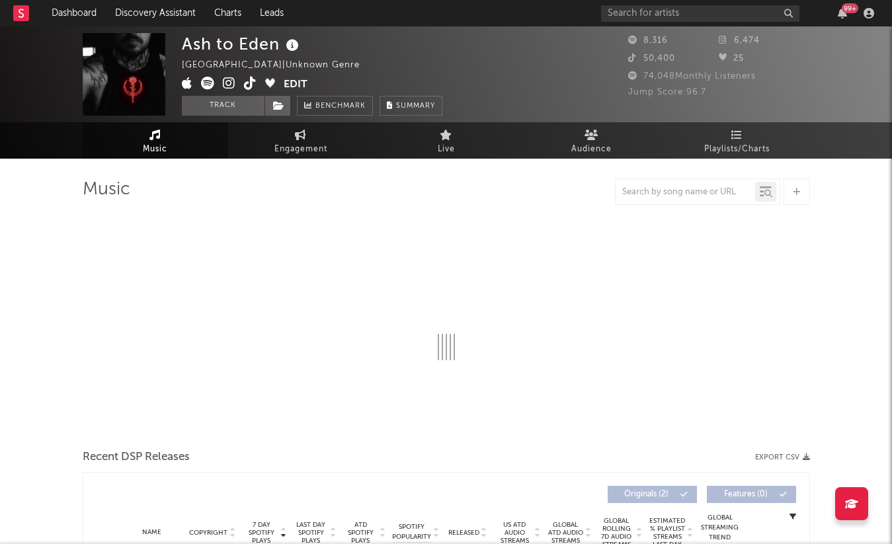
select select "1w"
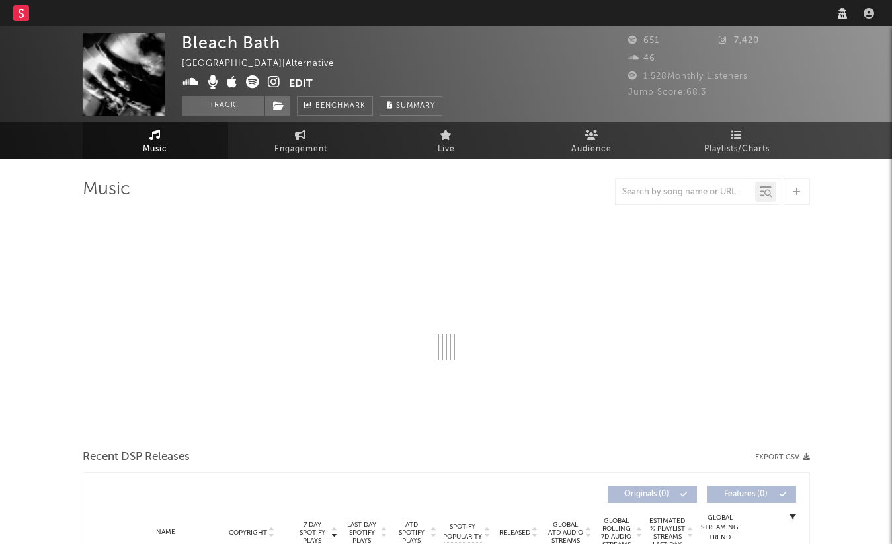
select select "1w"
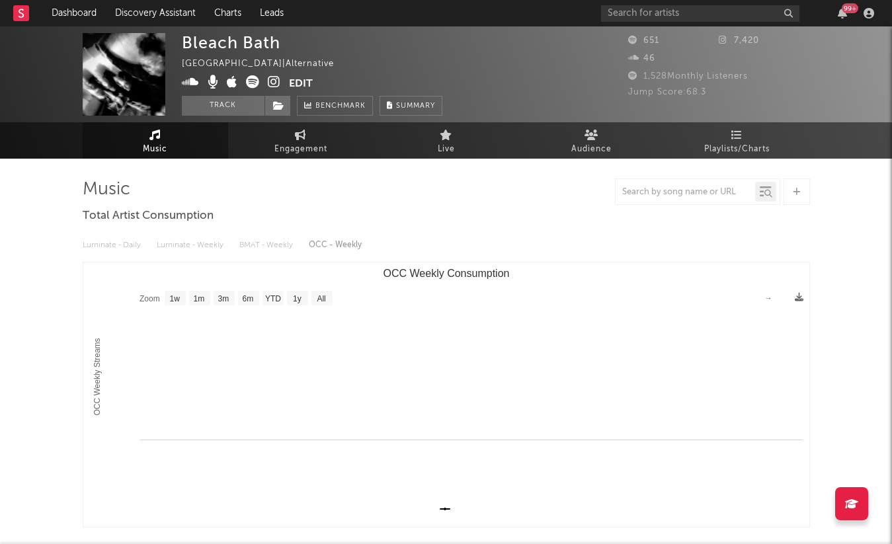
click at [269, 77] on icon at bounding box center [274, 81] width 13 height 13
